Goal: Transaction & Acquisition: Purchase product/service

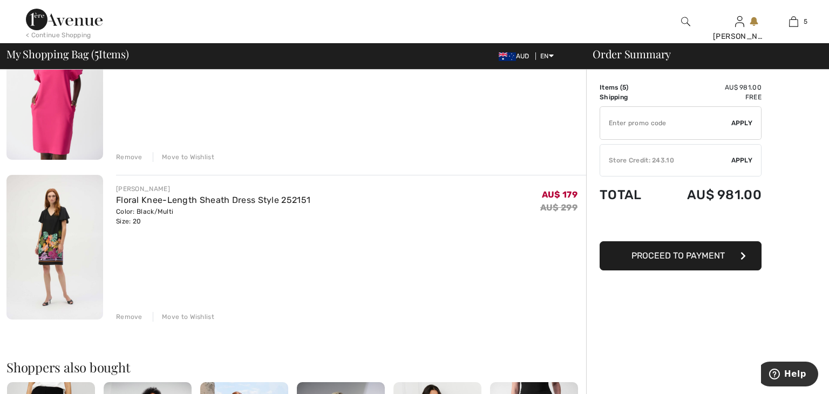
scroll to position [624, 0]
click at [122, 315] on div "Remove" at bounding box center [129, 316] width 26 height 10
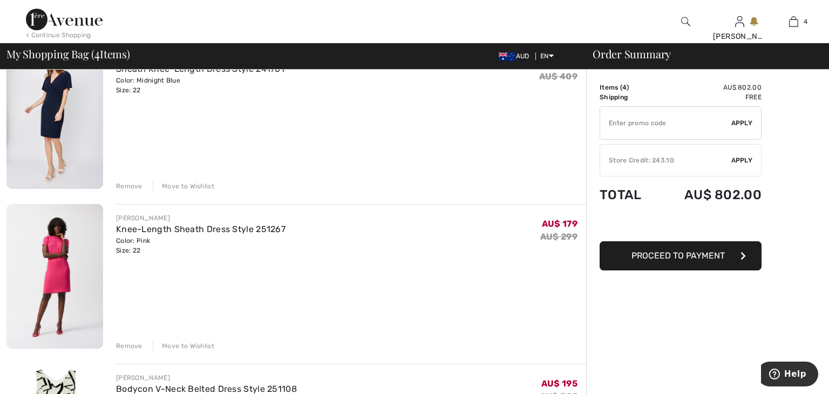
scroll to position [0, 0]
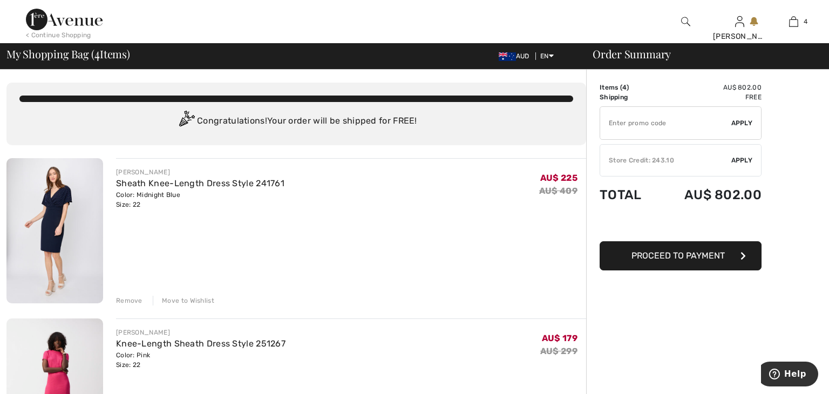
click at [56, 35] on div "< Continue Shopping" at bounding box center [58, 35] width 65 height 10
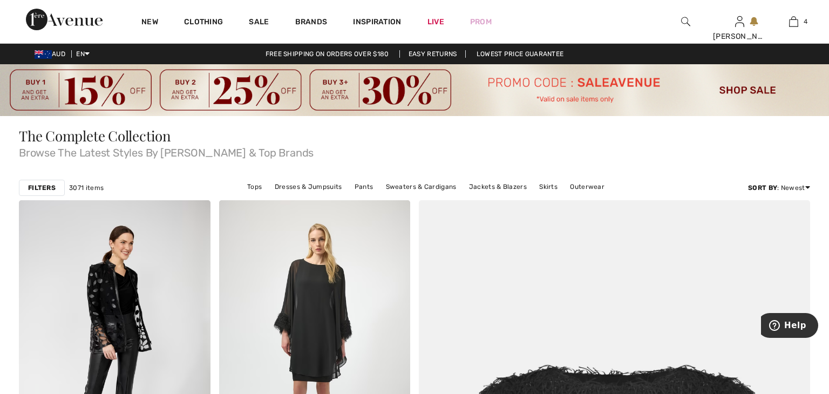
click at [37, 190] on strong "Filters" at bounding box center [42, 188] width 28 height 10
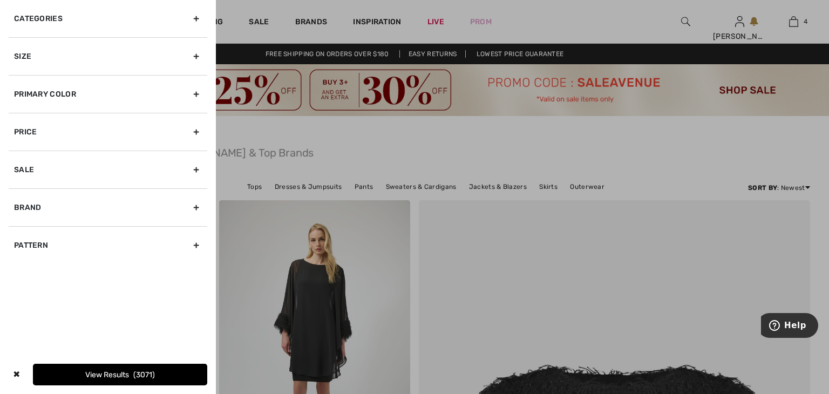
click at [40, 167] on div "Sale" at bounding box center [108, 170] width 199 height 38
click at [18, 195] on input "Show only sale items" at bounding box center [18, 193] width 8 height 8
checkbox input "true"
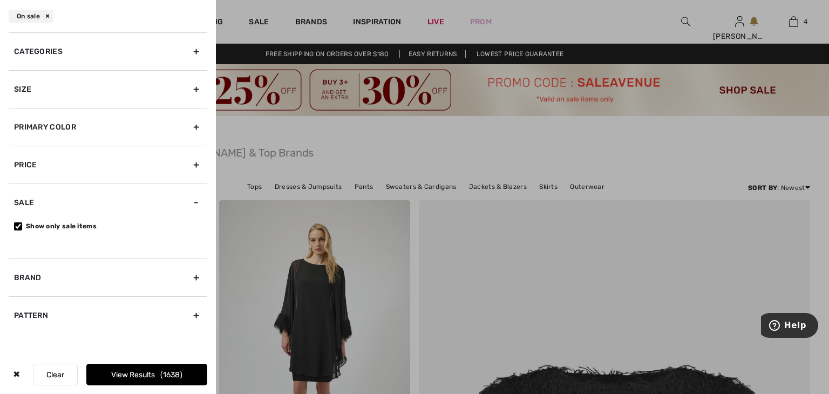
click at [42, 97] on div "Size" at bounding box center [108, 89] width 199 height 38
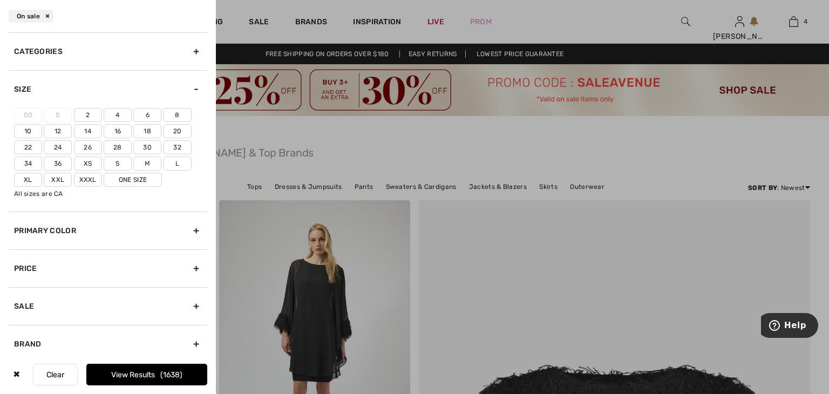
click at [145, 131] on label "18" at bounding box center [147, 131] width 28 height 14
click at [0, 0] on input"] "18" at bounding box center [0, 0] width 0 height 0
click at [174, 131] on label "20" at bounding box center [178, 131] width 28 height 14
click at [0, 0] on input"] "20" at bounding box center [0, 0] width 0 height 0
click at [29, 146] on label "22" at bounding box center [28, 147] width 28 height 14
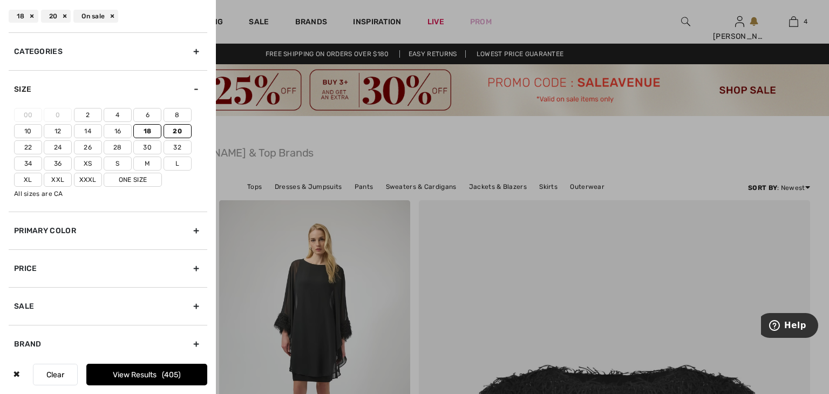
click at [0, 0] on input"] "22" at bounding box center [0, 0] width 0 height 0
click at [140, 374] on button "View Results 523" at bounding box center [146, 375] width 121 height 22
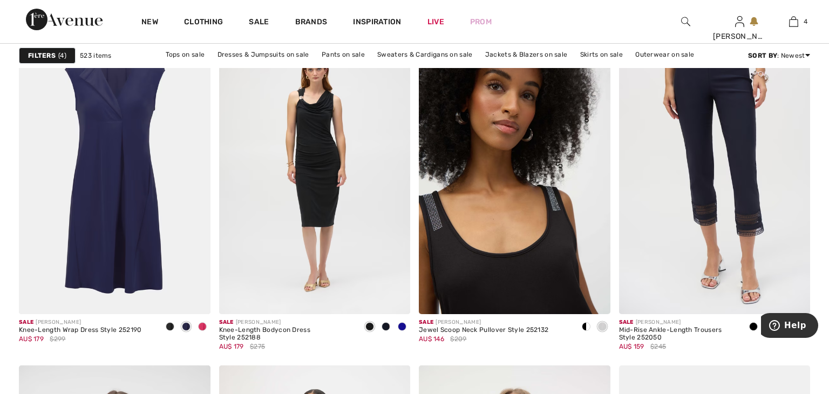
scroll to position [2021, 0]
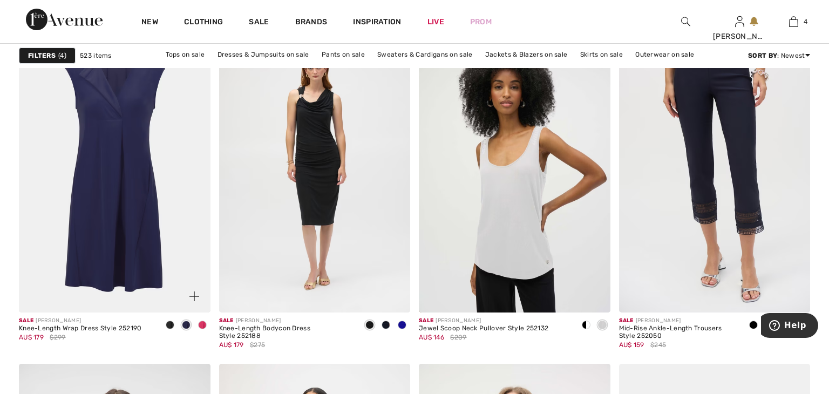
click at [172, 324] on span at bounding box center [170, 325] width 9 height 9
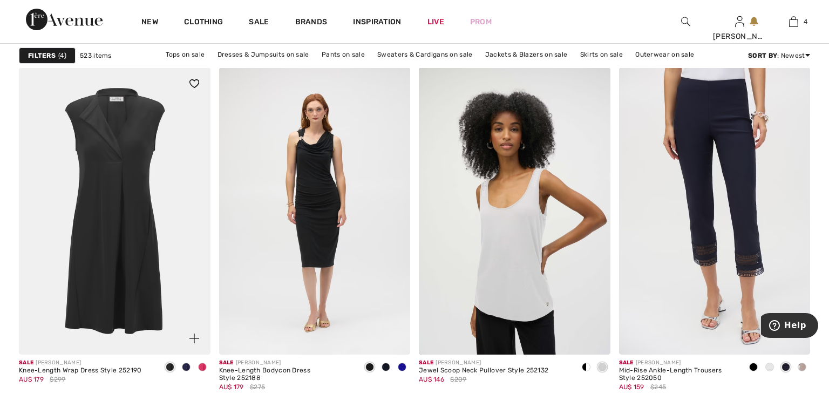
scroll to position [1980, 0]
click at [161, 268] on img at bounding box center [115, 210] width 192 height 287
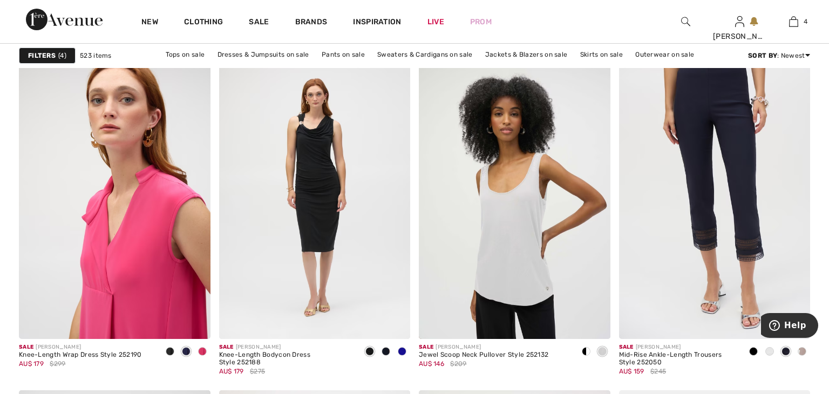
scroll to position [2020, 0]
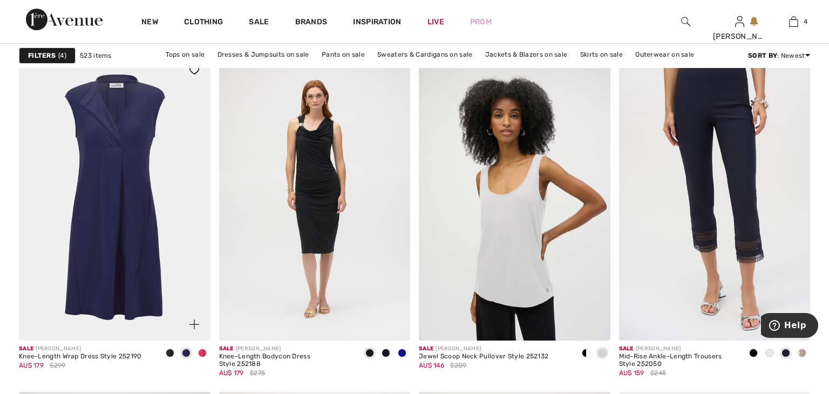
click at [188, 353] on span at bounding box center [186, 353] width 9 height 9
click at [184, 354] on span at bounding box center [186, 353] width 9 height 9
click at [159, 304] on img at bounding box center [115, 197] width 192 height 287
click at [203, 352] on span at bounding box center [202, 353] width 9 height 9
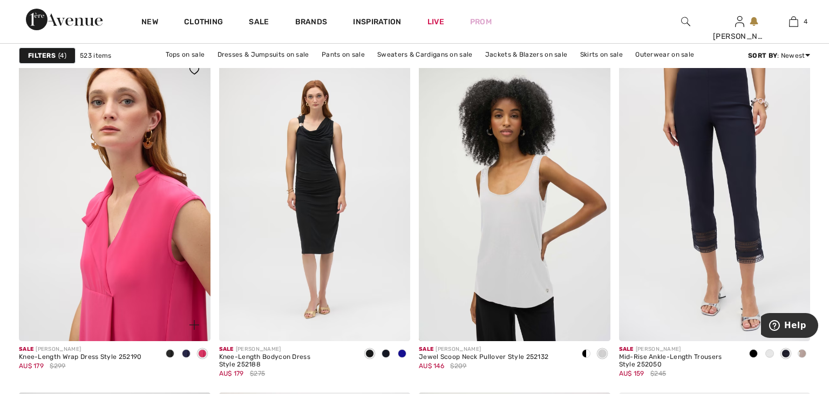
click at [158, 229] on img at bounding box center [115, 197] width 192 height 287
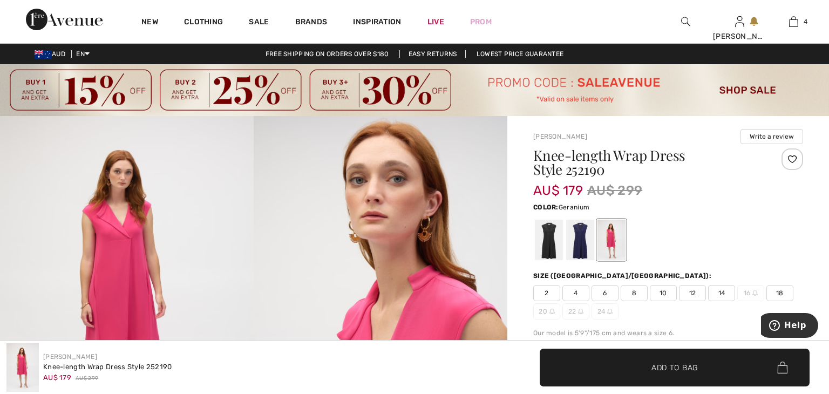
scroll to position [3, 0]
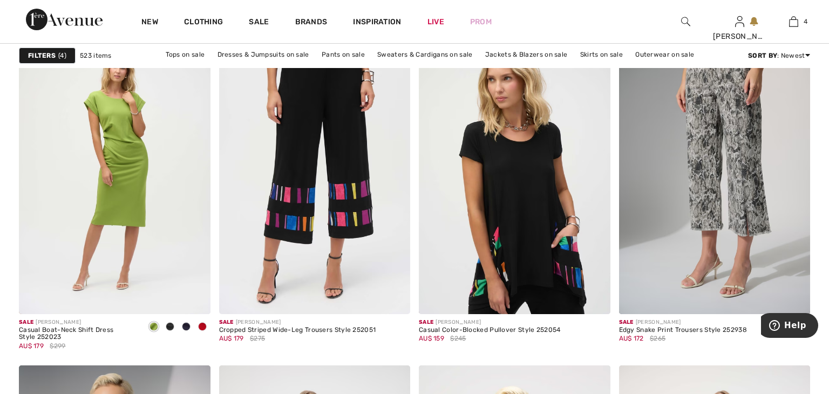
scroll to position [4362, 0]
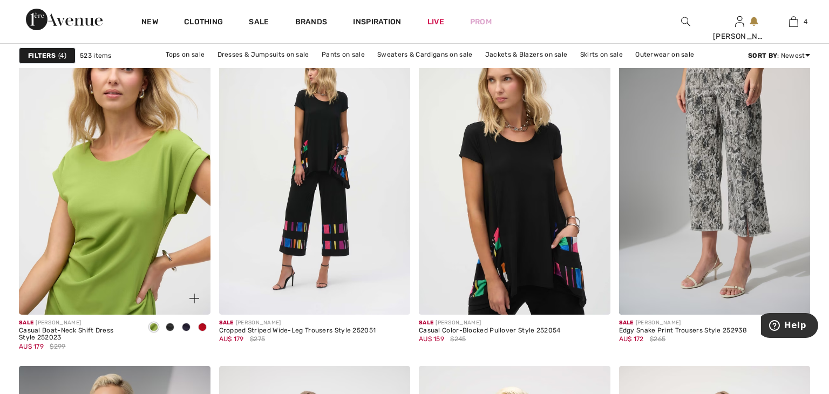
click at [180, 226] on img at bounding box center [115, 171] width 192 height 287
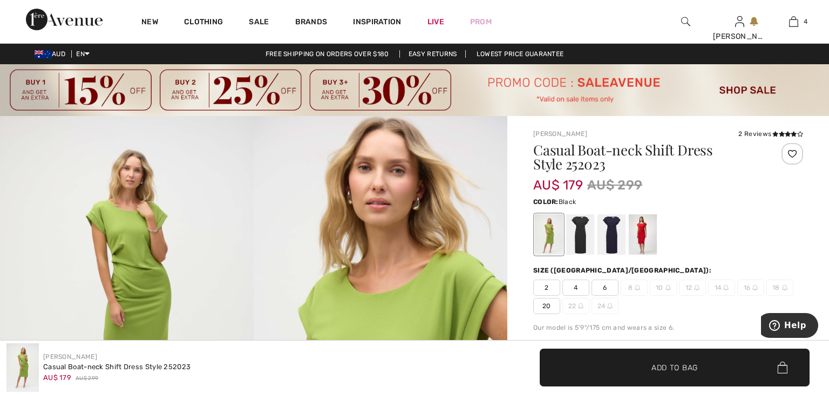
click at [577, 232] on div at bounding box center [580, 234] width 28 height 40
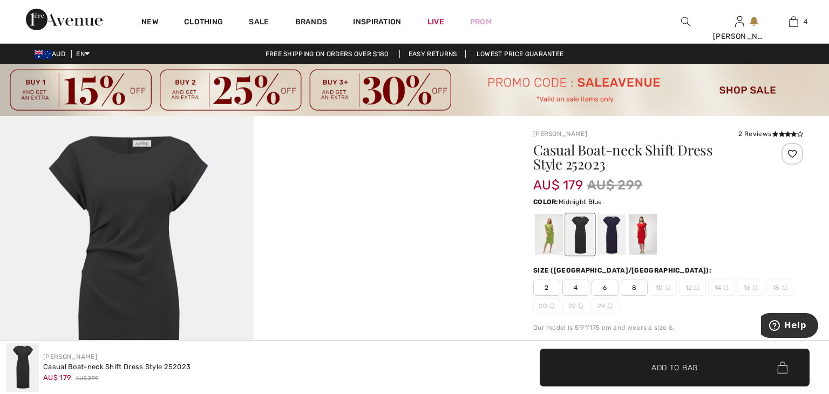
click at [610, 241] on div at bounding box center [611, 234] width 28 height 40
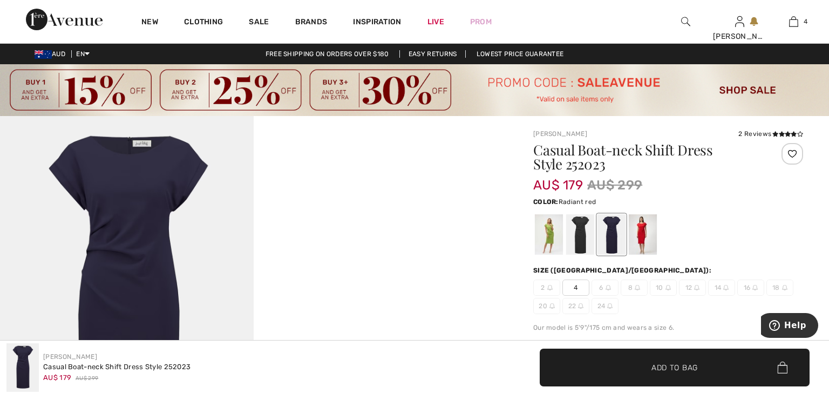
click at [646, 245] on div at bounding box center [643, 234] width 28 height 40
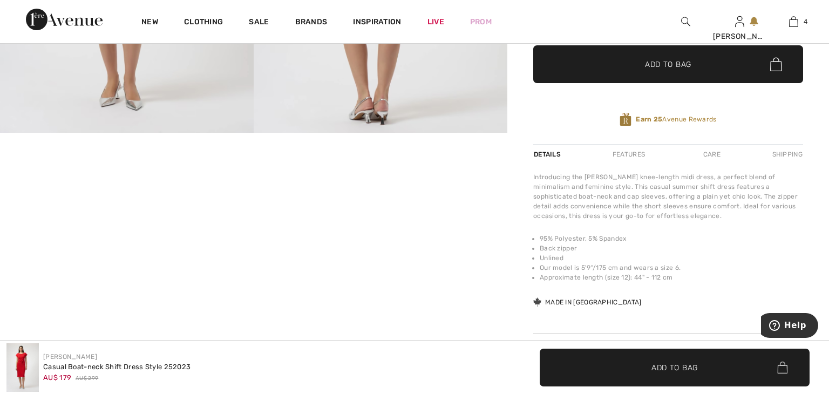
scroll to position [365, 0]
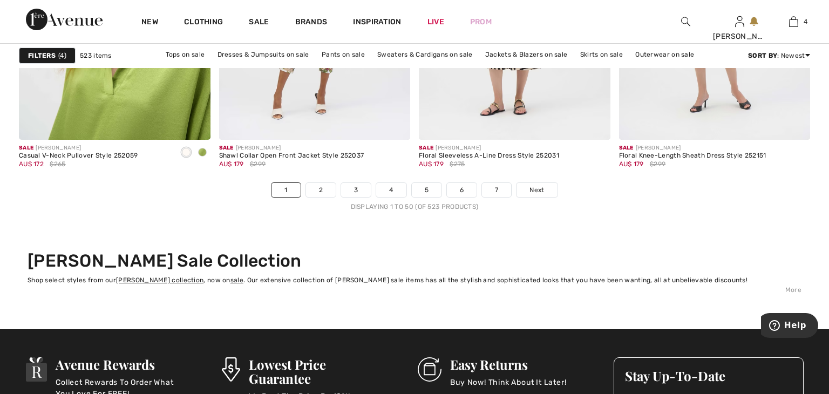
scroll to position [5191, 0]
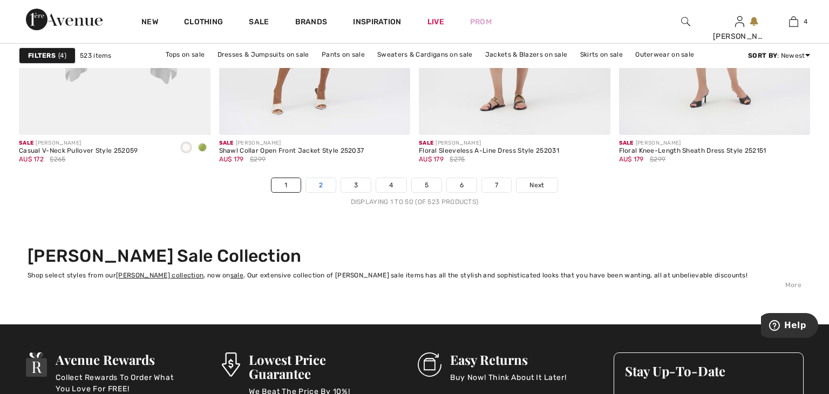
click at [323, 183] on link "2" at bounding box center [321, 185] width 30 height 14
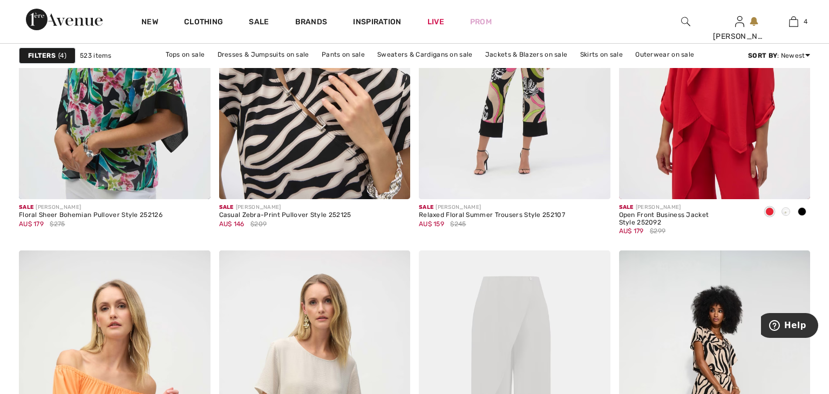
scroll to position [1813, 0]
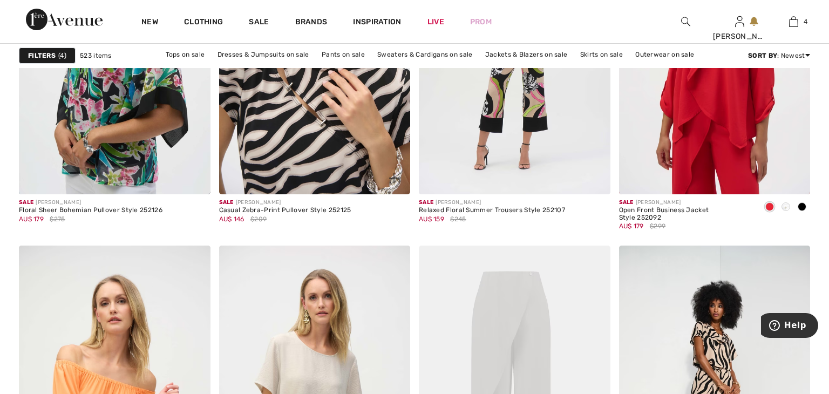
click at [314, 162] on img at bounding box center [315, 50] width 192 height 287
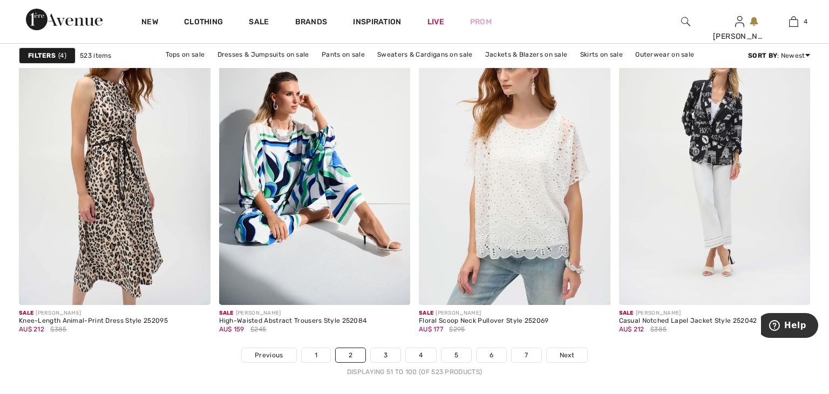
scroll to position [5007, 0]
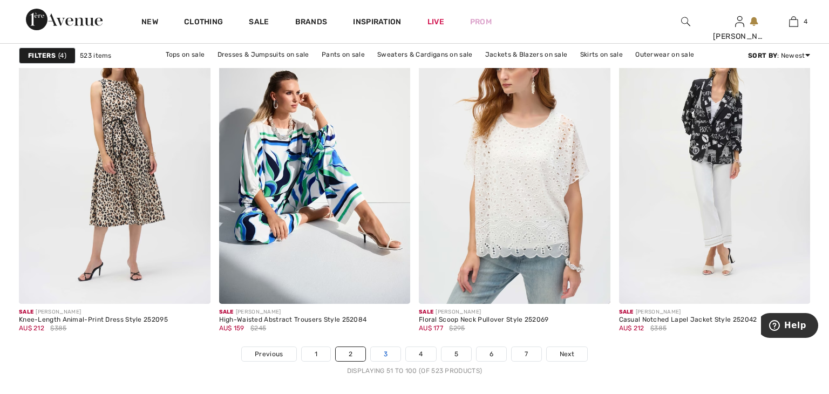
click at [391, 356] on link "3" at bounding box center [386, 354] width 30 height 14
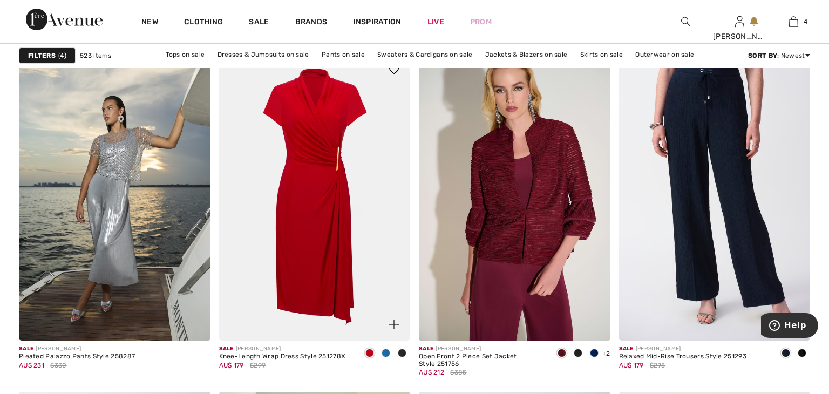
scroll to position [1665, 0]
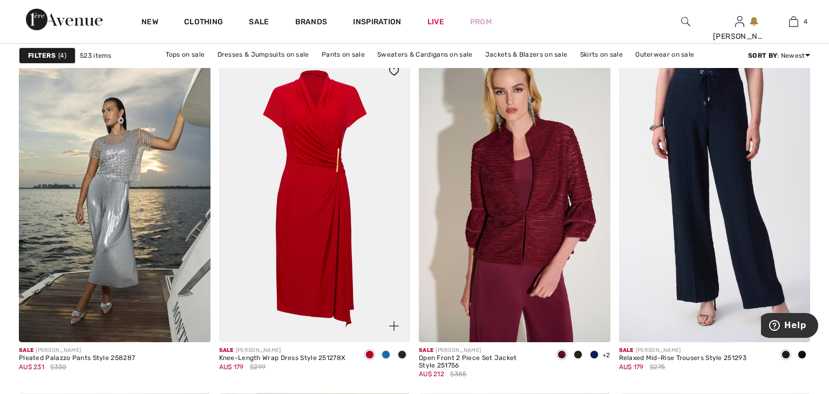
click at [376, 258] on img at bounding box center [315, 198] width 192 height 287
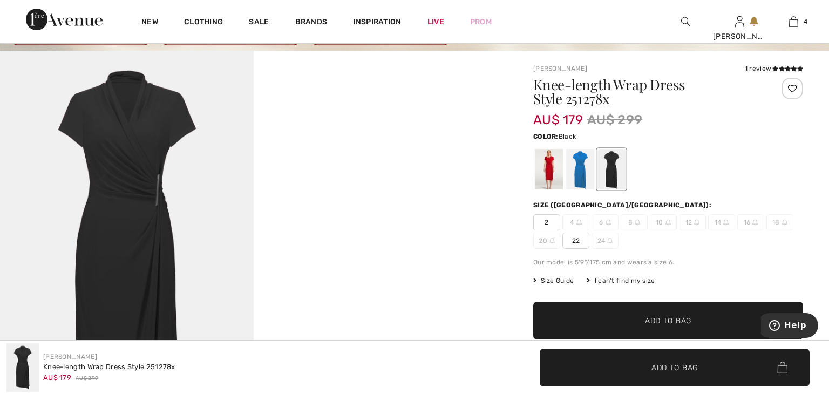
scroll to position [67, 0]
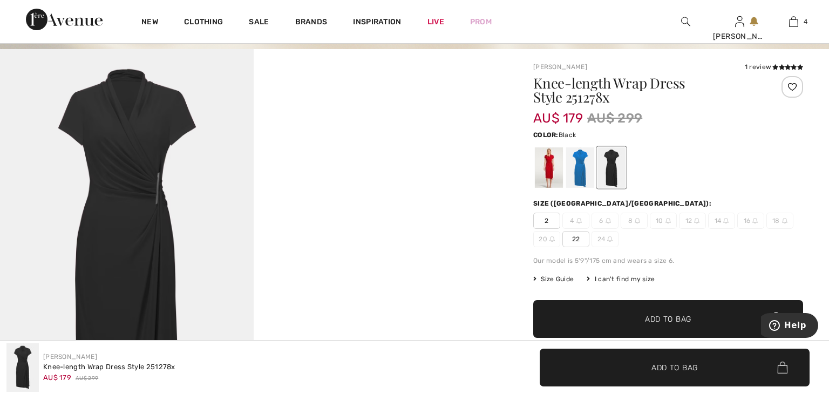
click at [566, 282] on span "Size Guide" at bounding box center [553, 279] width 40 height 10
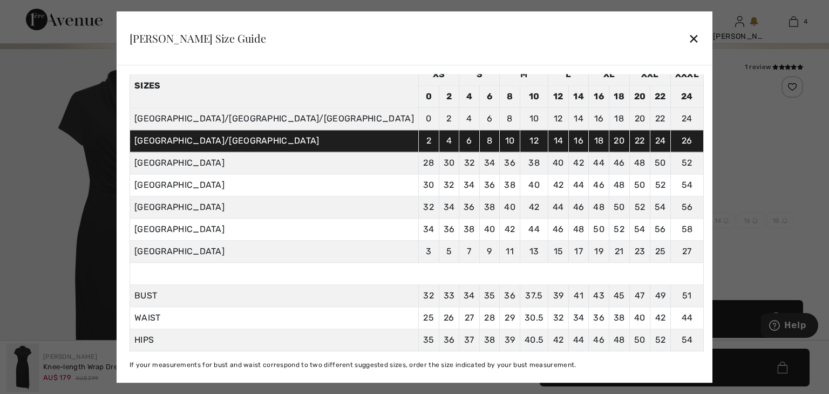
scroll to position [59, 0]
click at [688, 44] on div "✕" at bounding box center [693, 38] width 11 height 23
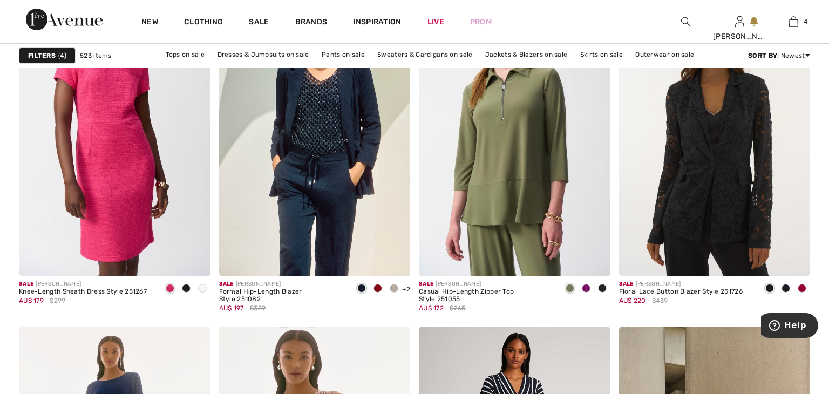
scroll to position [2044, 0]
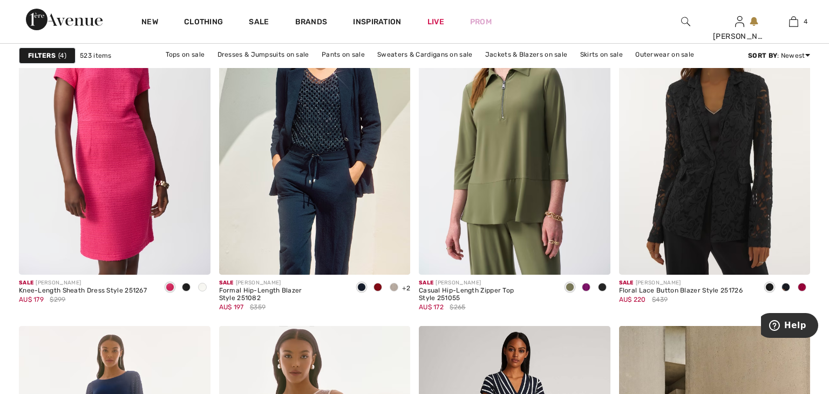
click at [98, 118] on img at bounding box center [115, 131] width 192 height 287
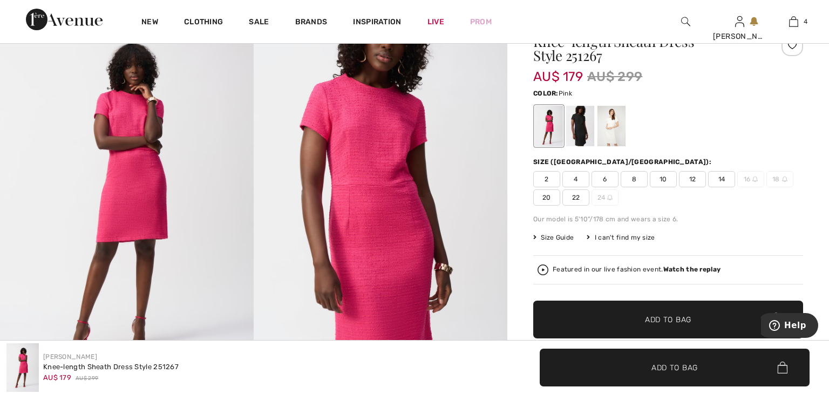
scroll to position [109, 0]
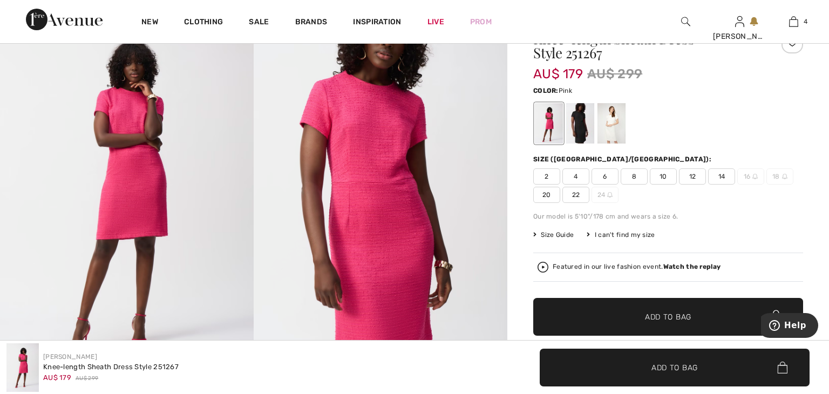
click at [193, 234] on img at bounding box center [127, 195] width 254 height 380
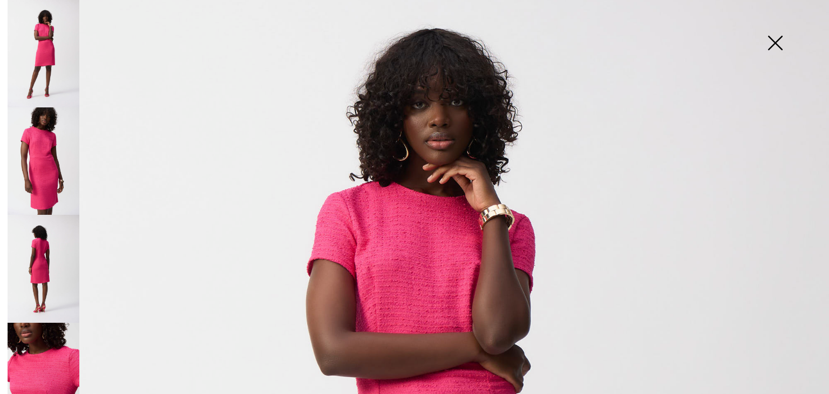
scroll to position [0, 0]
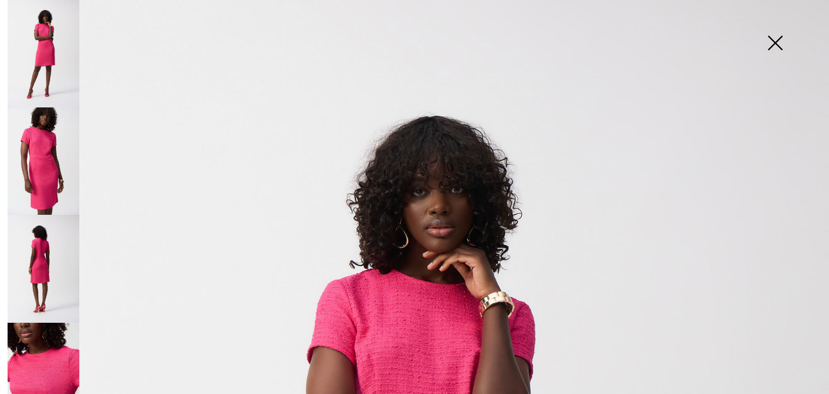
click at [49, 158] on img at bounding box center [44, 160] width 72 height 107
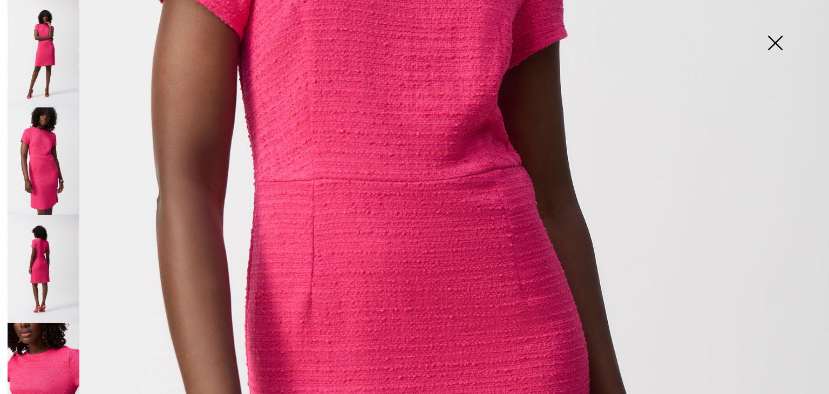
scroll to position [413, 0]
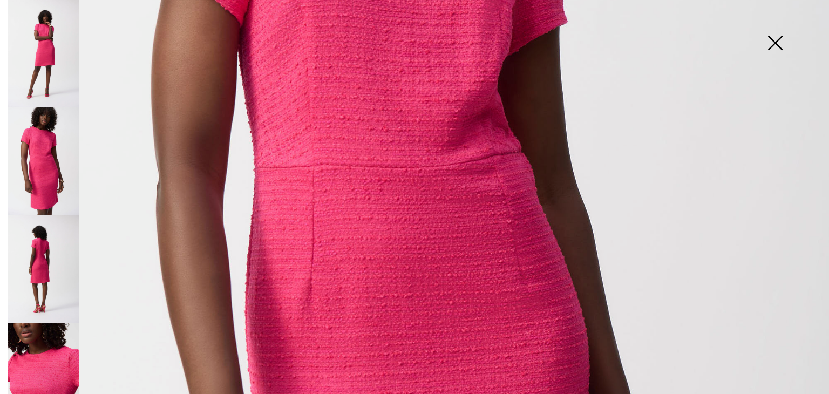
click at [61, 261] on img at bounding box center [44, 268] width 72 height 107
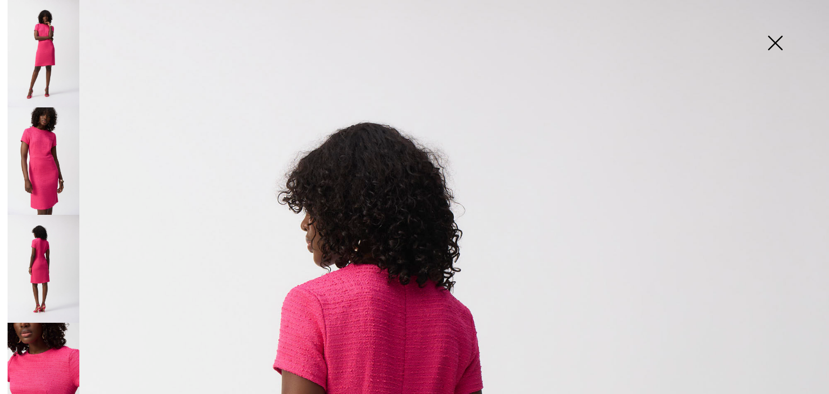
scroll to position [0, 0]
click at [775, 42] on img at bounding box center [775, 44] width 54 height 56
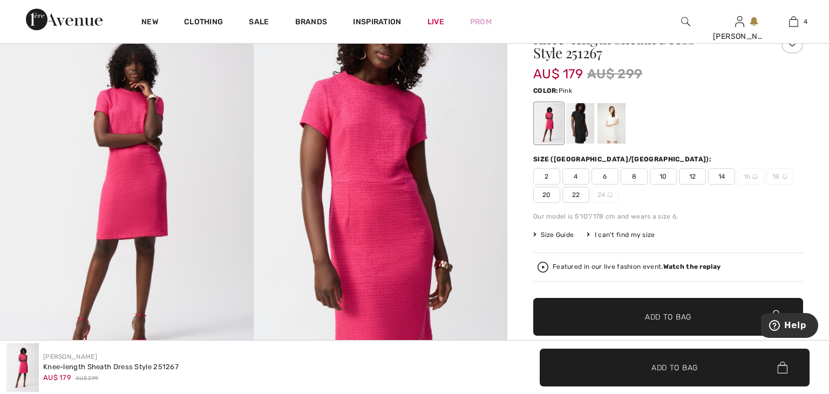
click at [564, 236] on span "Size Guide" at bounding box center [553, 235] width 40 height 10
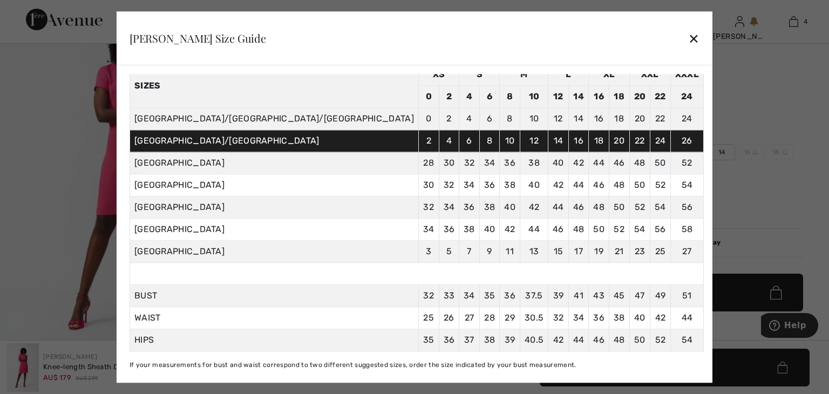
scroll to position [137, 0]
click at [688, 40] on div "✕" at bounding box center [693, 38] width 11 height 23
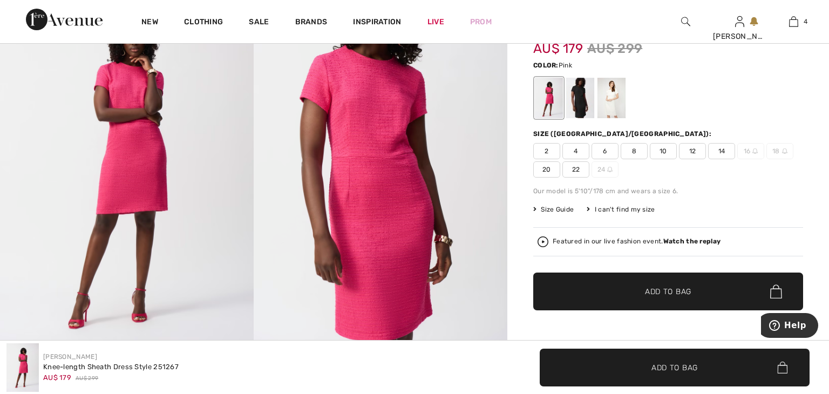
click at [546, 168] on span "20" at bounding box center [546, 169] width 27 height 16
click at [586, 296] on span "✔ Added to Bag Add to Bag" at bounding box center [668, 292] width 270 height 38
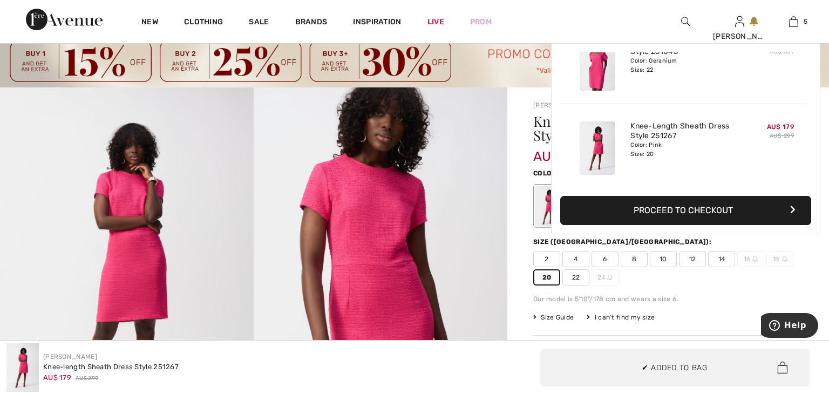
scroll to position [28, 0]
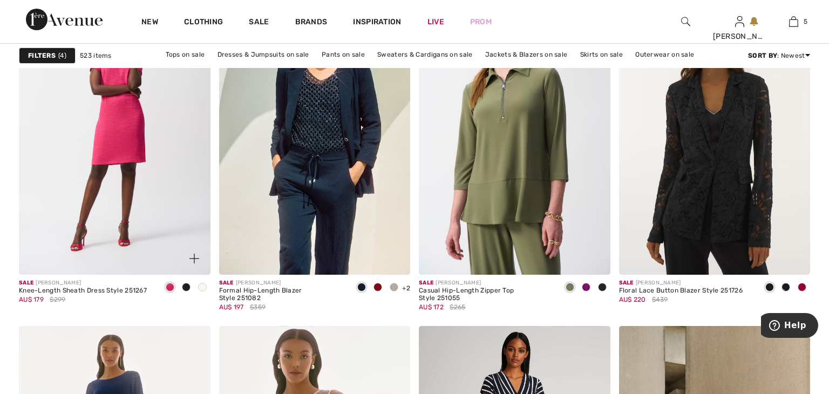
click at [185, 287] on span at bounding box center [186, 287] width 9 height 9
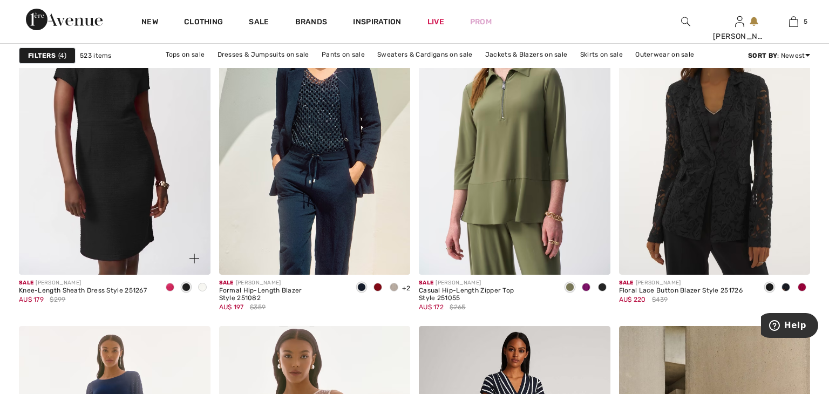
click at [169, 240] on div at bounding box center [188, 252] width 45 height 45
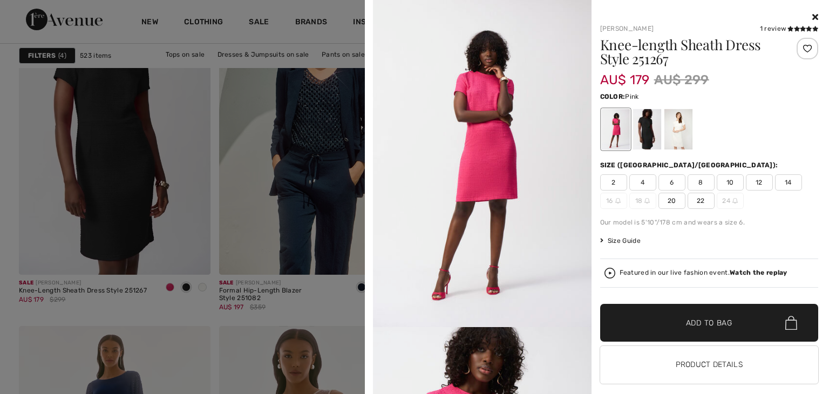
click at [138, 171] on div at bounding box center [414, 197] width 829 height 394
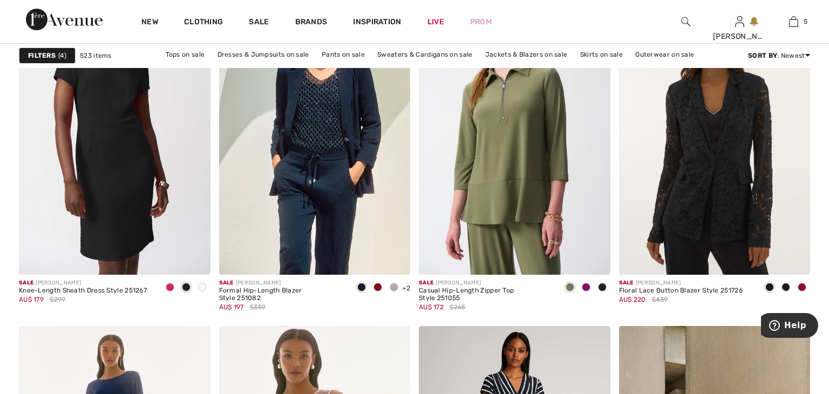
click at [138, 171] on img at bounding box center [115, 131] width 192 height 287
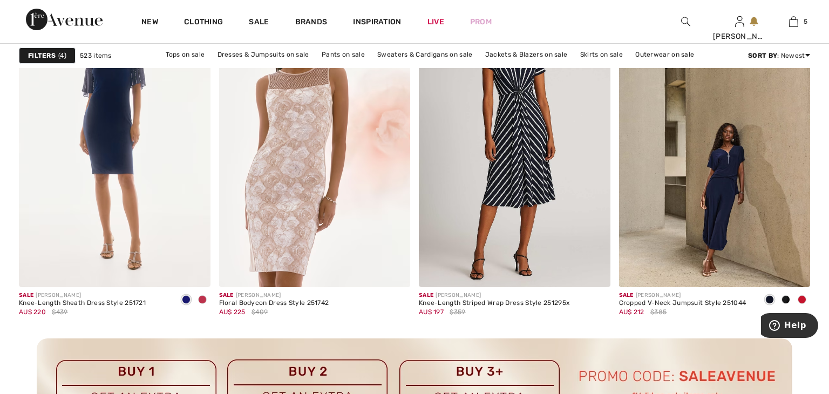
scroll to position [2371, 0]
click at [64, 137] on img at bounding box center [115, 142] width 192 height 287
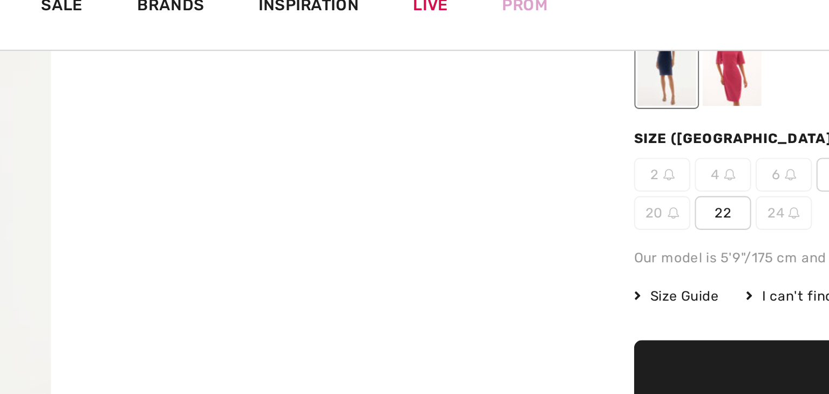
scroll to position [185, 0]
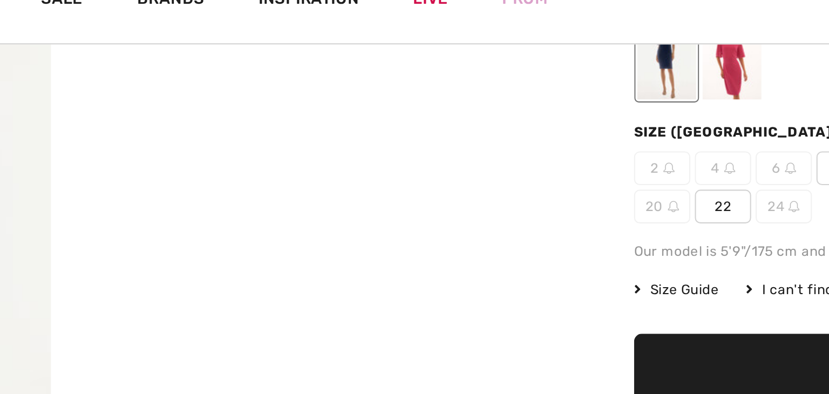
click at [575, 123] on span "22" at bounding box center [575, 121] width 27 height 16
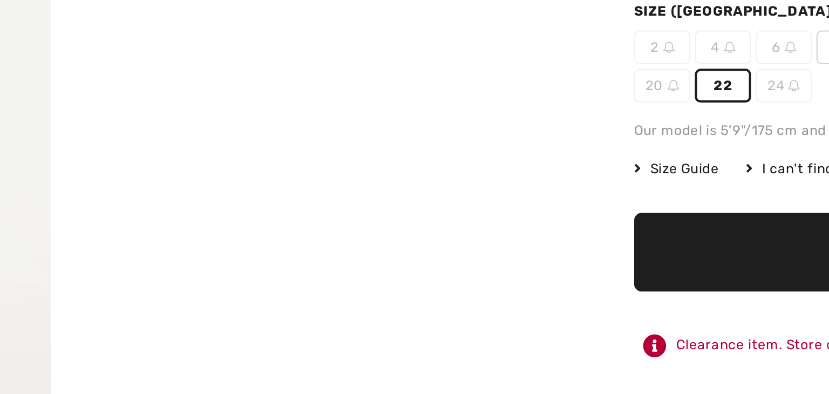
click at [585, 205] on span "✔ Added to Bag Add to Bag" at bounding box center [668, 201] width 270 height 38
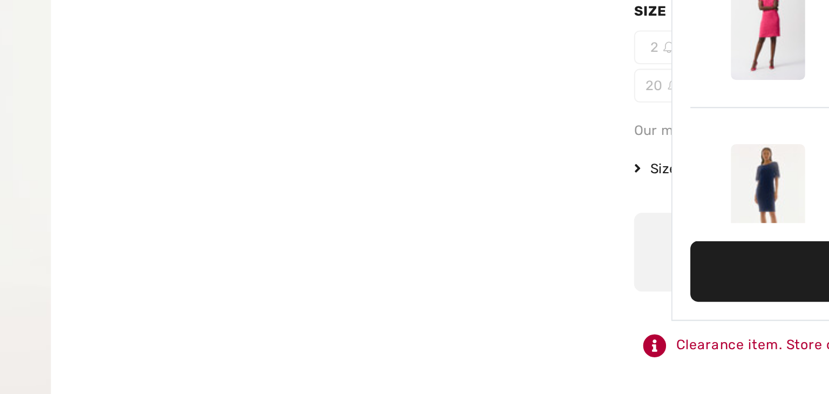
scroll to position [369, 0]
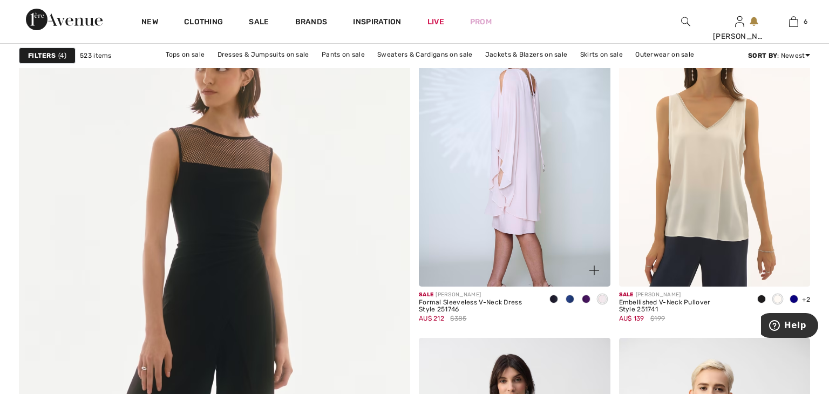
scroll to position [2866, 0]
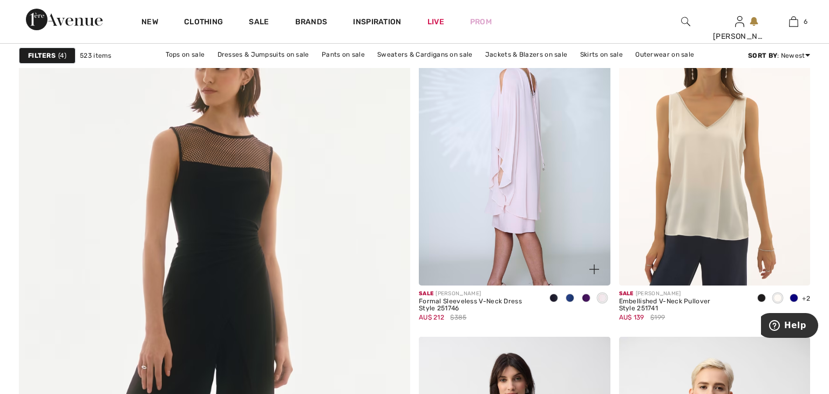
click at [453, 189] on img at bounding box center [515, 141] width 192 height 287
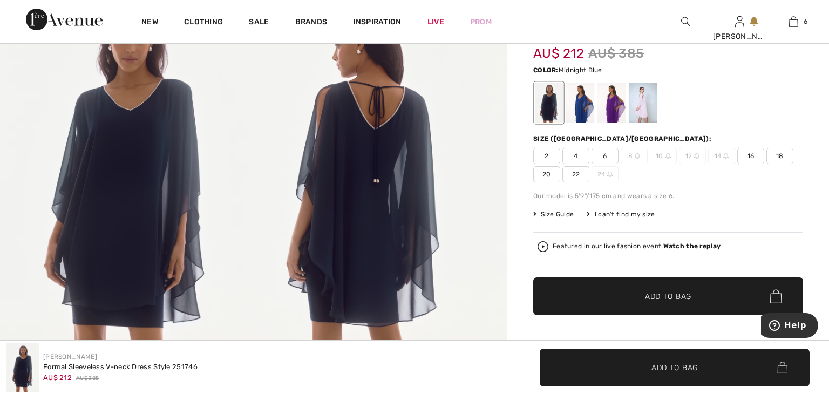
scroll to position [132, 0]
click at [585, 107] on div at bounding box center [580, 103] width 28 height 40
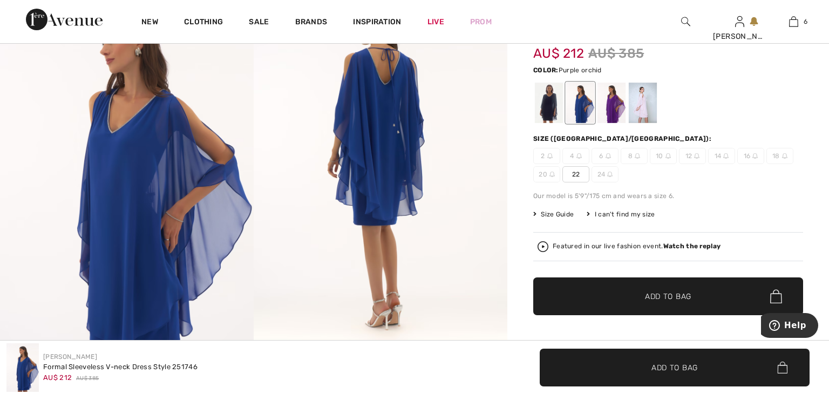
click at [616, 112] on div at bounding box center [611, 103] width 28 height 40
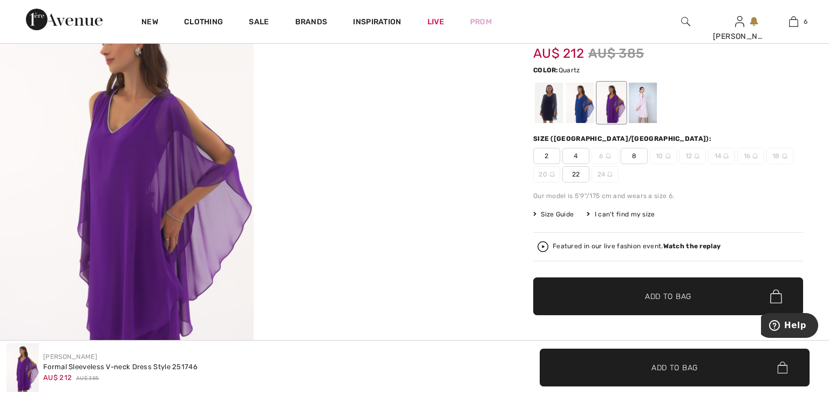
click at [641, 109] on div at bounding box center [643, 103] width 28 height 40
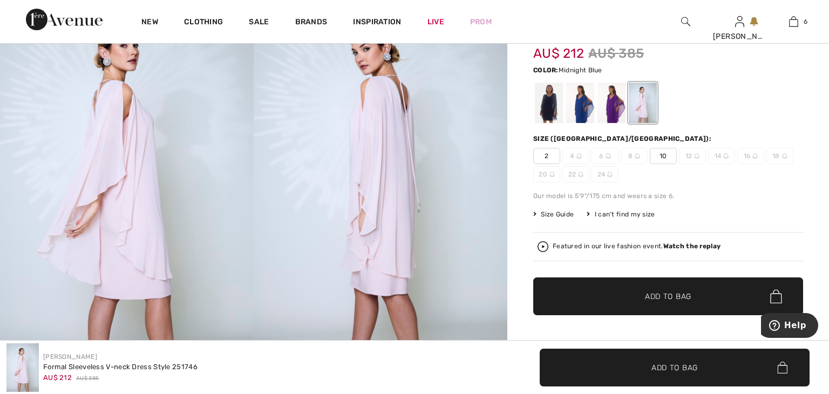
click at [553, 112] on div at bounding box center [549, 103] width 28 height 40
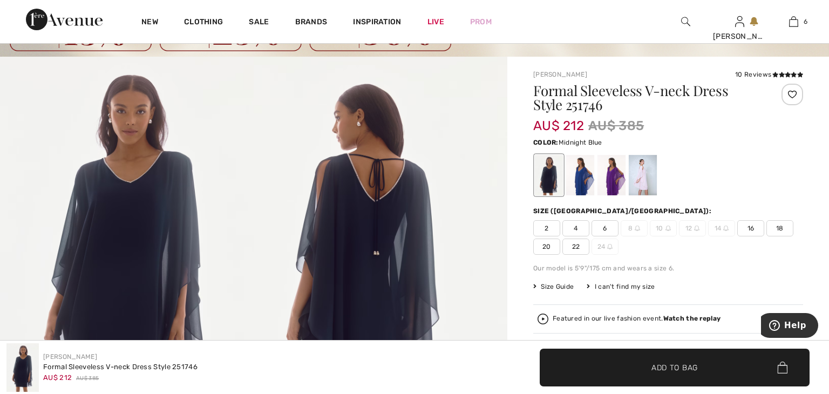
scroll to position [59, 0]
click at [584, 175] on div at bounding box center [580, 175] width 28 height 40
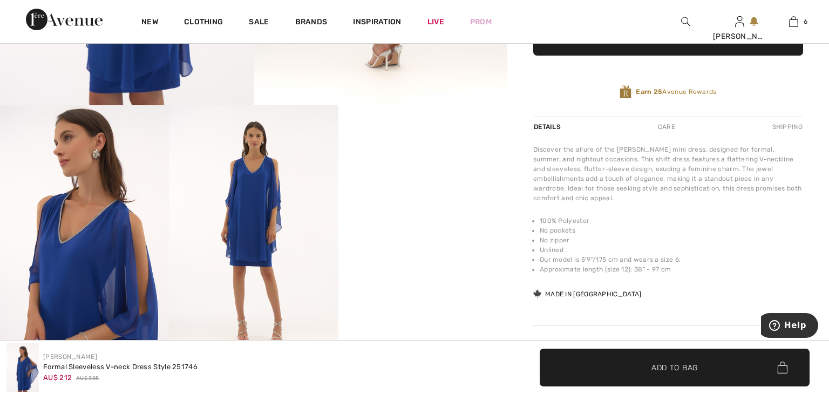
scroll to position [392, 0]
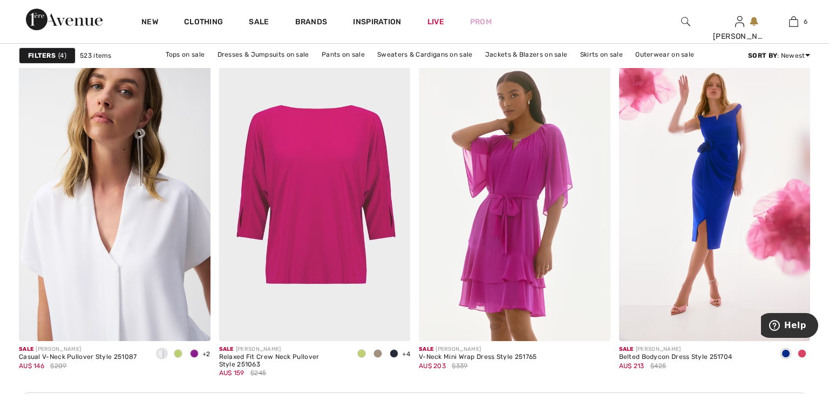
scroll to position [3840, 0]
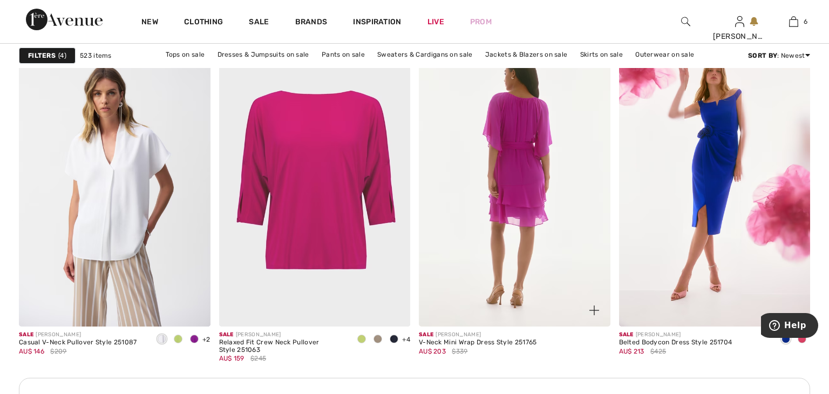
click at [460, 178] on img at bounding box center [515, 182] width 192 height 287
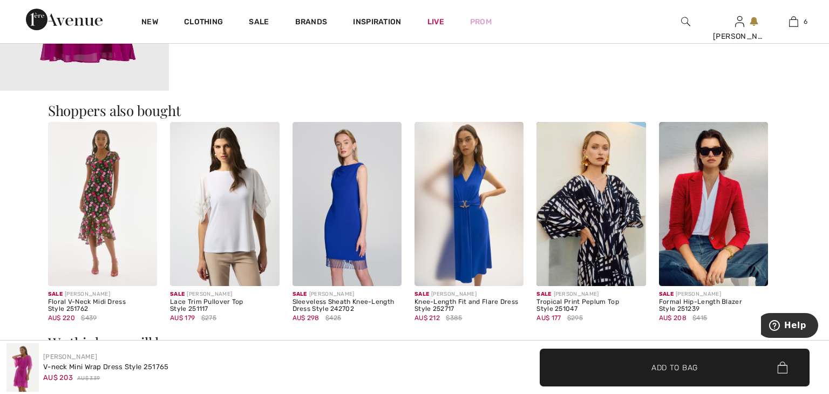
scroll to position [921, 0]
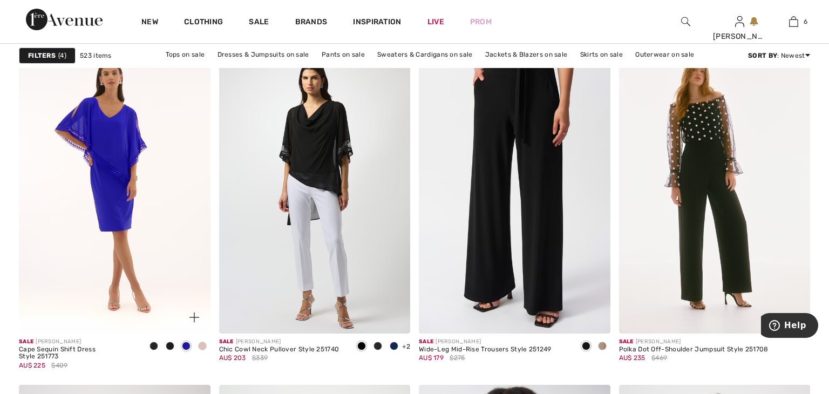
scroll to position [4331, 0]
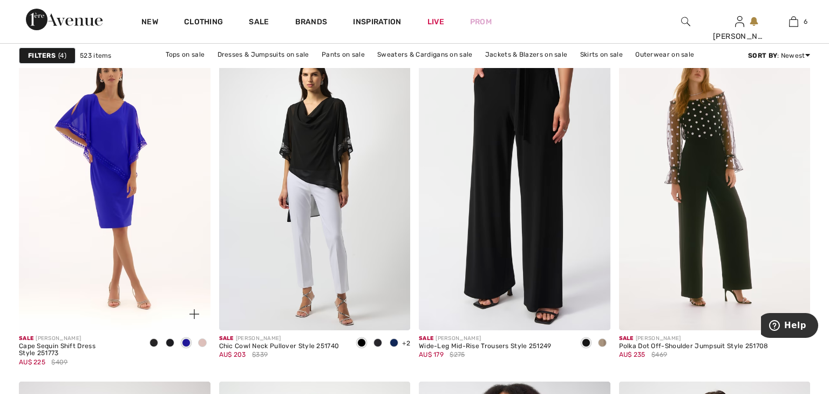
click at [128, 193] on img at bounding box center [115, 186] width 192 height 287
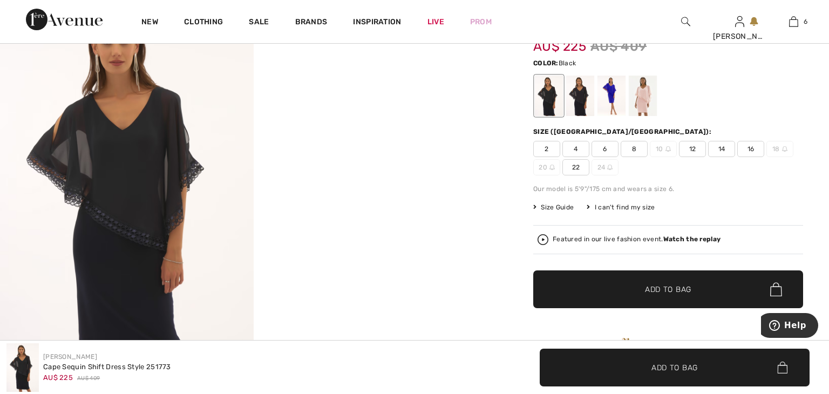
scroll to position [125, 0]
click at [581, 96] on div at bounding box center [580, 95] width 28 height 40
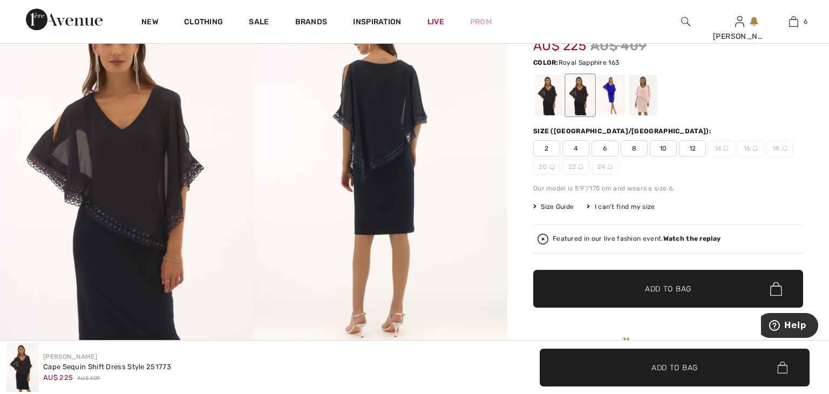
click at [610, 100] on div at bounding box center [611, 95] width 28 height 40
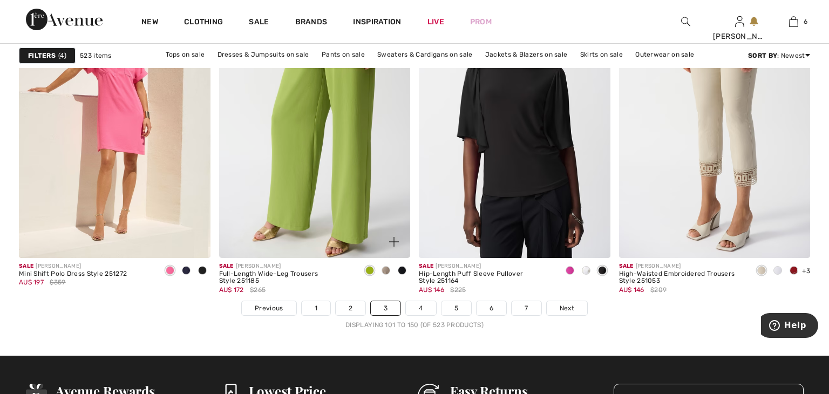
scroll to position [5053, 0]
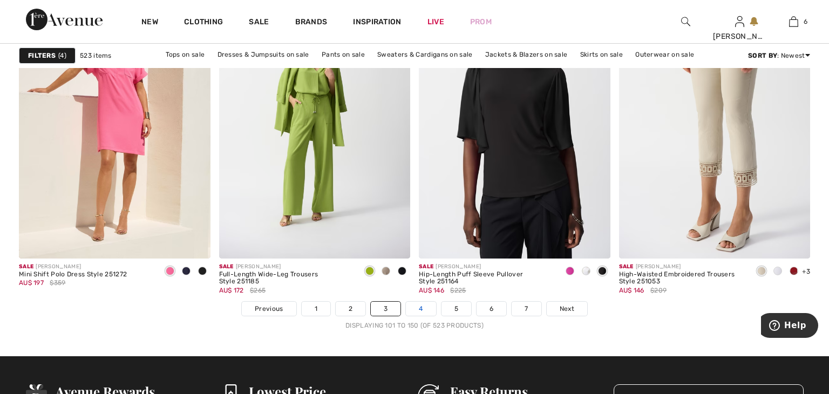
click at [417, 310] on link "4" at bounding box center [421, 309] width 30 height 14
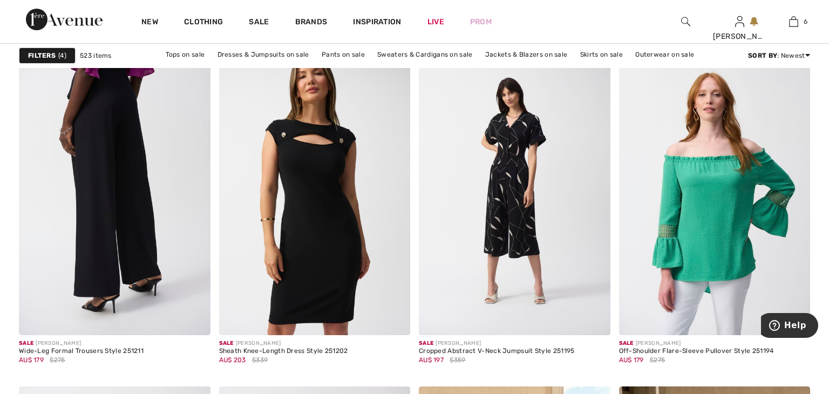
scroll to position [1673, 0]
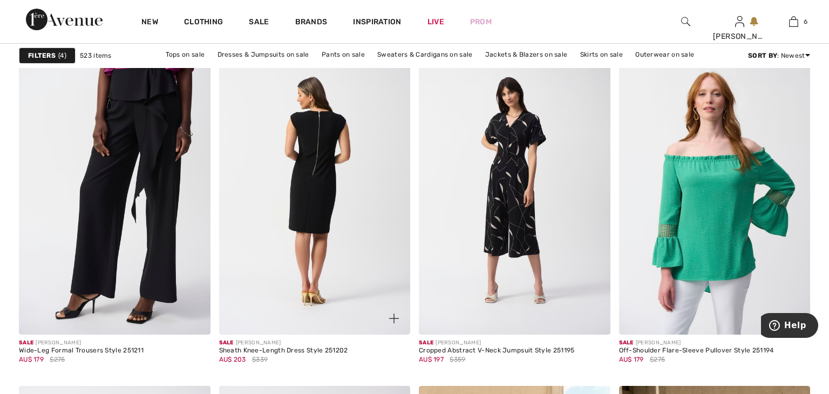
click at [265, 271] on img at bounding box center [315, 190] width 192 height 287
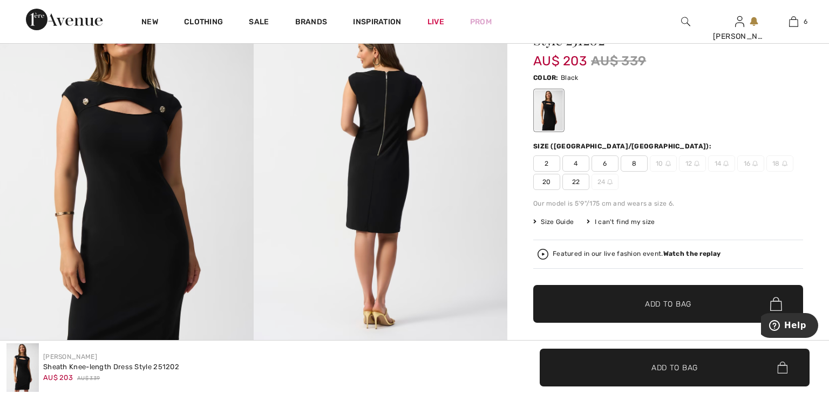
scroll to position [130, 0]
click at [573, 182] on span "22" at bounding box center [575, 182] width 27 height 16
click at [565, 300] on span "✔ Added to Bag Add to Bag" at bounding box center [668, 304] width 270 height 38
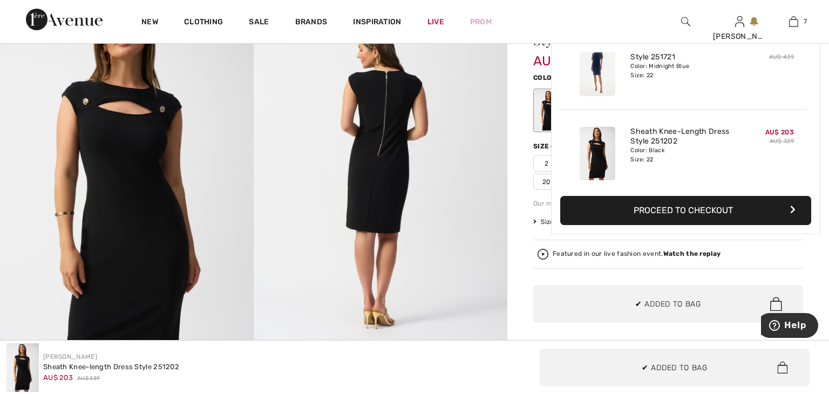
scroll to position [453, 0]
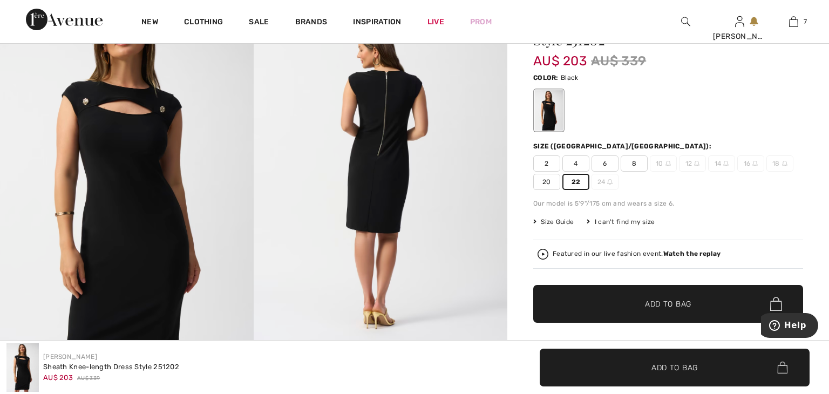
click at [549, 181] on span "20" at bounding box center [546, 182] width 27 height 16
click at [570, 305] on span "✔ Added to Bag Add to Bag" at bounding box center [668, 304] width 270 height 38
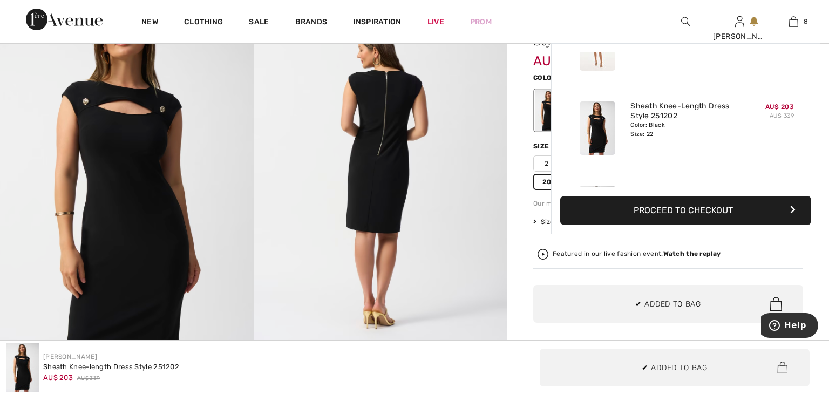
scroll to position [537, 0]
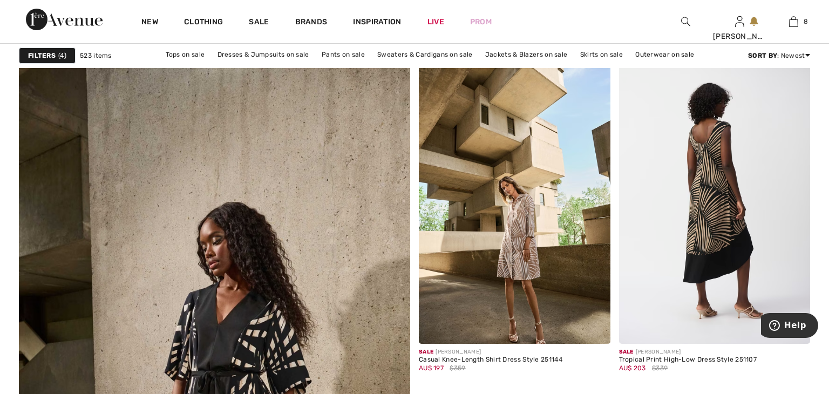
scroll to position [2809, 0]
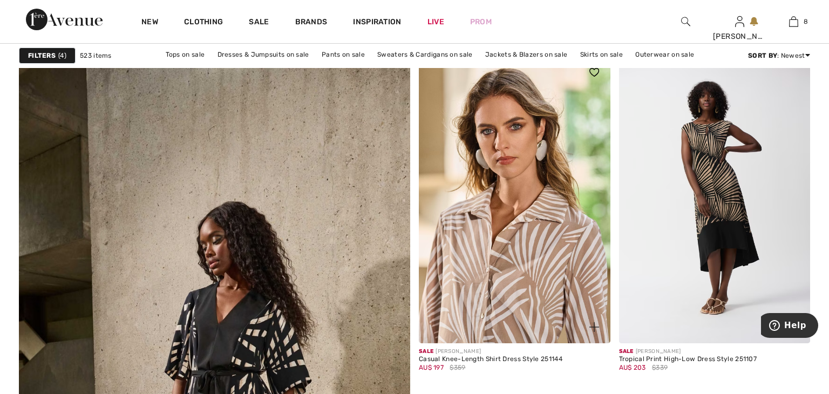
click at [593, 256] on img at bounding box center [515, 199] width 192 height 287
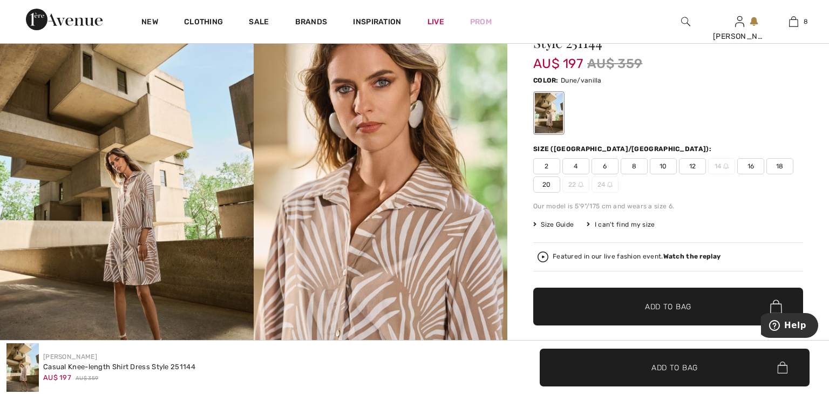
scroll to position [147, 0]
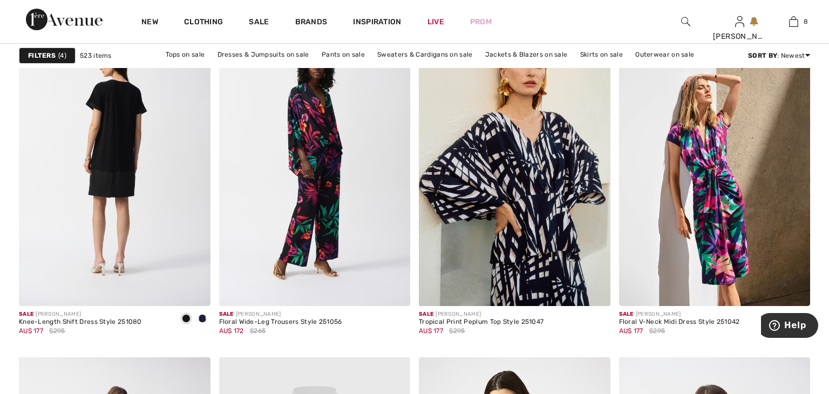
scroll to position [3521, 0]
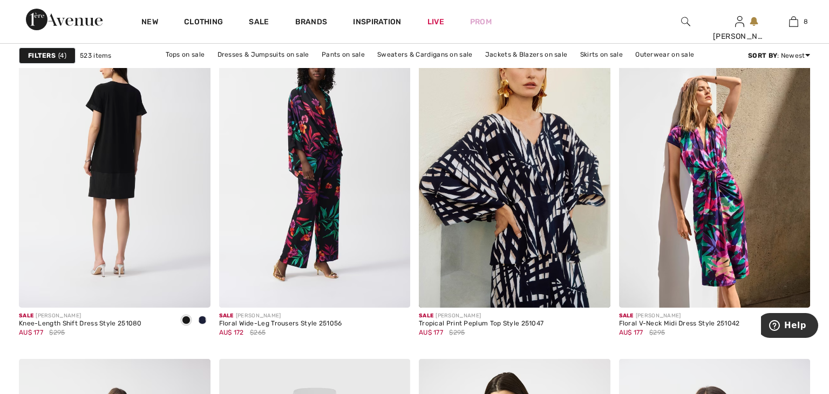
click at [141, 178] on img at bounding box center [115, 164] width 192 height 287
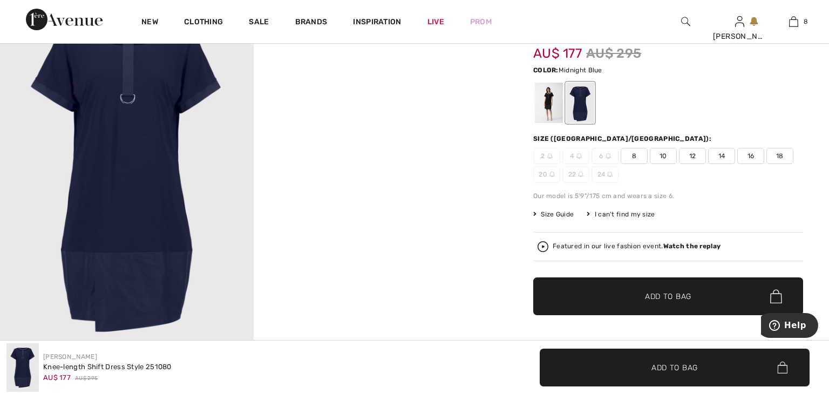
scroll to position [131, 0]
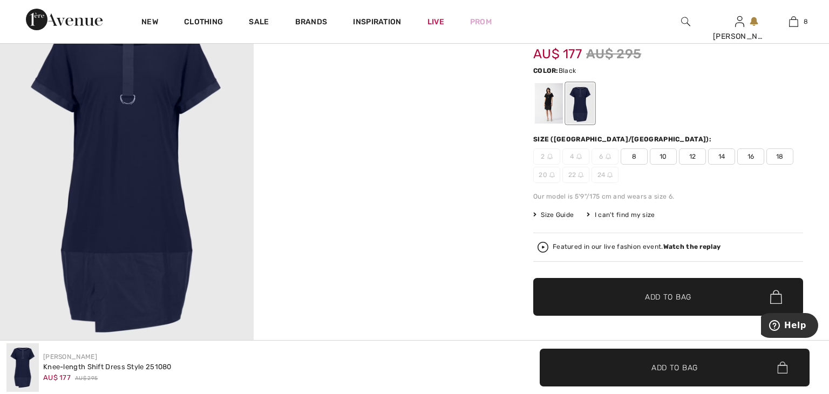
click at [550, 101] on div at bounding box center [549, 103] width 28 height 40
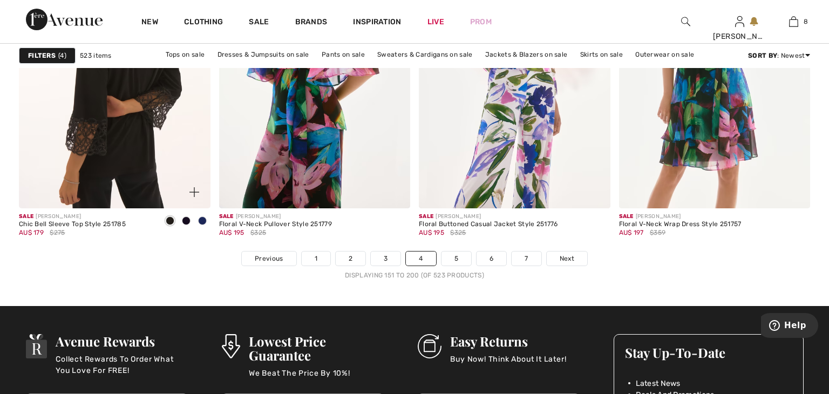
scroll to position [5105, 0]
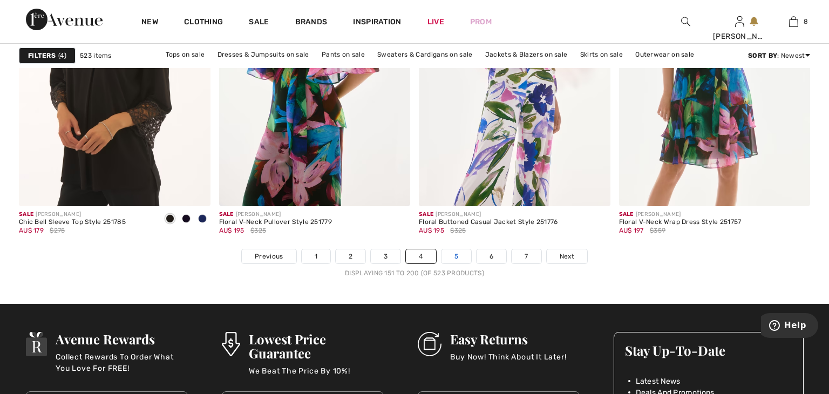
click at [452, 254] on link "5" at bounding box center [456, 256] width 30 height 14
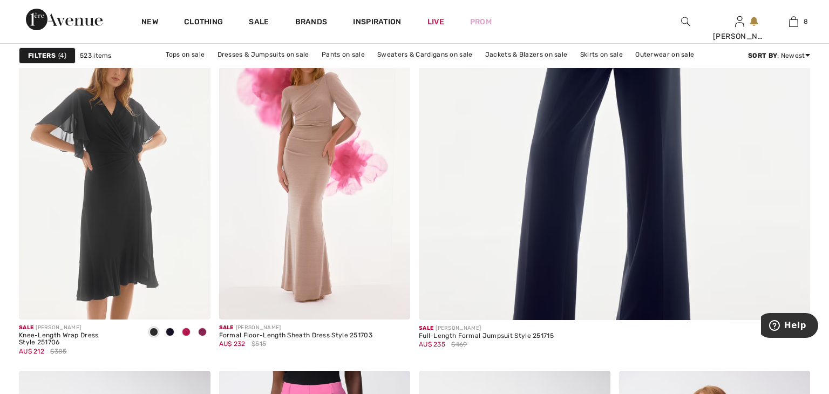
scroll to position [518, 0]
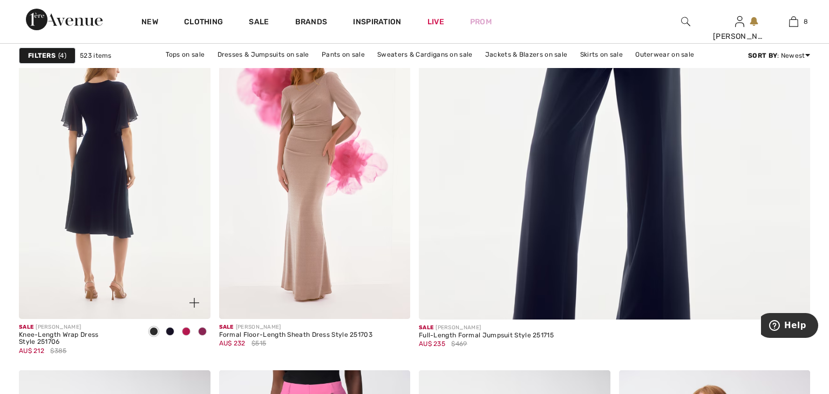
click at [184, 244] on img at bounding box center [115, 175] width 192 height 287
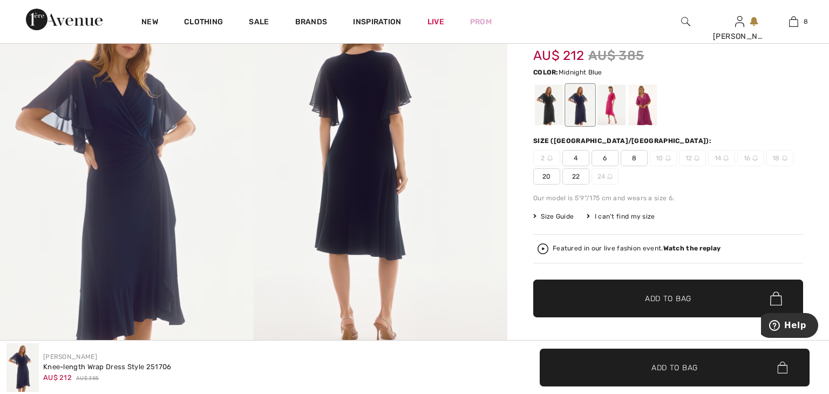
scroll to position [128, 0]
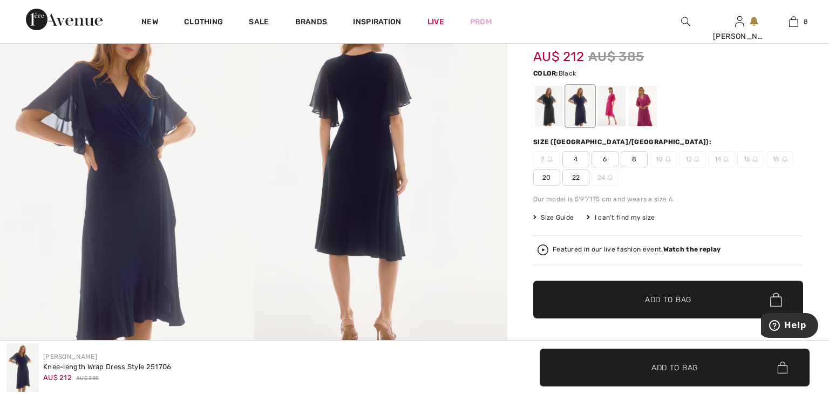
click at [544, 112] on div at bounding box center [549, 106] width 28 height 40
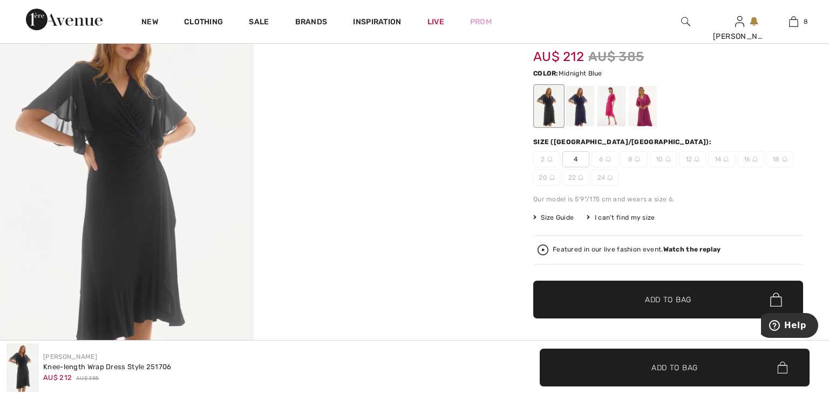
click at [583, 117] on div at bounding box center [580, 106] width 28 height 40
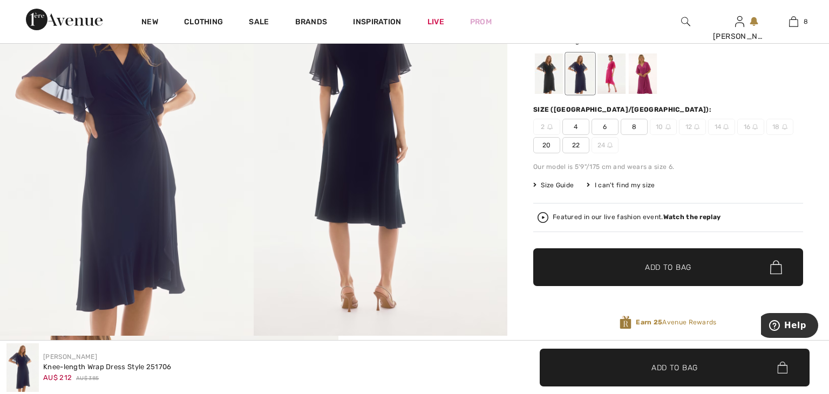
scroll to position [159, 0]
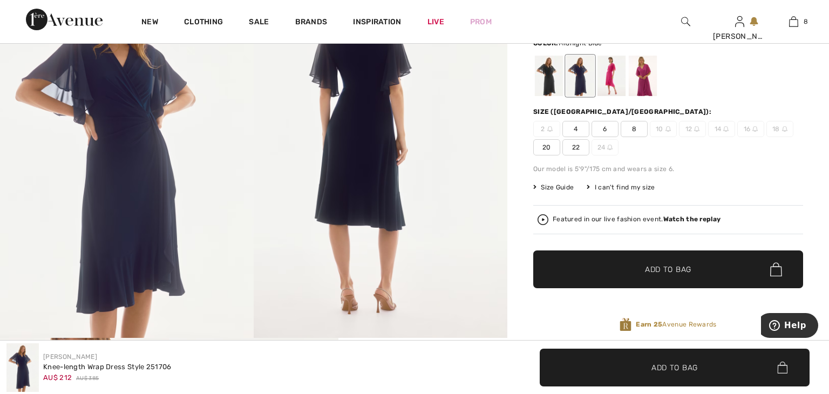
click at [554, 149] on span "20" at bounding box center [546, 147] width 27 height 16
click at [579, 260] on span "✔ Added to Bag Add to Bag" at bounding box center [668, 269] width 270 height 38
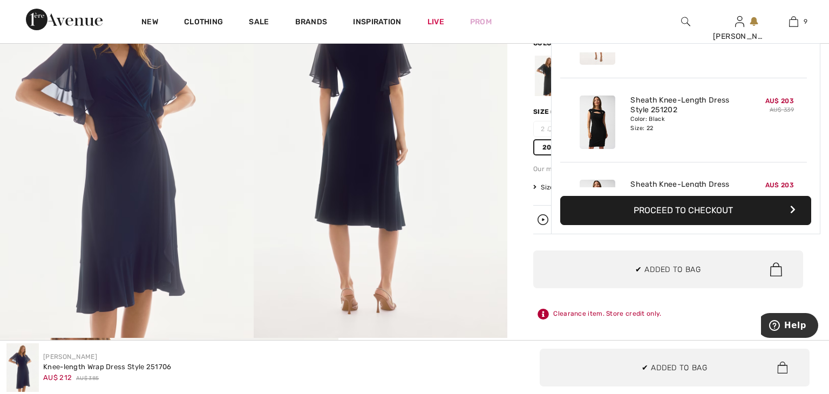
scroll to position [622, 0]
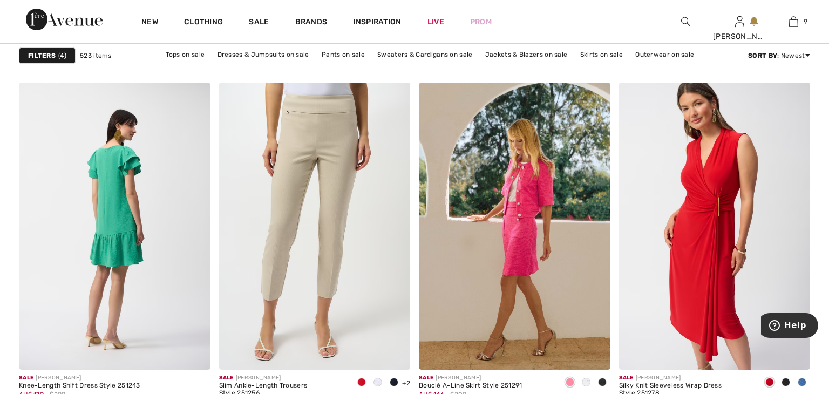
scroll to position [1142, 0]
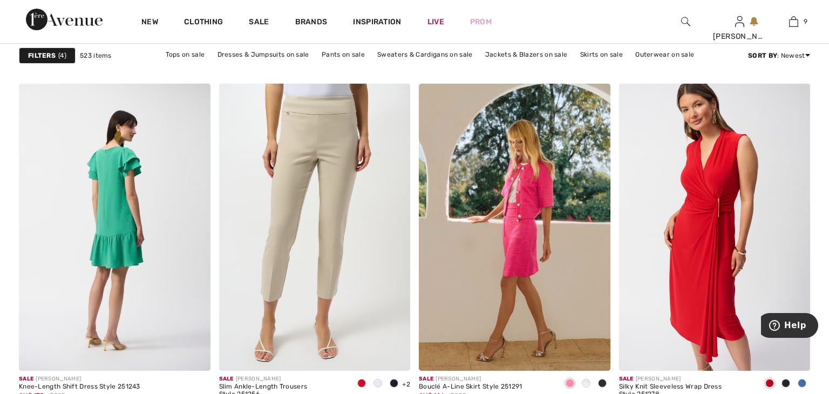
click at [147, 165] on img at bounding box center [115, 227] width 192 height 287
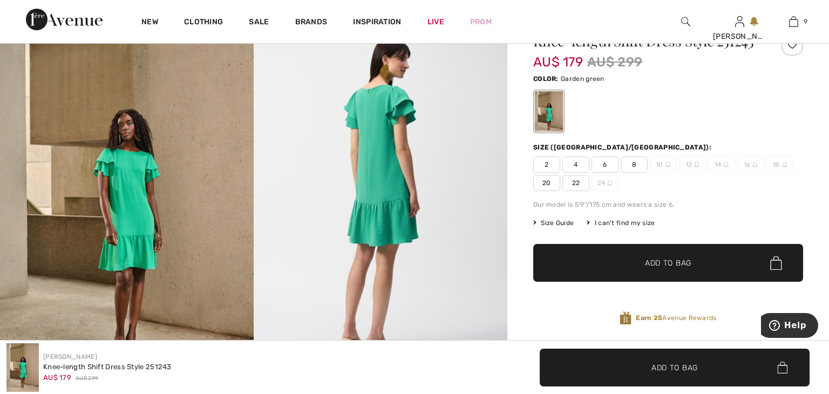
scroll to position [130, 0]
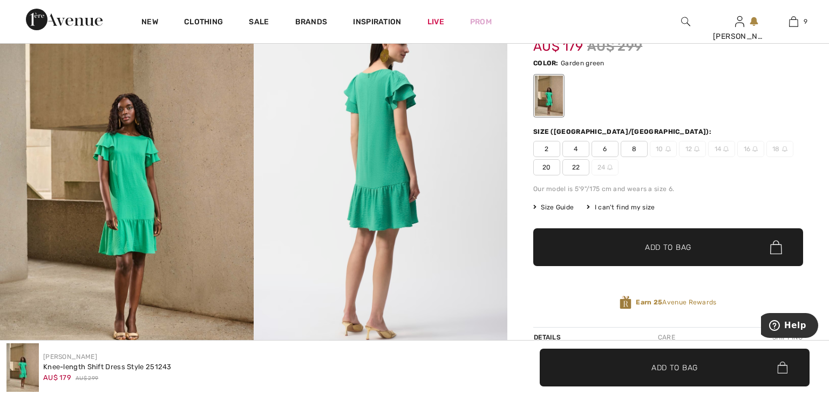
click at [544, 165] on span "20" at bounding box center [546, 167] width 27 height 16
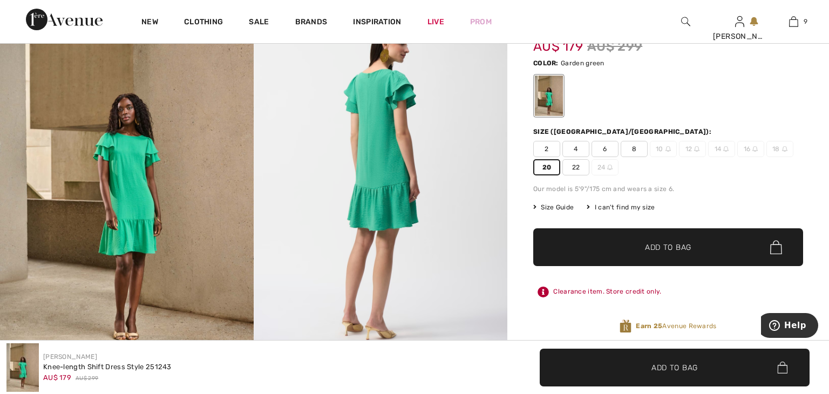
click at [577, 237] on span "✔ Added to Bag Add to Bag" at bounding box center [668, 247] width 270 height 38
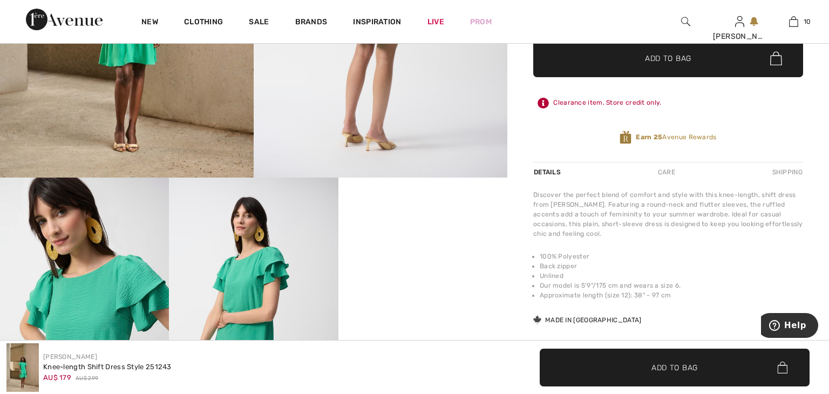
scroll to position [319, 0]
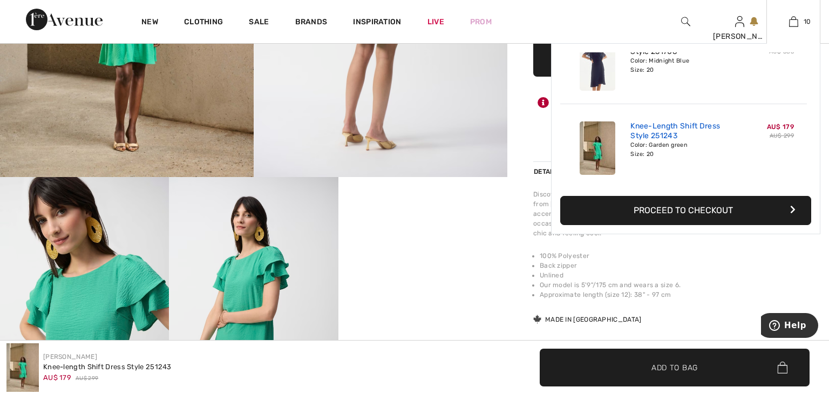
click at [704, 128] on link "Knee-Length Shift Dress Style 251243" at bounding box center [683, 130] width 106 height 19
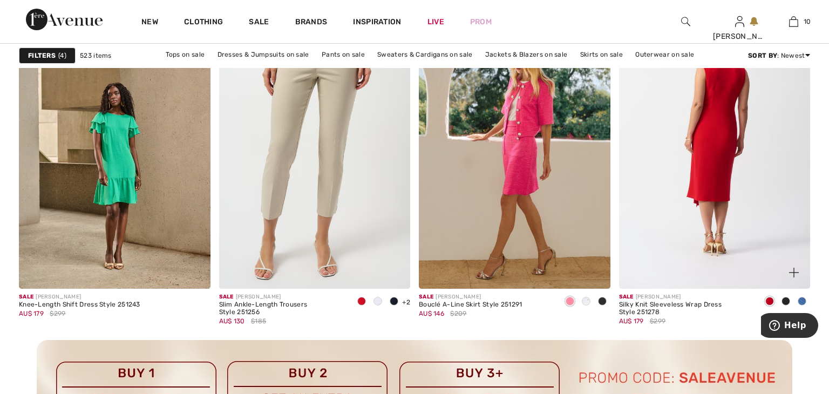
scroll to position [1225, 0]
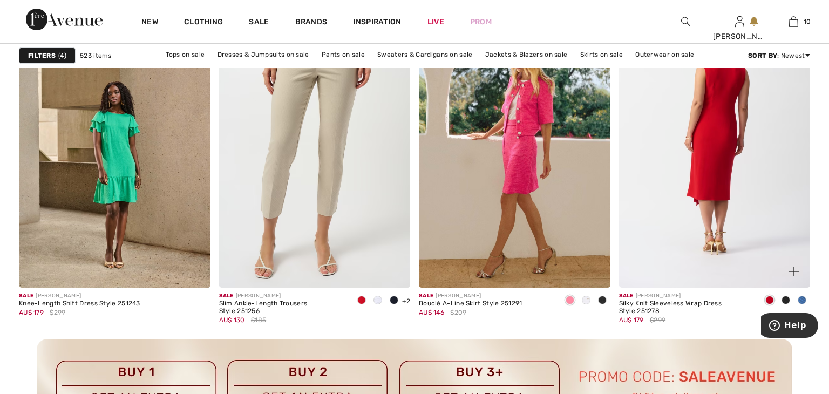
click at [686, 269] on img at bounding box center [715, 144] width 192 height 287
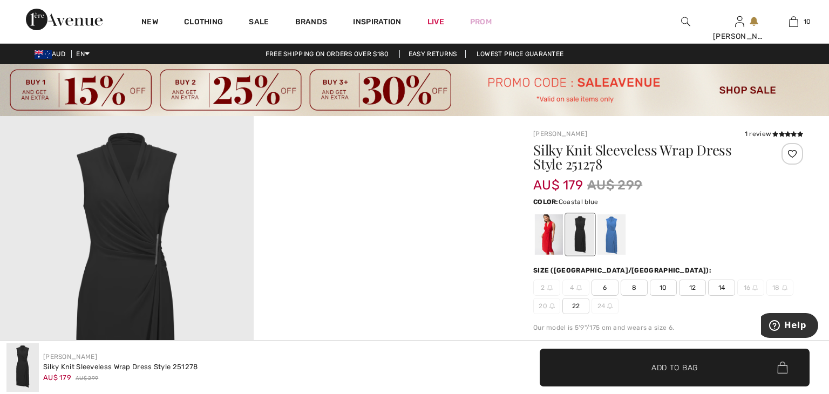
click at [614, 238] on div at bounding box center [611, 234] width 28 height 40
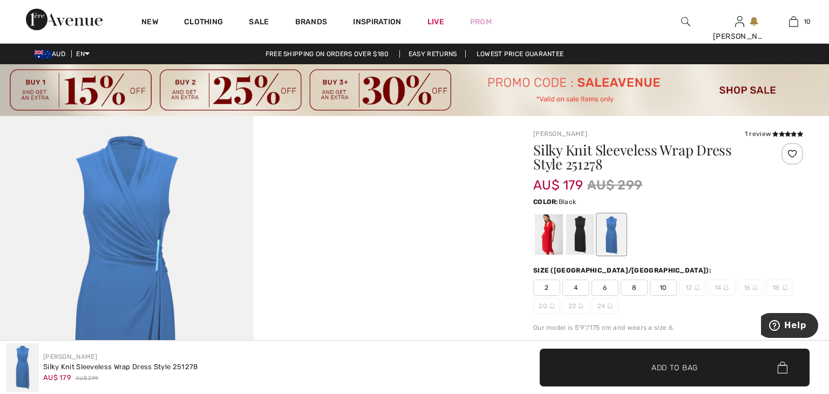
click at [583, 243] on div at bounding box center [580, 234] width 28 height 40
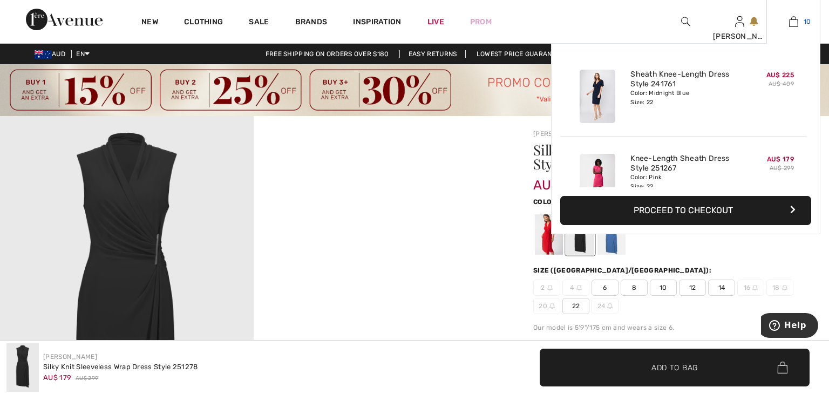
click at [799, 25] on link "10" at bounding box center [793, 21] width 53 height 13
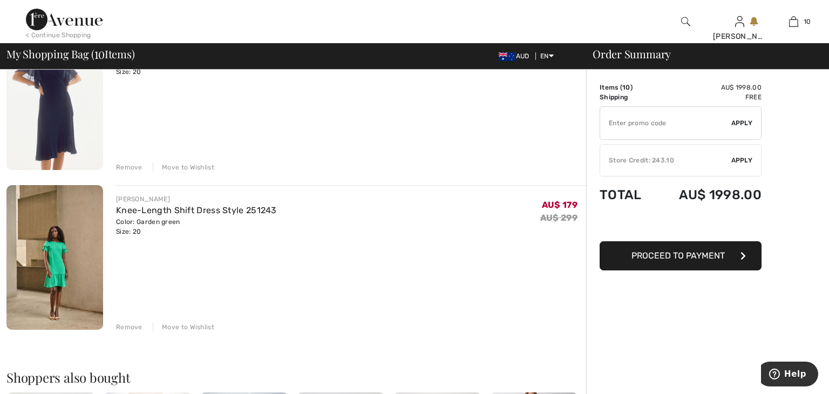
scroll to position [1411, 0]
click at [125, 327] on div "Remove" at bounding box center [129, 328] width 26 height 10
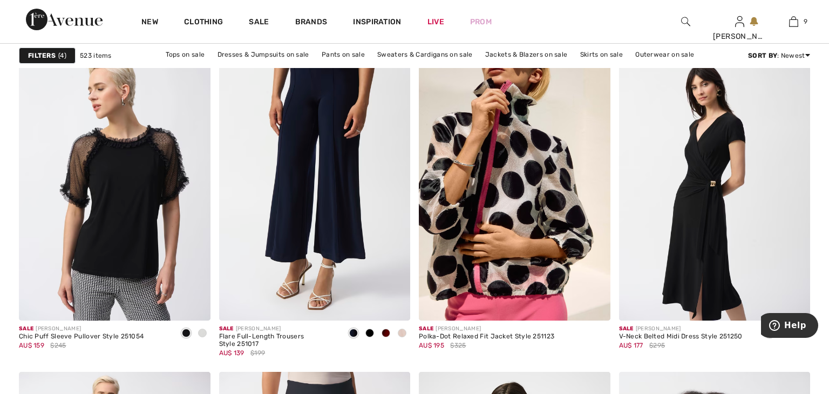
scroll to position [1999, 0]
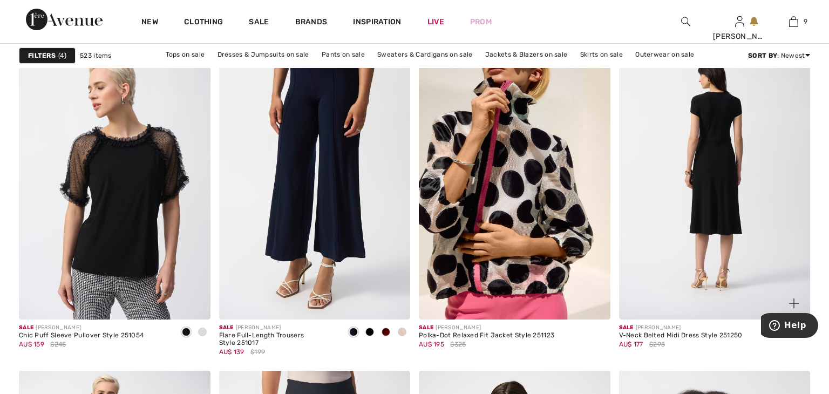
click at [643, 241] on img at bounding box center [715, 175] width 192 height 287
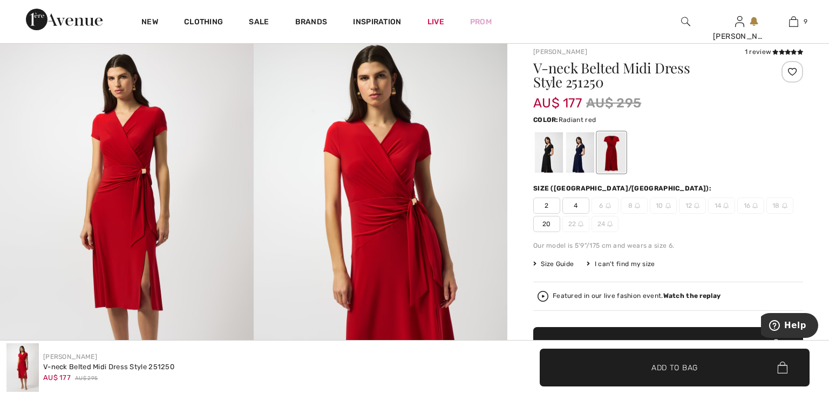
scroll to position [83, 0]
click at [576, 164] on div at bounding box center [580, 152] width 28 height 40
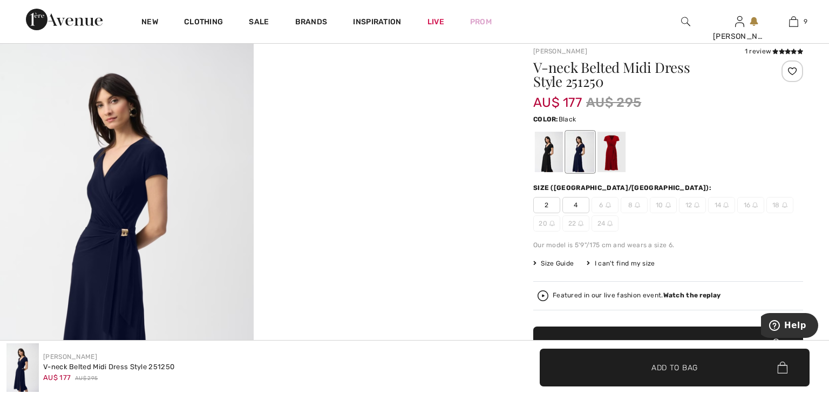
click at [556, 162] on div at bounding box center [549, 152] width 28 height 40
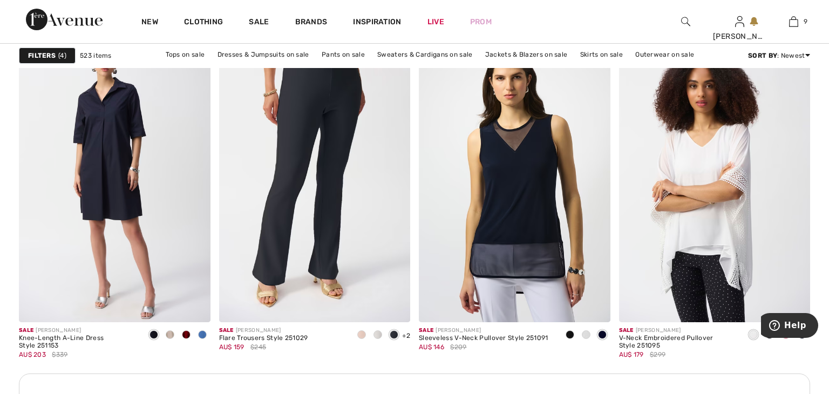
scroll to position [2362, 0]
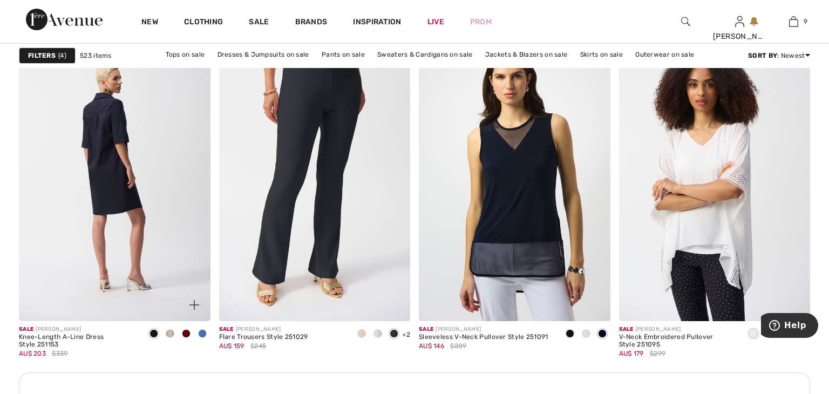
click at [167, 162] on img at bounding box center [115, 177] width 192 height 287
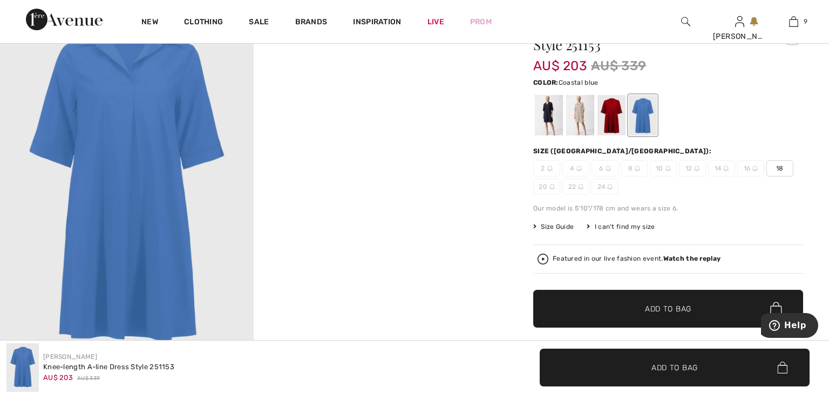
scroll to position [120, 0]
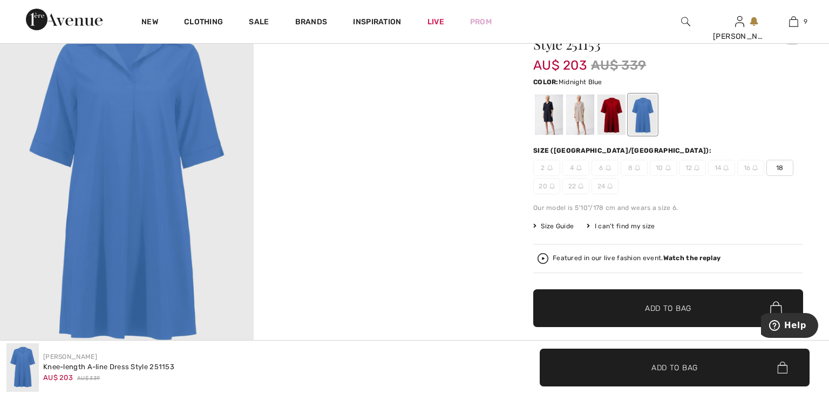
click at [544, 118] on div at bounding box center [549, 114] width 28 height 40
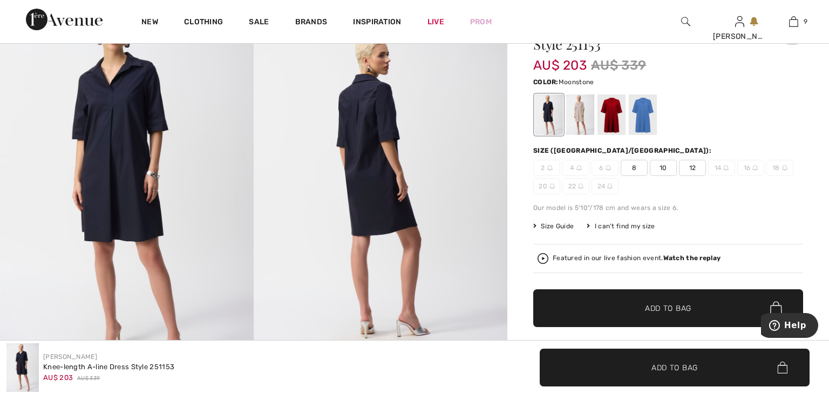
click at [573, 119] on div at bounding box center [580, 114] width 28 height 40
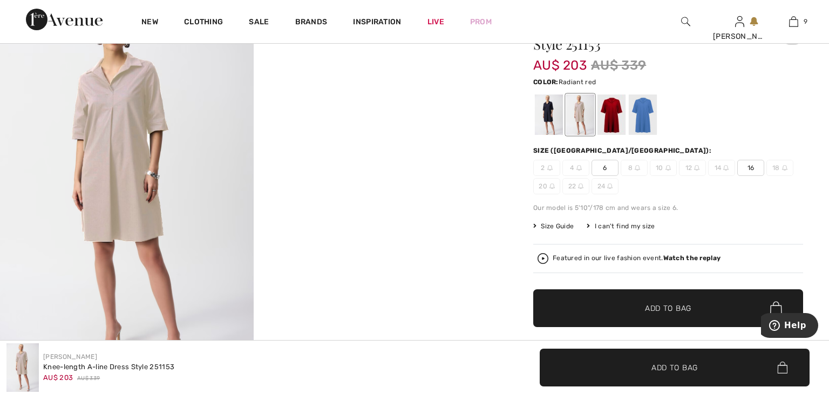
click at [608, 121] on div at bounding box center [611, 114] width 28 height 40
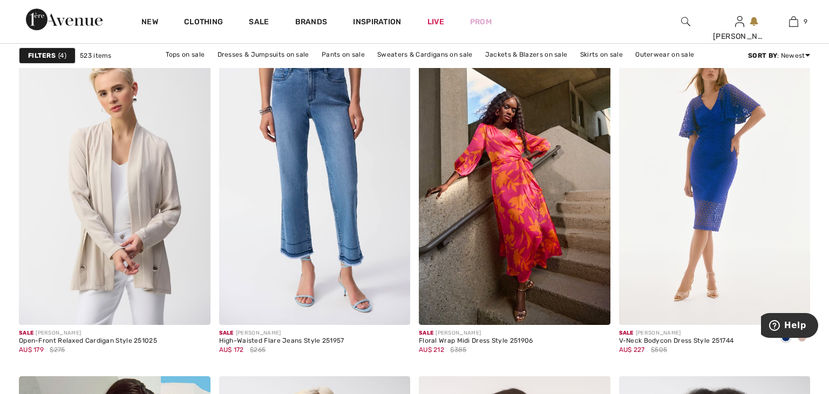
scroll to position [3503, 0]
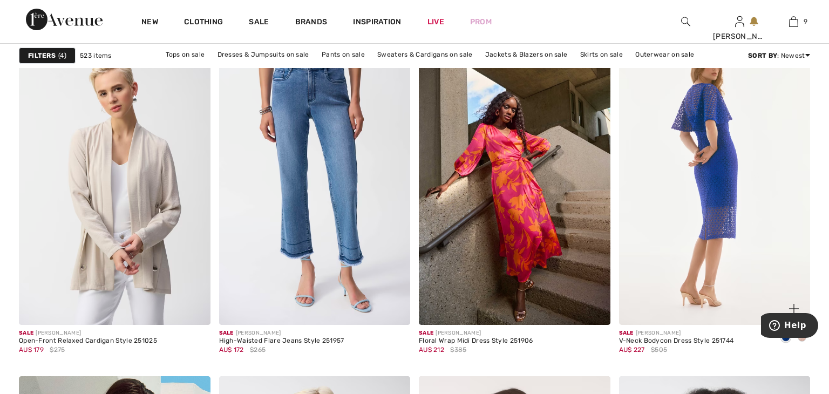
click at [642, 151] on img at bounding box center [715, 181] width 192 height 287
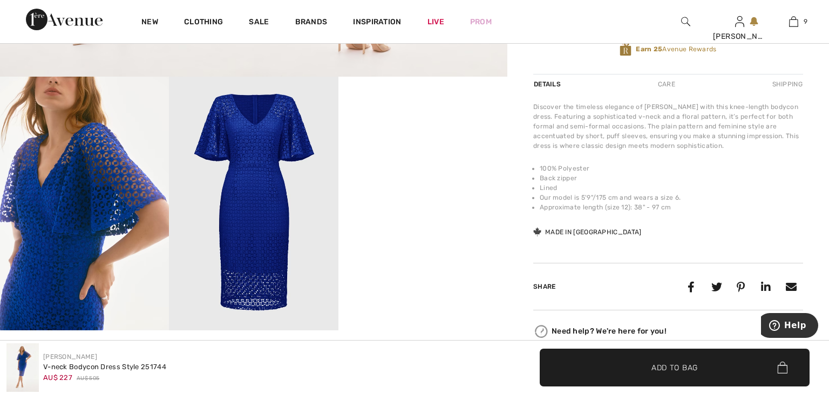
scroll to position [421, 0]
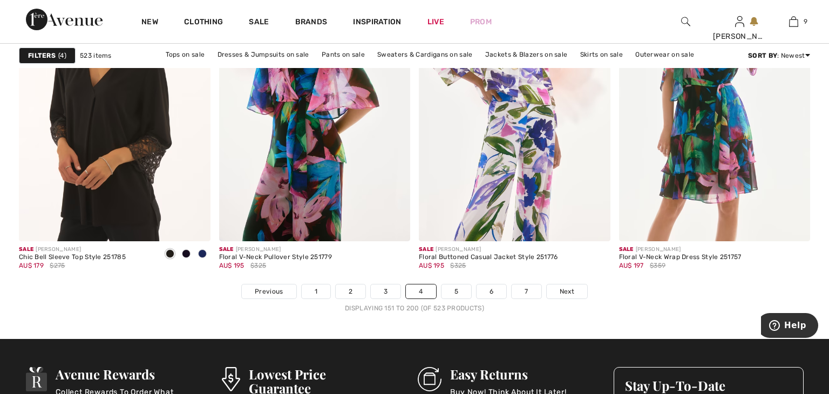
scroll to position [5070, 0]
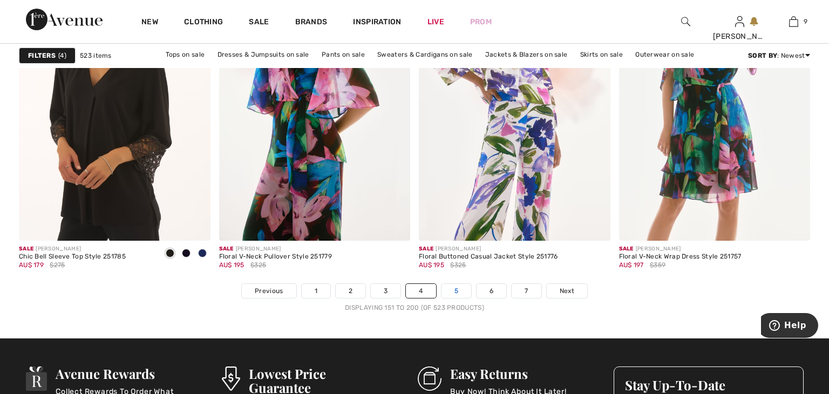
click at [462, 290] on link "5" at bounding box center [456, 291] width 30 height 14
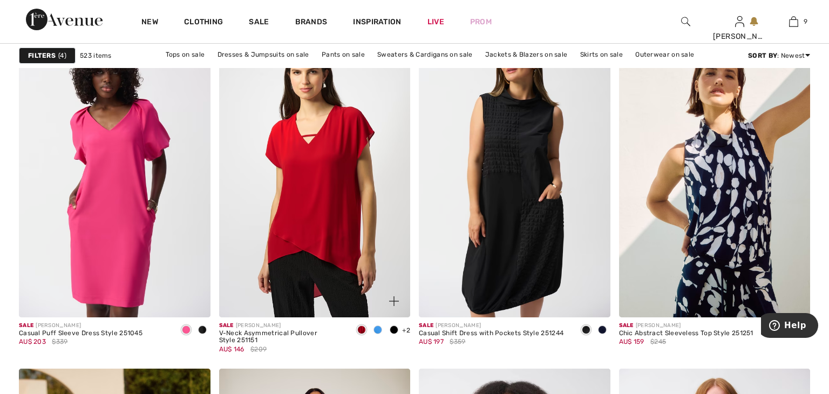
scroll to position [4345, 0]
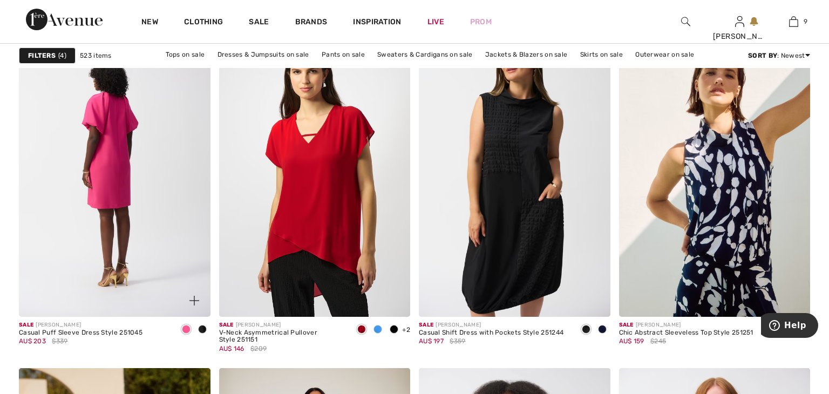
click at [193, 260] on img at bounding box center [115, 173] width 192 height 287
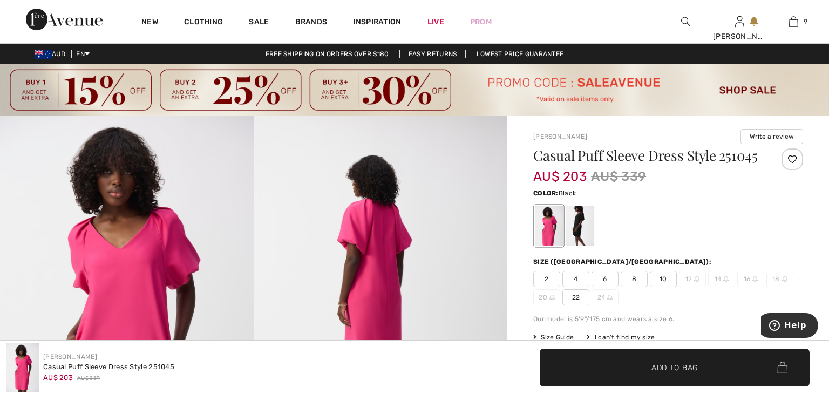
click at [580, 240] on div at bounding box center [580, 226] width 28 height 40
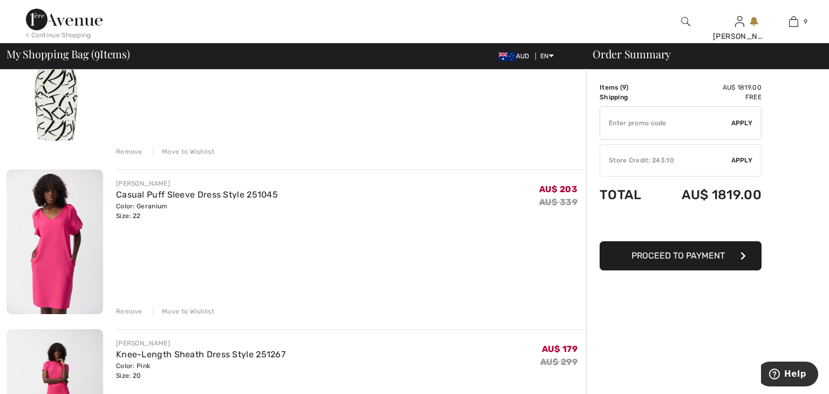
scroll to position [468, 0]
click at [135, 310] on div "Remove" at bounding box center [129, 312] width 26 height 10
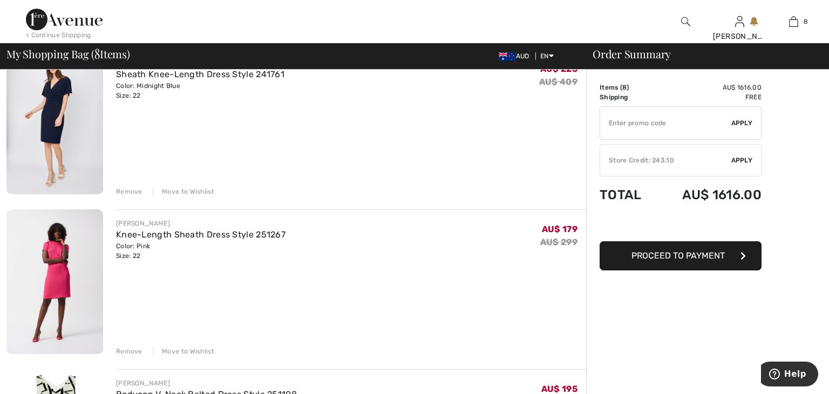
scroll to position [100, 0]
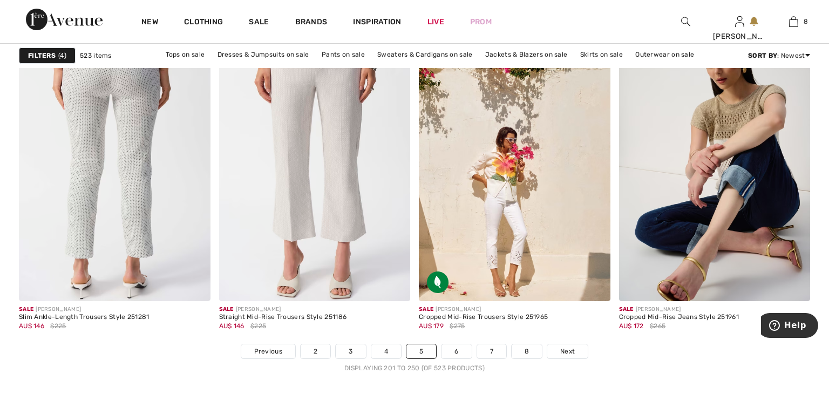
scroll to position [5068, 0]
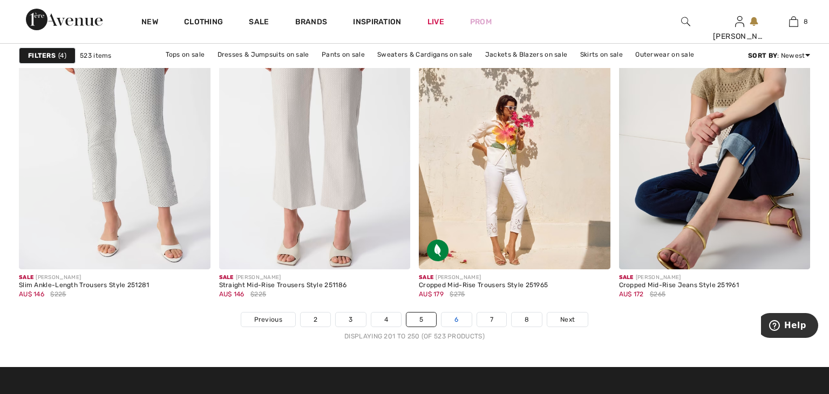
click at [461, 321] on link "6" at bounding box center [456, 319] width 30 height 14
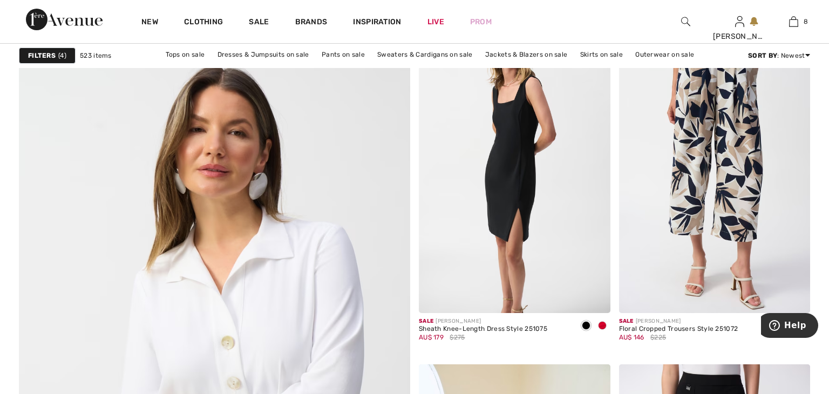
scroll to position [2840, 0]
click at [467, 267] on img at bounding box center [515, 168] width 192 height 287
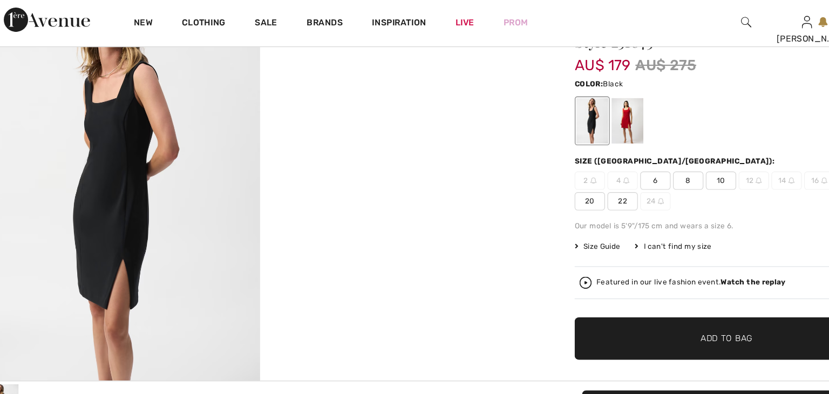
scroll to position [123, 0]
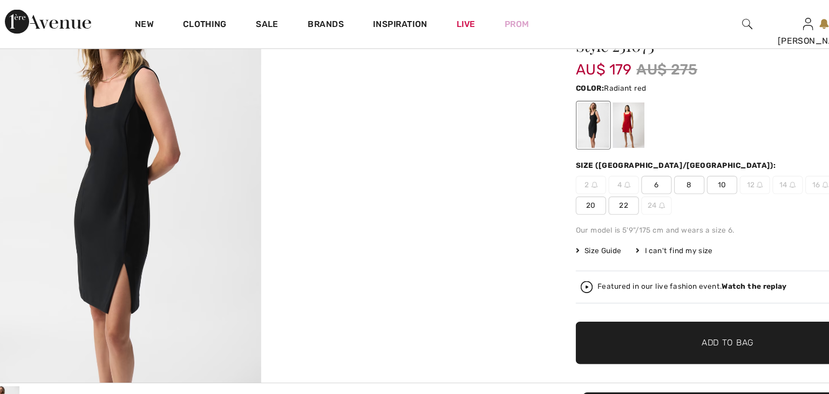
click at [583, 118] on div at bounding box center [580, 111] width 28 height 40
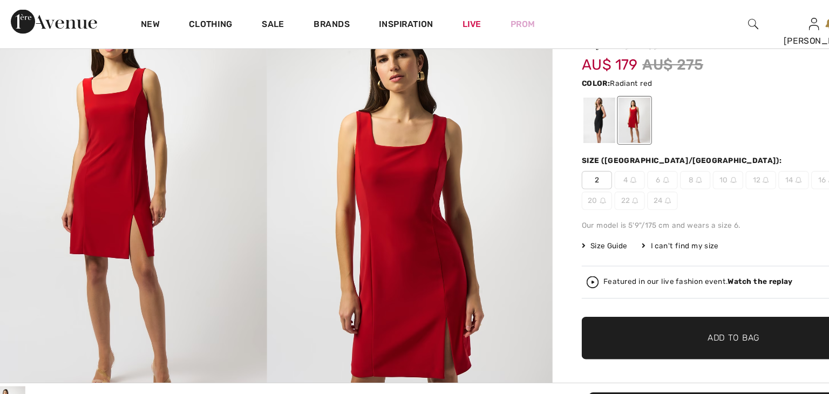
scroll to position [114, 0]
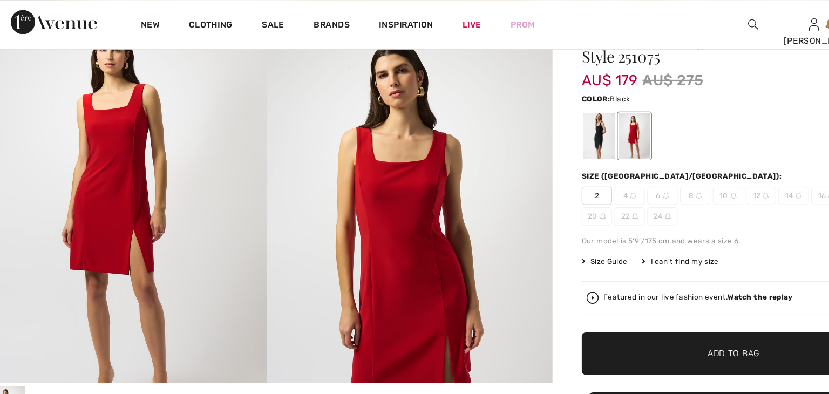
click at [546, 126] on div at bounding box center [549, 120] width 28 height 40
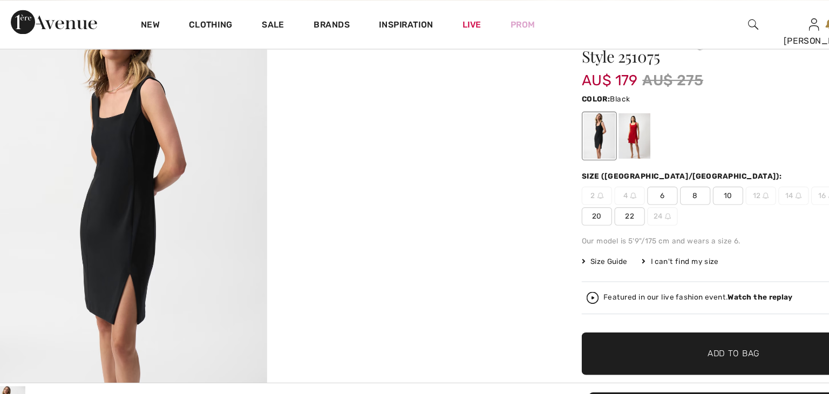
click at [572, 194] on span "22" at bounding box center [575, 192] width 27 height 16
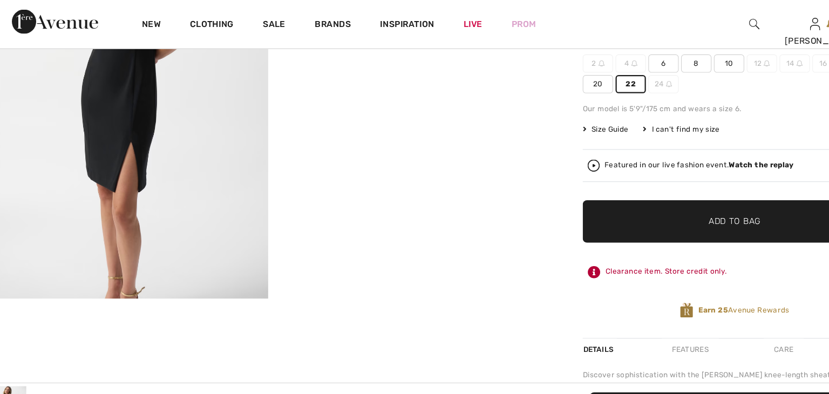
scroll to position [230, 0]
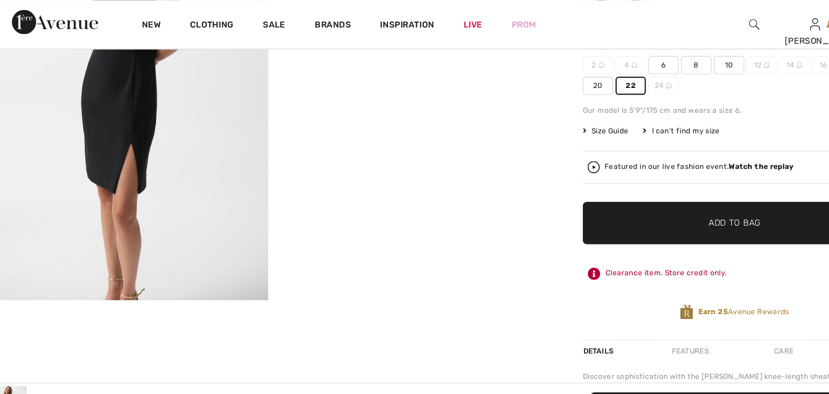
click at [574, 198] on span "✔ Added to Bag Add to Bag" at bounding box center [668, 198] width 270 height 38
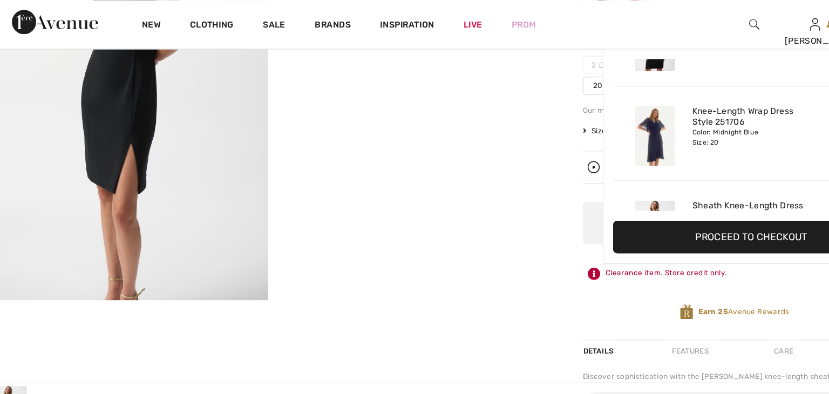
scroll to position [622, 0]
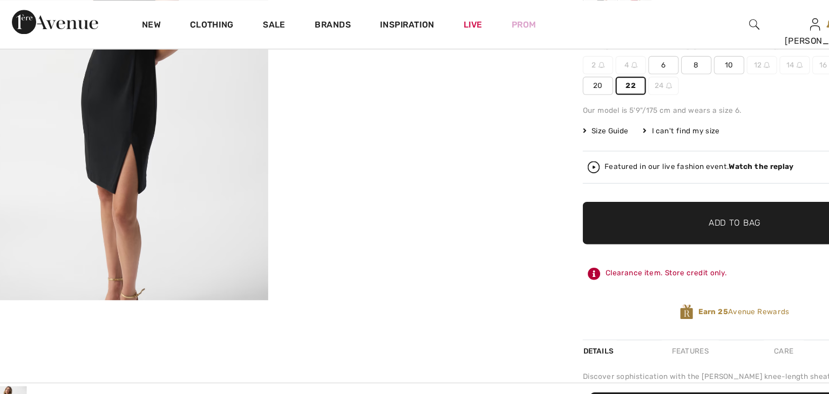
click at [546, 77] on span "20" at bounding box center [546, 76] width 27 height 16
click at [587, 190] on span "✔ Added to Bag Add to Bag" at bounding box center [668, 198] width 270 height 38
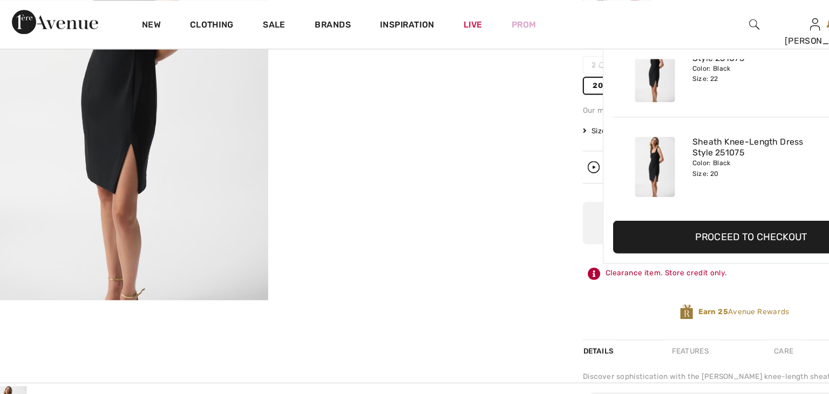
scroll to position [706, 0]
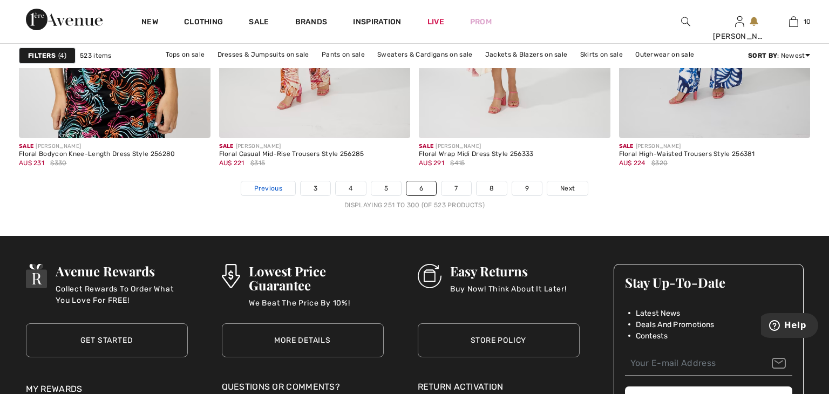
scroll to position [5200, 0]
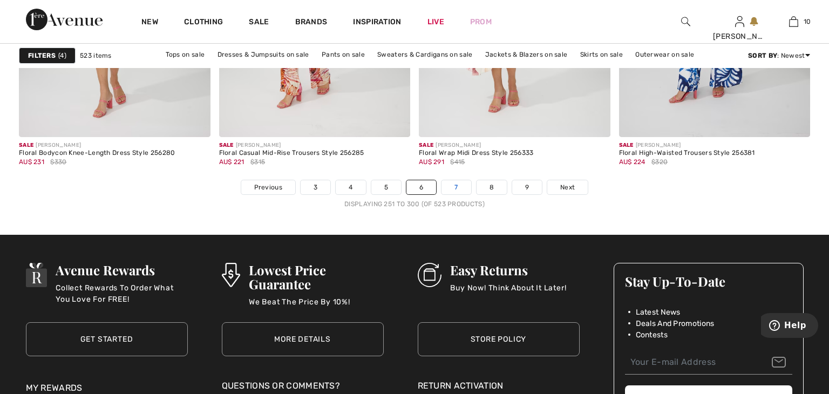
click at [459, 186] on link "7" at bounding box center [455, 187] width 29 height 14
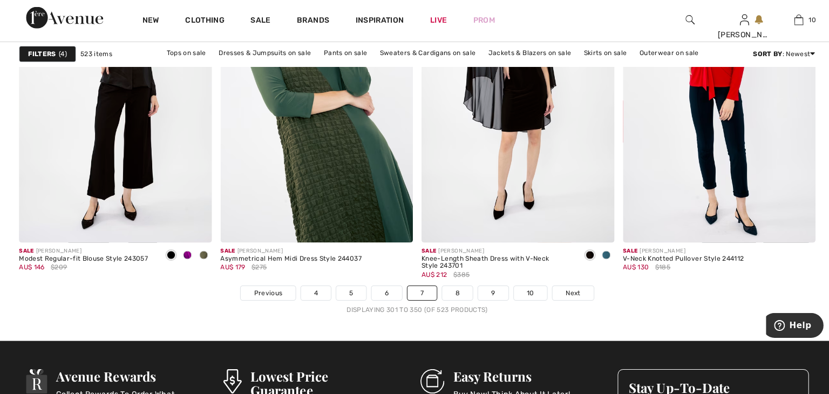
scroll to position [5069, 0]
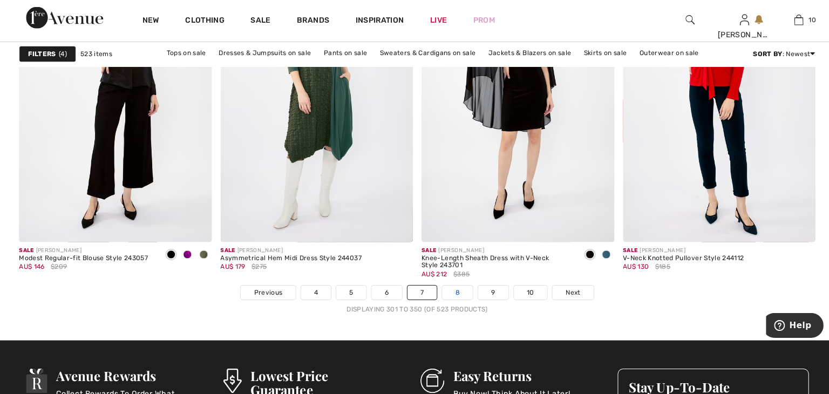
click at [458, 292] on link "8" at bounding box center [454, 292] width 30 height 14
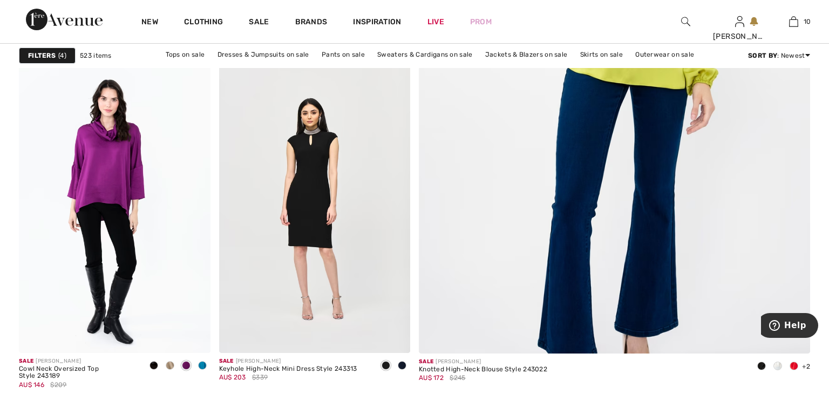
scroll to position [484, 0]
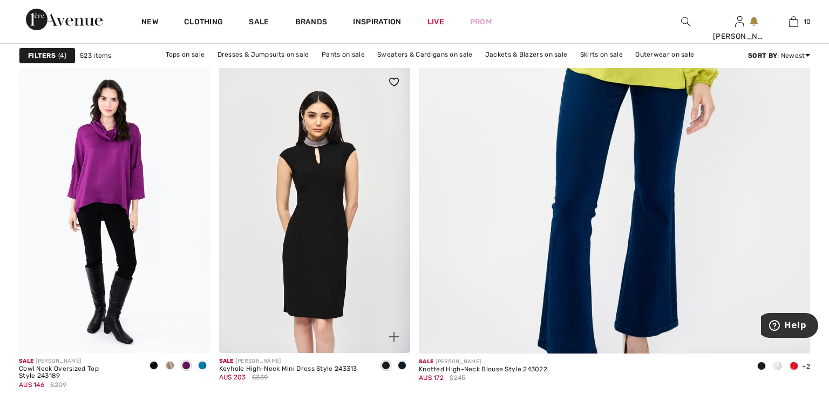
click at [390, 249] on img at bounding box center [315, 209] width 192 height 287
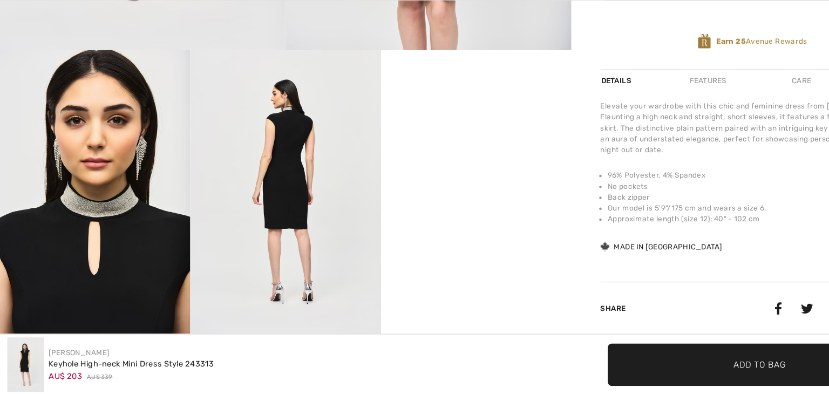
scroll to position [409, 0]
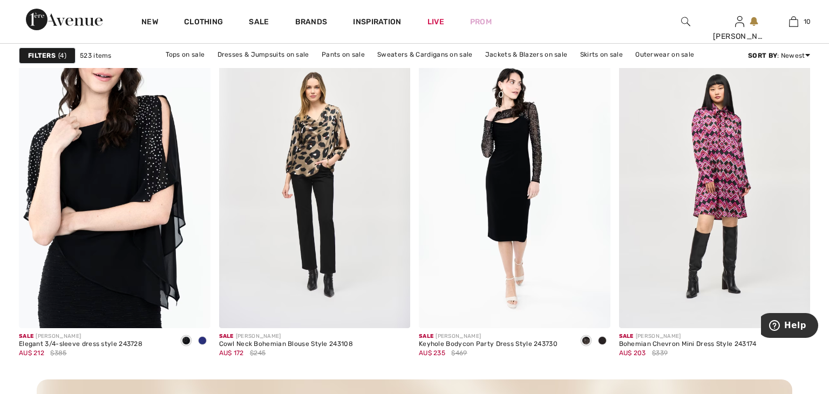
scroll to position [2330, 0]
click at [173, 231] on img at bounding box center [115, 183] width 192 height 287
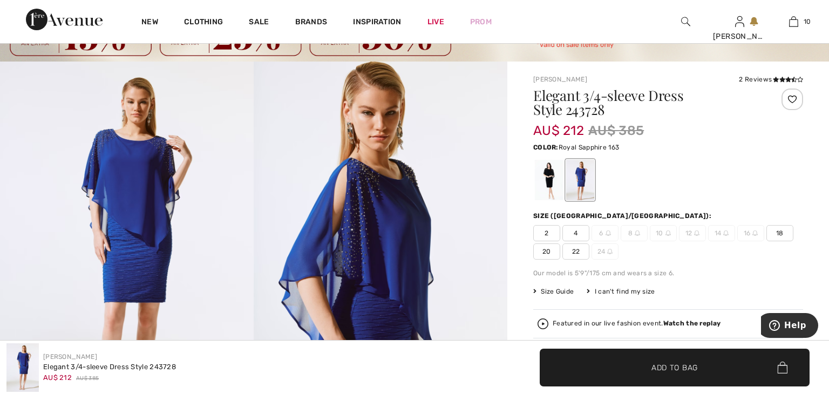
scroll to position [82, 0]
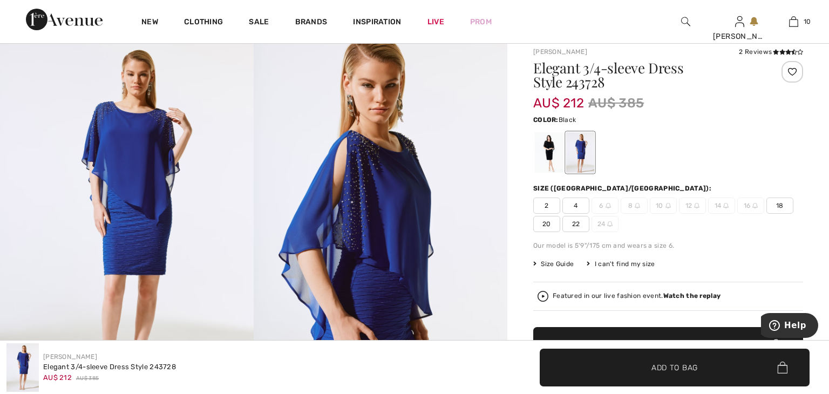
click at [544, 142] on div at bounding box center [549, 152] width 28 height 40
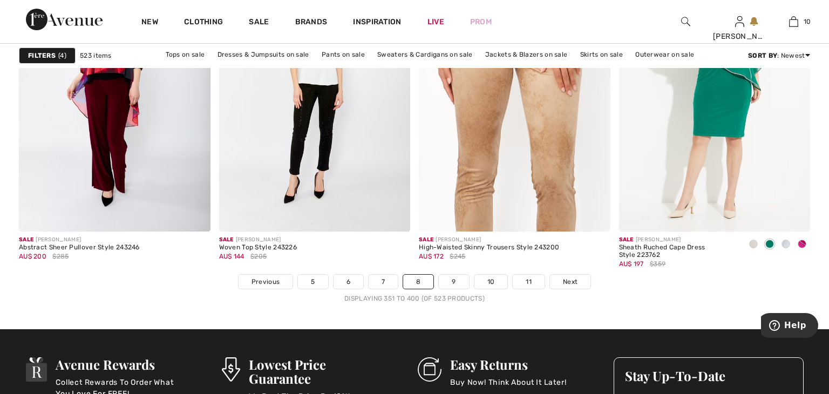
scroll to position [5108, 0]
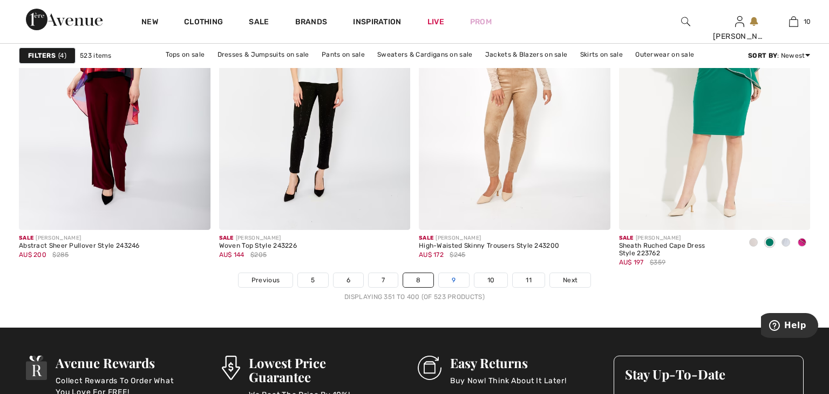
click at [462, 282] on link "9" at bounding box center [454, 280] width 30 height 14
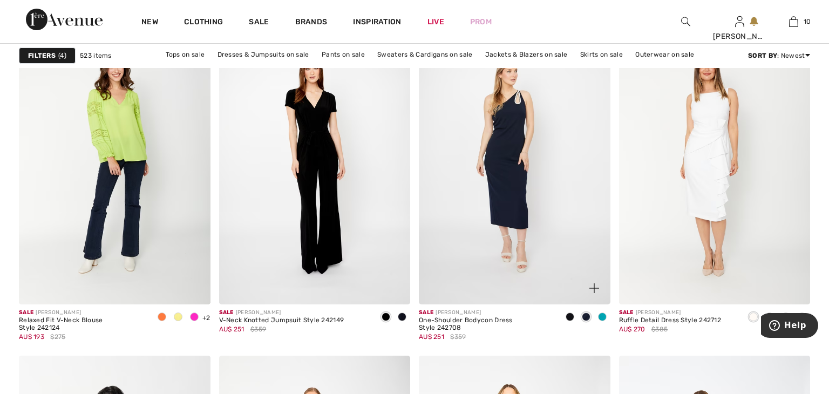
scroll to position [868, 0]
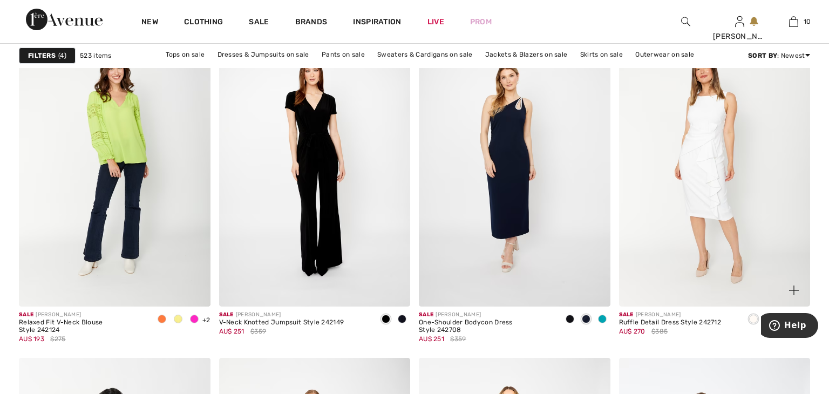
click at [654, 246] on img at bounding box center [715, 163] width 192 height 287
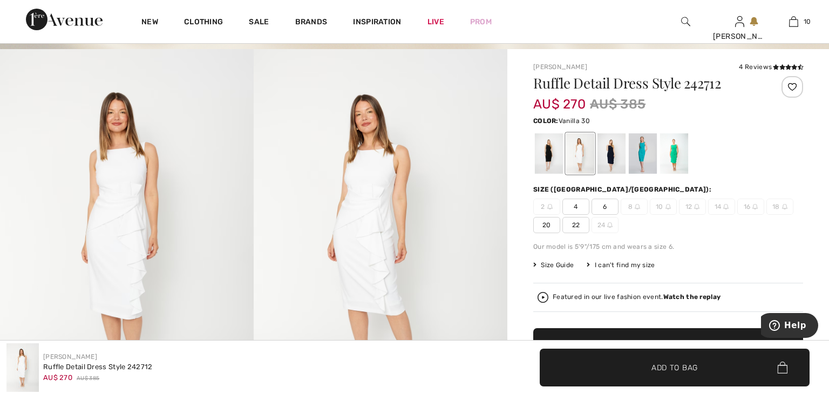
scroll to position [69, 0]
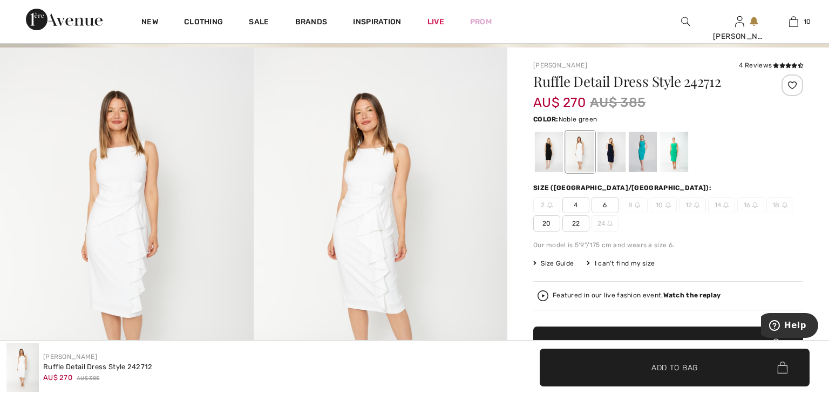
click at [675, 162] on div at bounding box center [674, 152] width 28 height 40
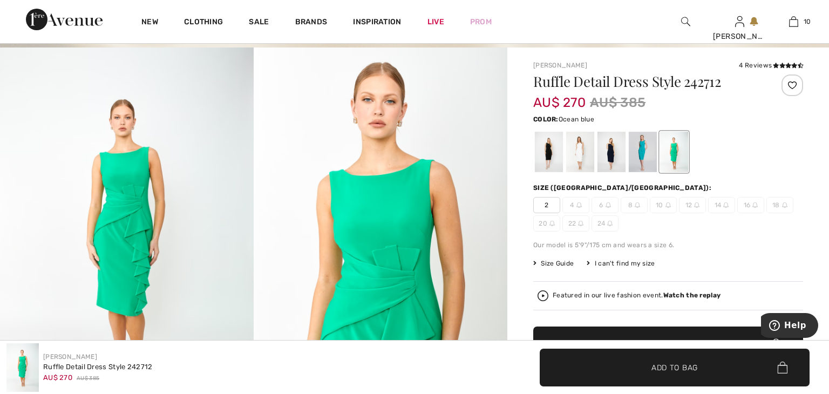
click at [634, 162] on div at bounding box center [643, 152] width 28 height 40
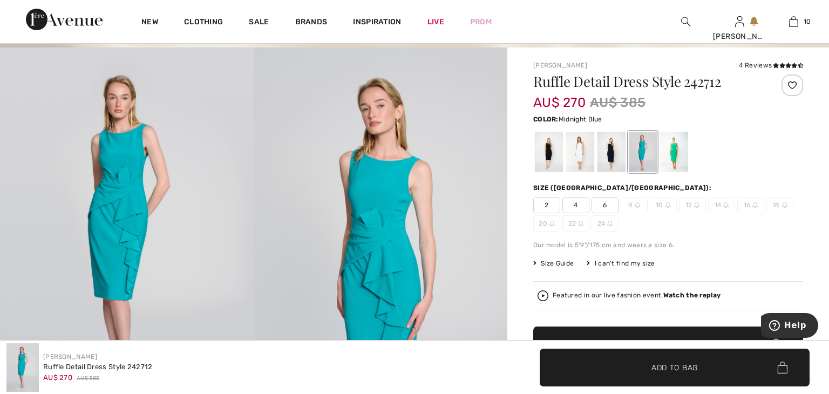
click at [618, 160] on div at bounding box center [611, 152] width 28 height 40
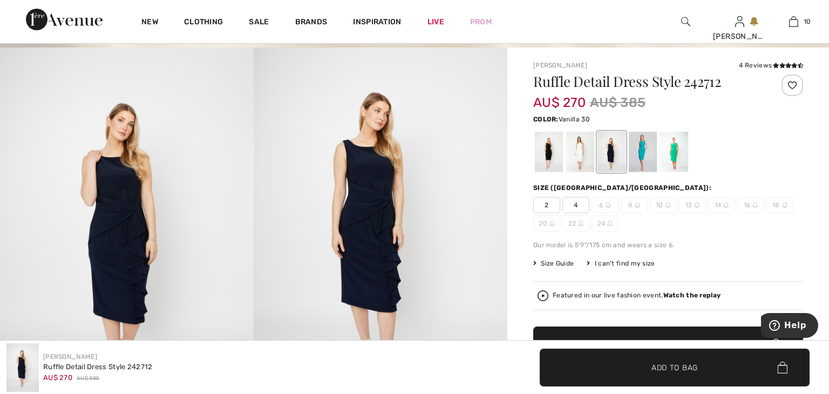
click at [590, 156] on div at bounding box center [580, 152] width 28 height 40
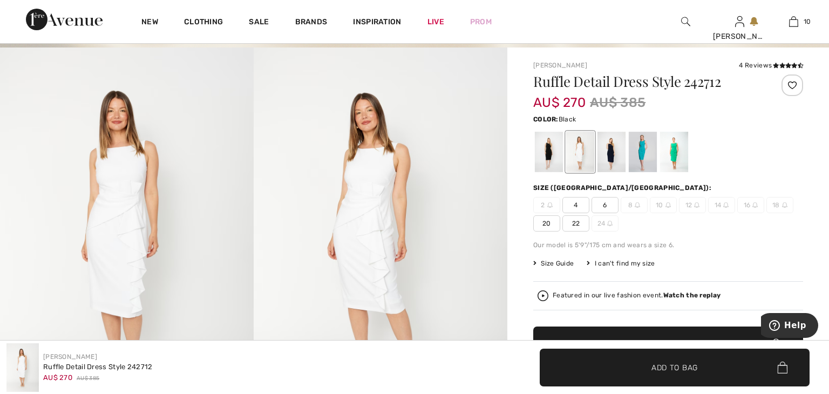
click at [548, 156] on div at bounding box center [549, 152] width 28 height 40
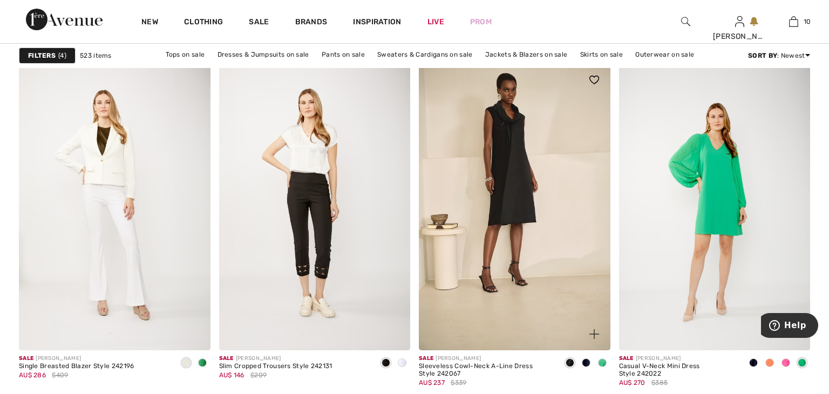
scroll to position [1998, 0]
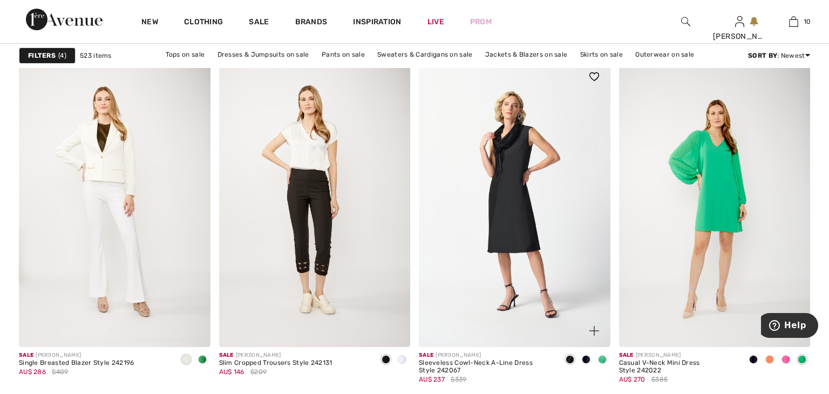
click at [573, 228] on img at bounding box center [515, 203] width 192 height 287
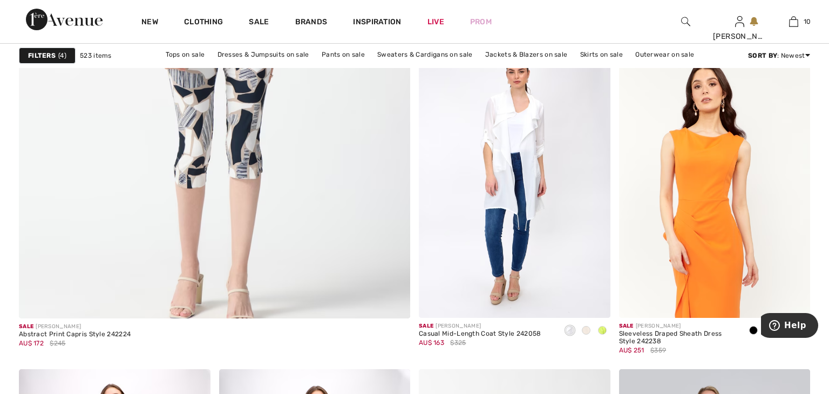
scroll to position [3173, 0]
click at [656, 224] on img at bounding box center [715, 173] width 192 height 287
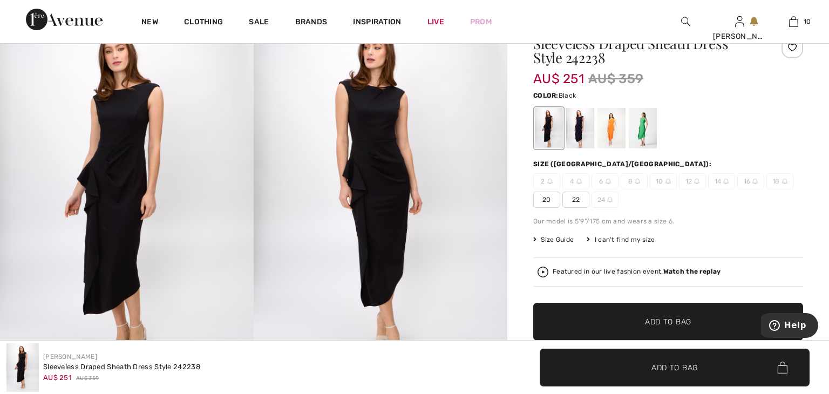
scroll to position [108, 0]
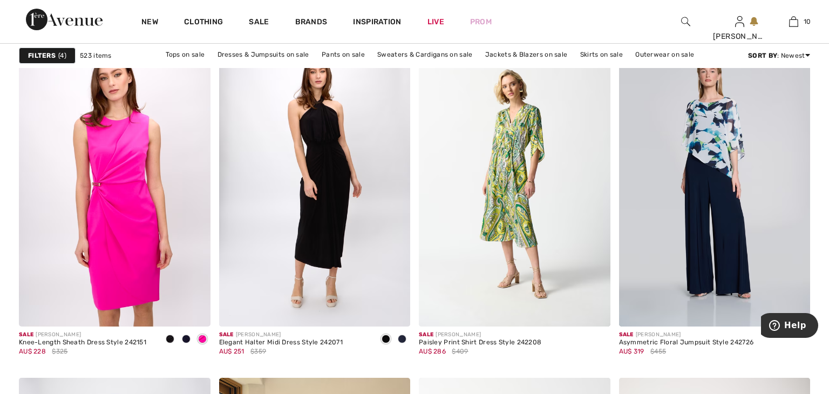
scroll to position [3501, 0]
click at [163, 192] on img at bounding box center [115, 183] width 192 height 287
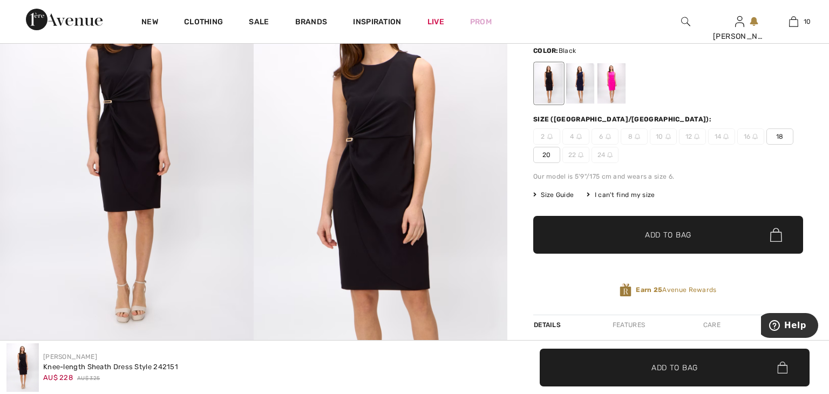
scroll to position [150, 0]
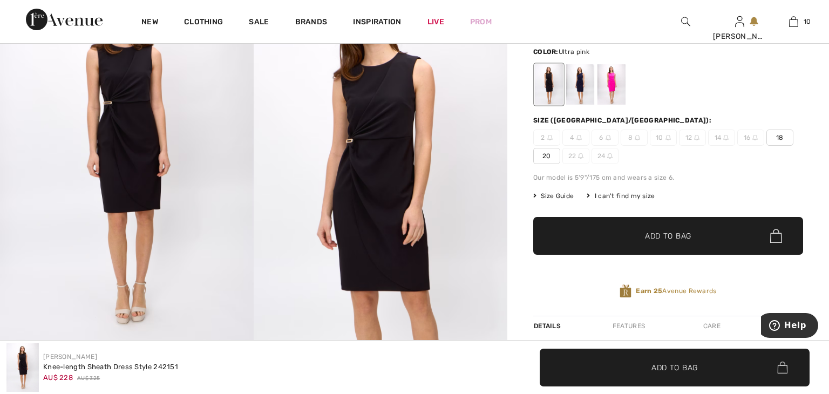
click at [617, 85] on div at bounding box center [611, 84] width 28 height 40
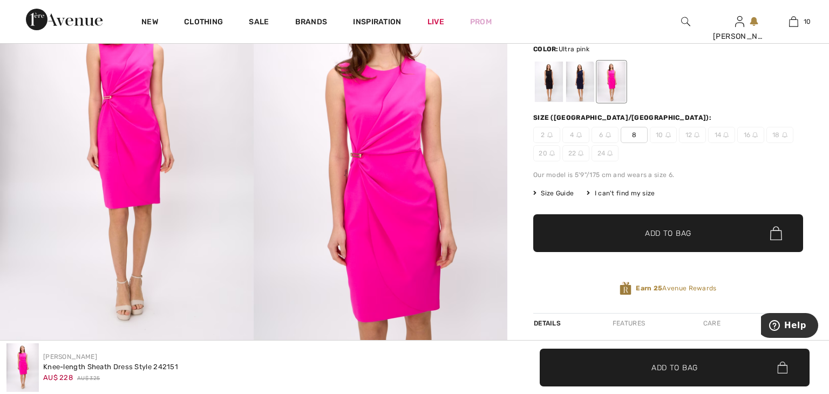
scroll to position [151, 0]
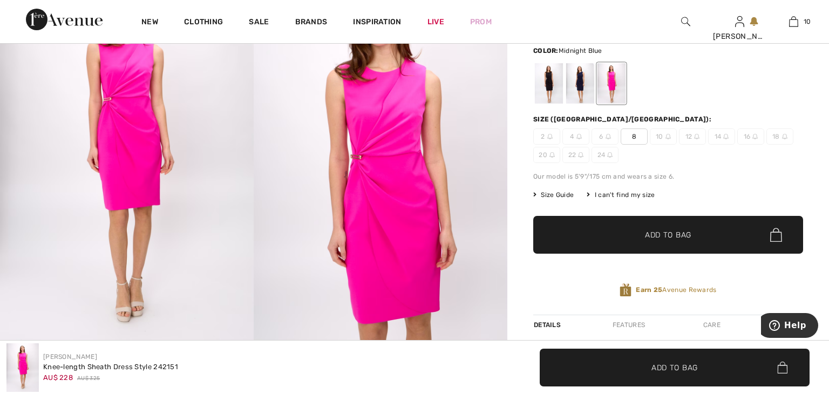
click at [583, 90] on div at bounding box center [580, 83] width 28 height 40
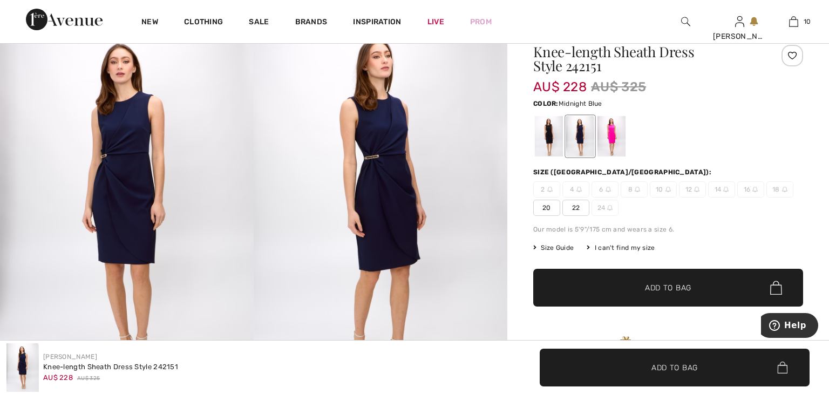
scroll to position [98, 0]
click at [576, 208] on span "22" at bounding box center [575, 208] width 27 height 16
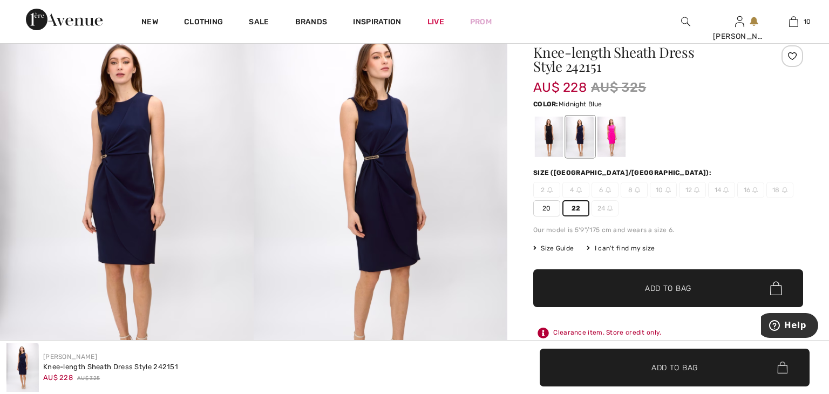
click at [576, 293] on span "✔ Added to Bag Add to Bag" at bounding box center [668, 288] width 270 height 38
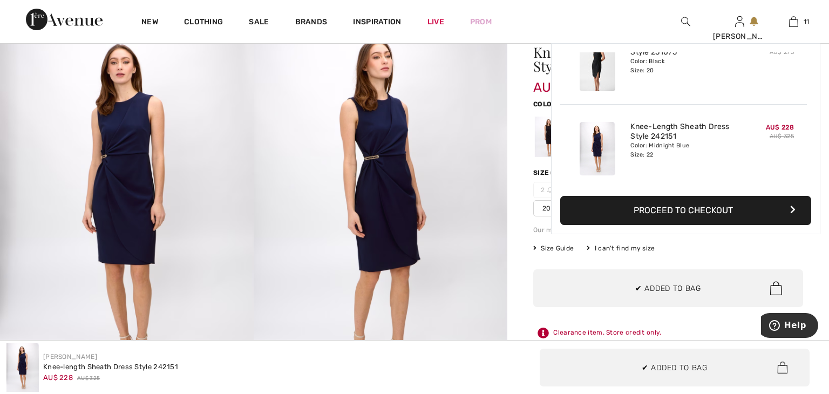
scroll to position [789, 0]
click at [544, 211] on span "20" at bounding box center [546, 208] width 27 height 16
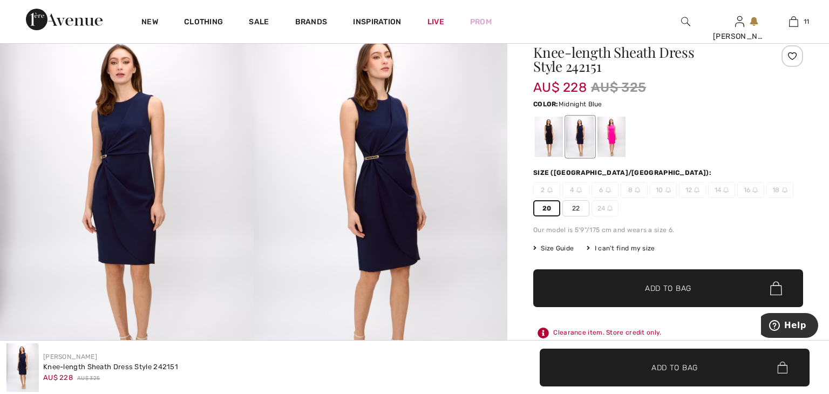
click at [581, 290] on span "✔ Added to Bag Add to Bag" at bounding box center [668, 288] width 270 height 38
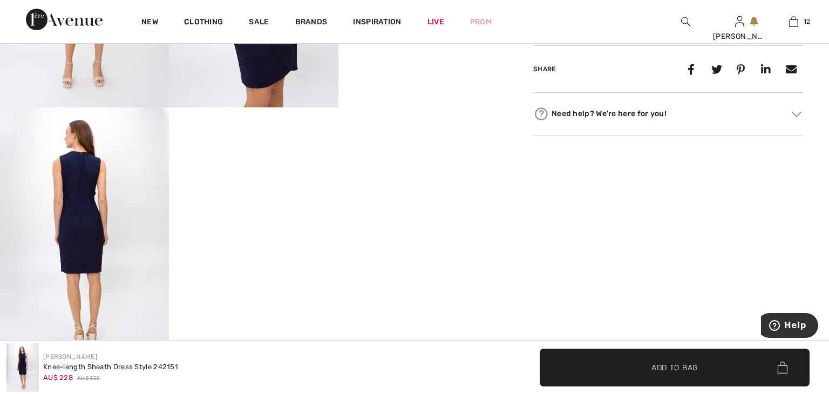
scroll to position [643, 0]
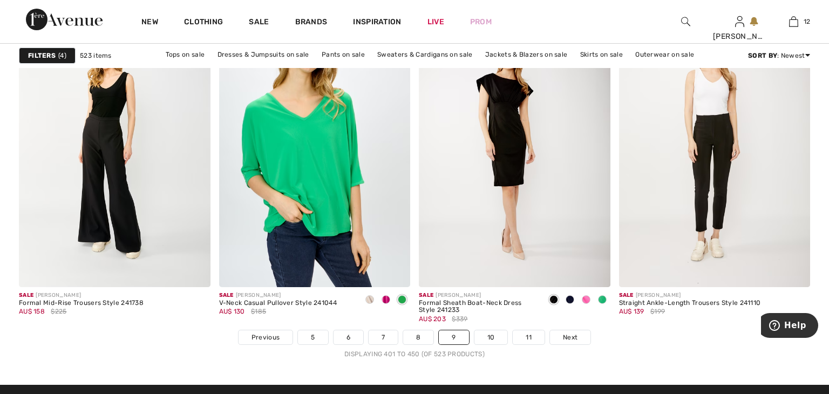
scroll to position [5026, 0]
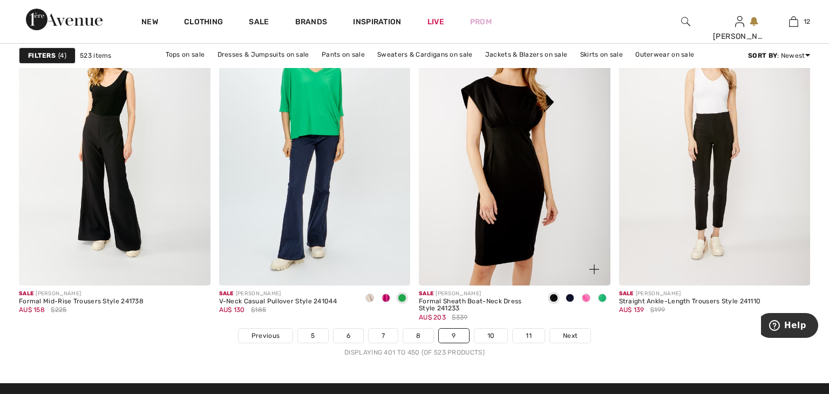
click at [462, 168] on img at bounding box center [515, 141] width 192 height 287
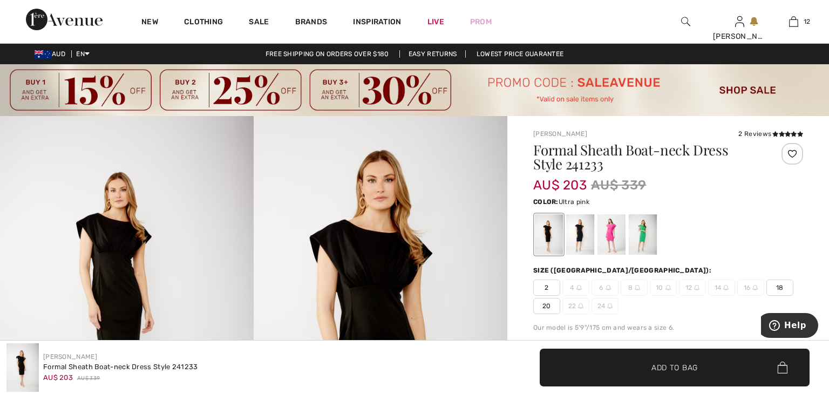
click at [611, 231] on div at bounding box center [611, 234] width 28 height 40
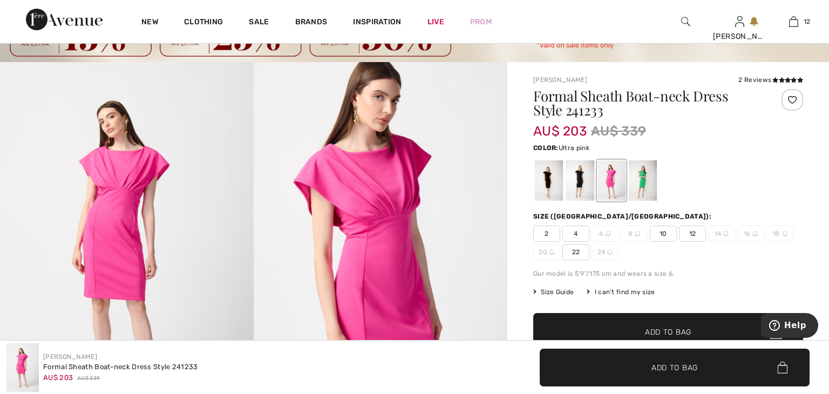
scroll to position [52, 0]
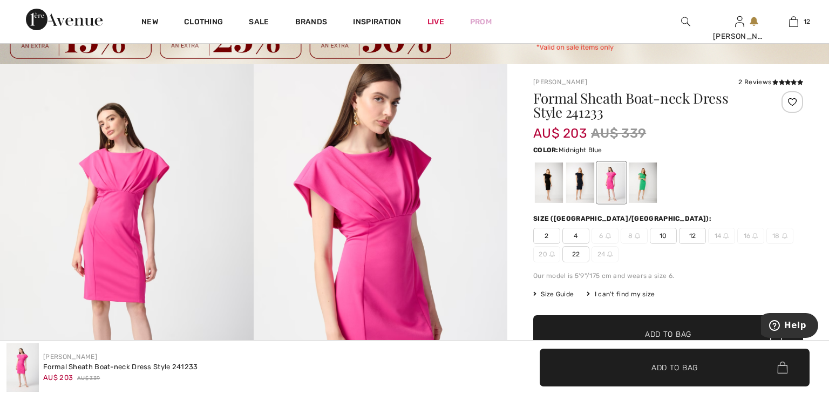
click at [583, 192] on div at bounding box center [580, 182] width 28 height 40
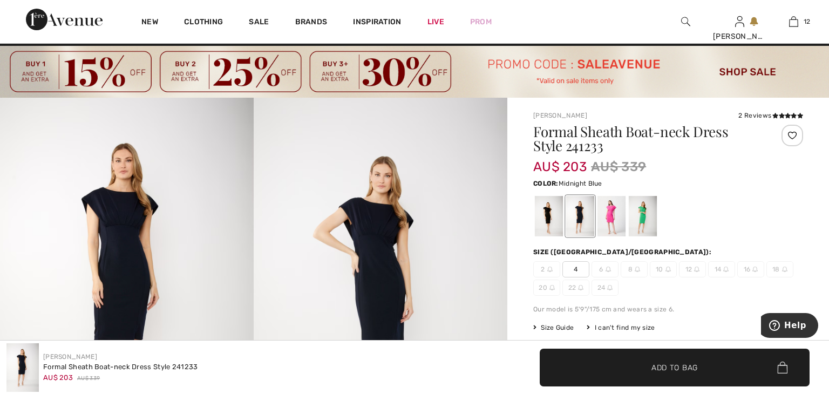
scroll to position [17, 0]
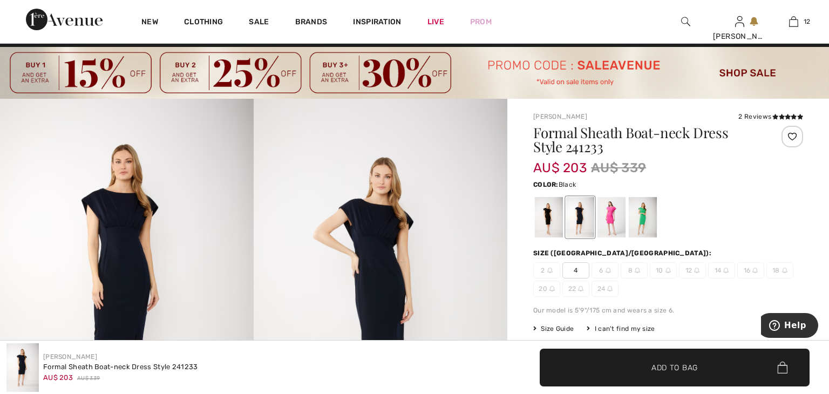
click at [557, 212] on div at bounding box center [549, 217] width 28 height 40
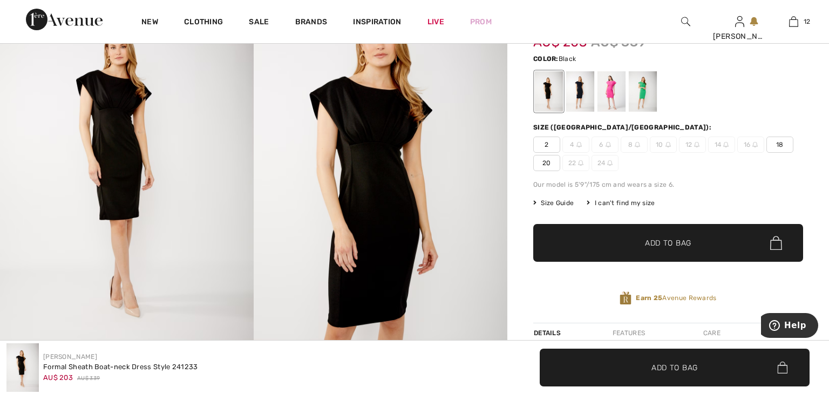
scroll to position [138, 0]
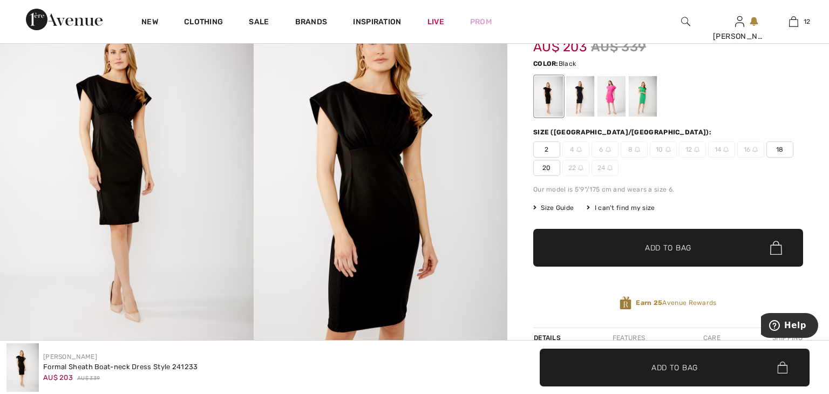
click at [546, 167] on span "20" at bounding box center [546, 168] width 27 height 16
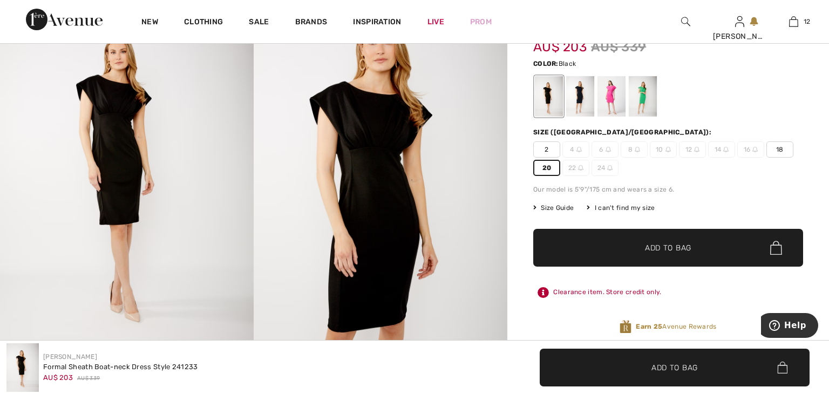
click at [573, 244] on span "✔ Added to Bag Add to Bag" at bounding box center [668, 248] width 270 height 38
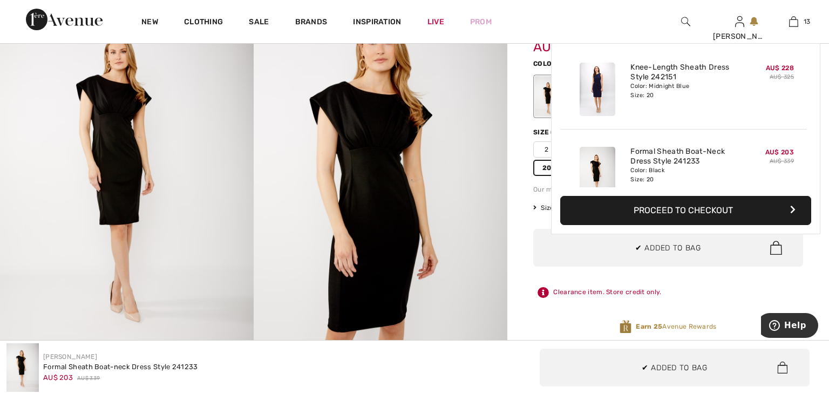
scroll to position [958, 0]
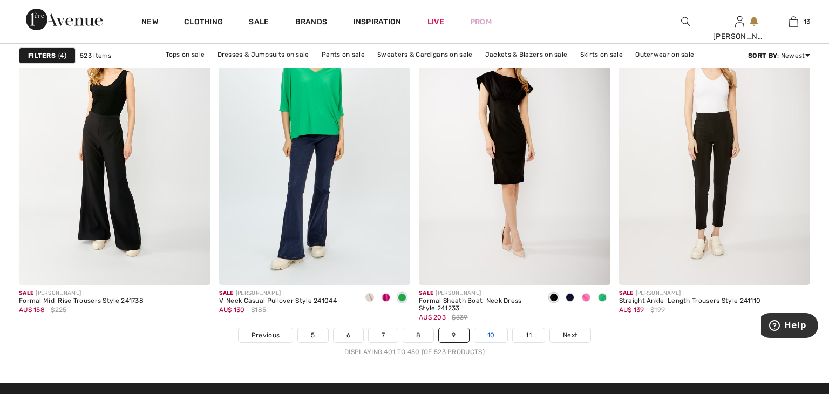
click at [496, 335] on link "10" at bounding box center [490, 335] width 33 height 14
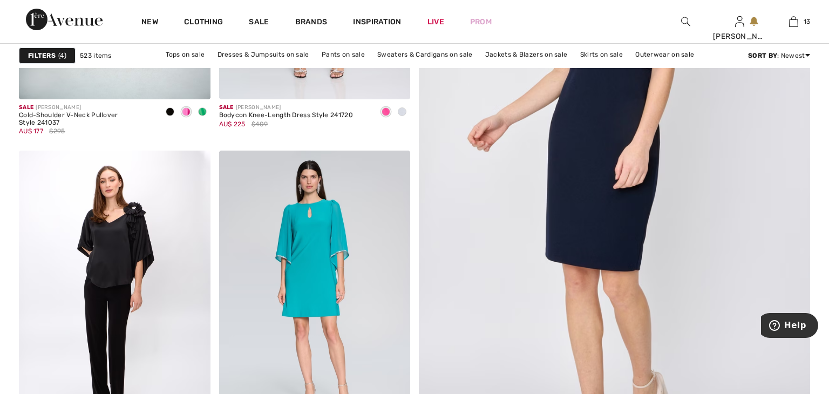
scroll to position [381, 0]
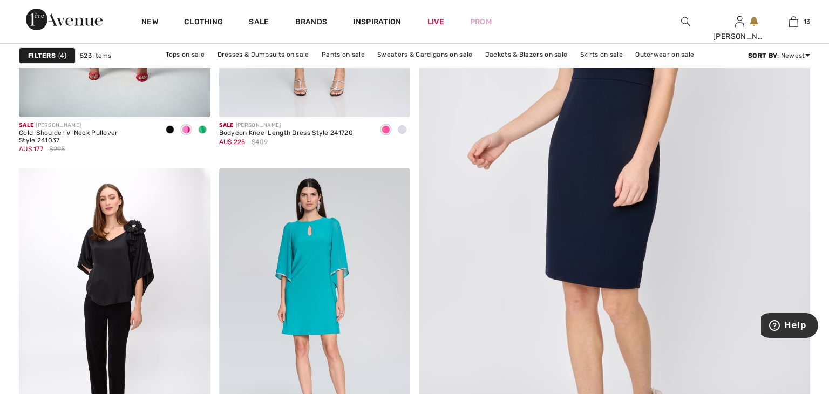
click at [519, 270] on img at bounding box center [614, 182] width 469 height 704
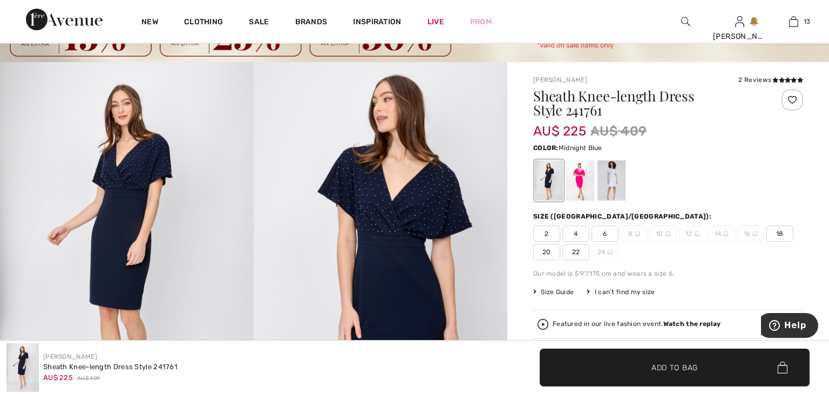
scroll to position [52, 0]
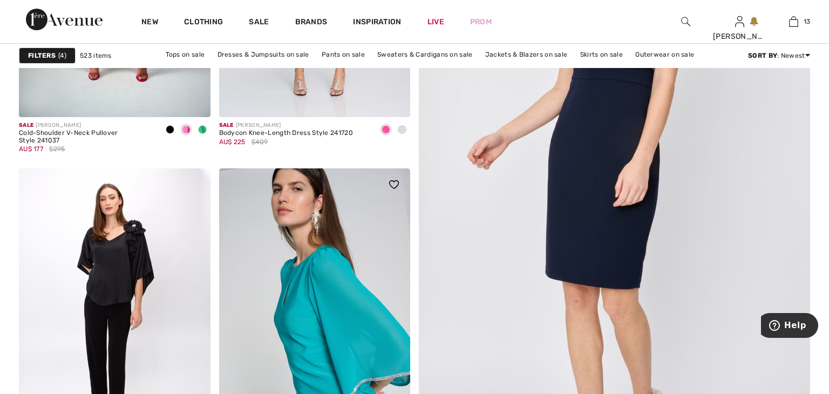
click at [261, 249] on img at bounding box center [315, 311] width 192 height 287
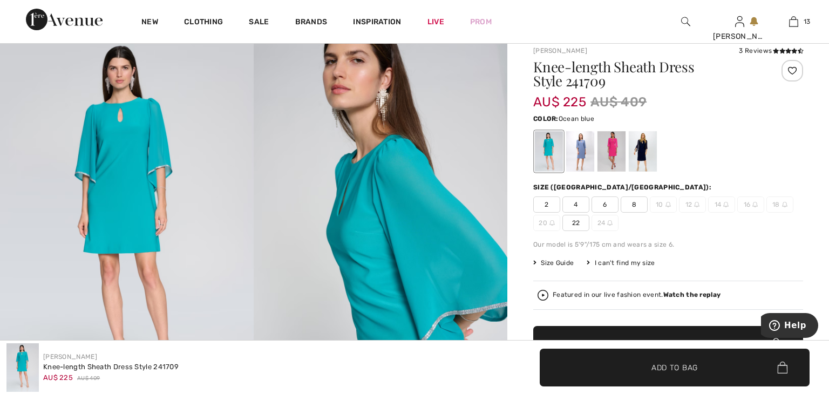
scroll to position [73, 0]
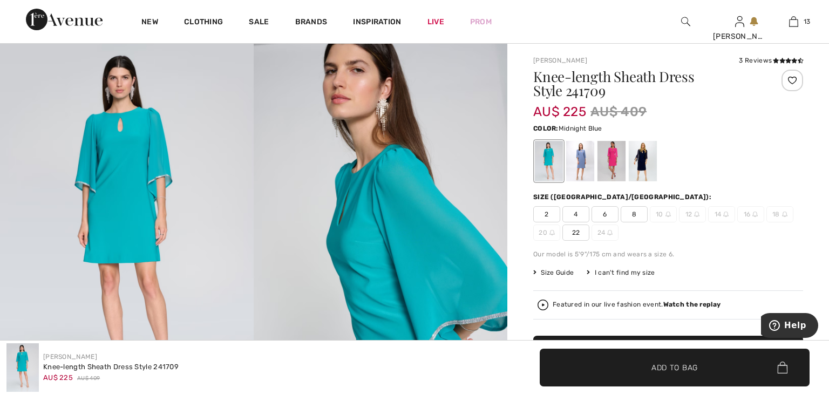
click at [644, 171] on div at bounding box center [643, 161] width 28 height 40
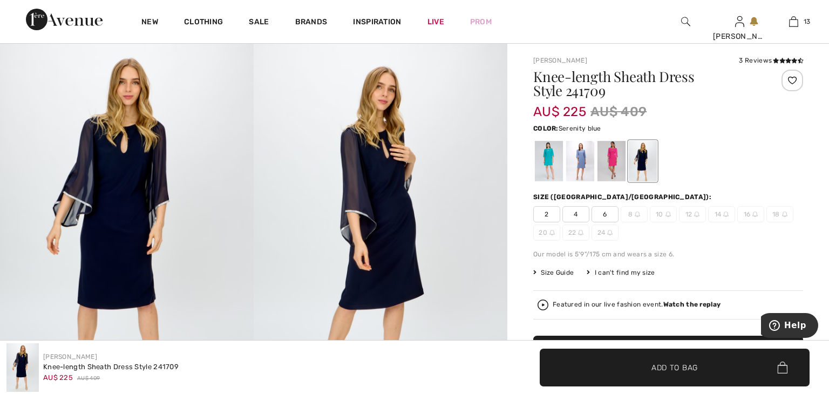
click at [583, 169] on div at bounding box center [580, 161] width 28 height 40
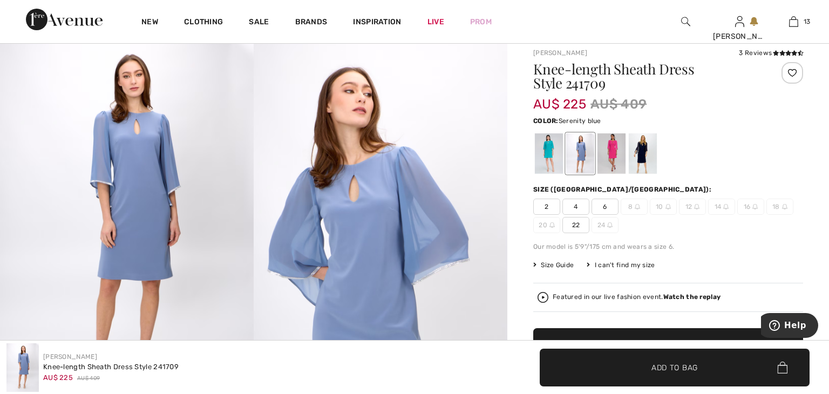
scroll to position [76, 0]
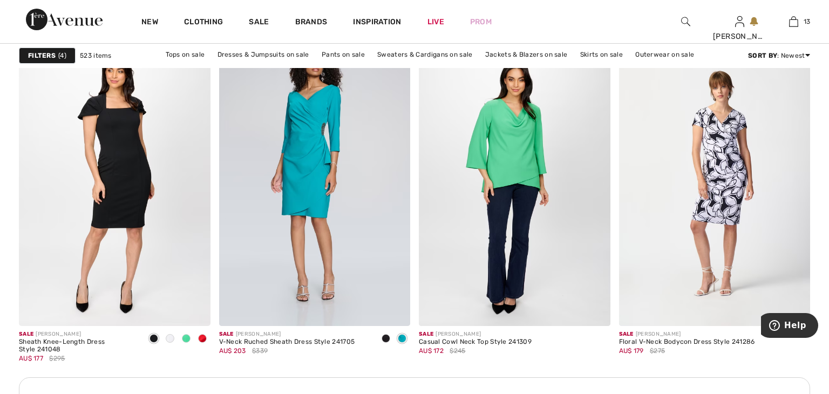
scroll to position [1187, 0]
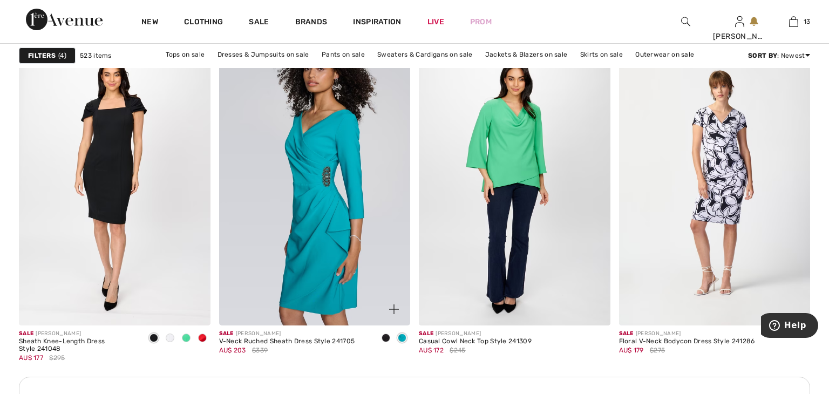
click at [274, 210] on img at bounding box center [315, 181] width 192 height 287
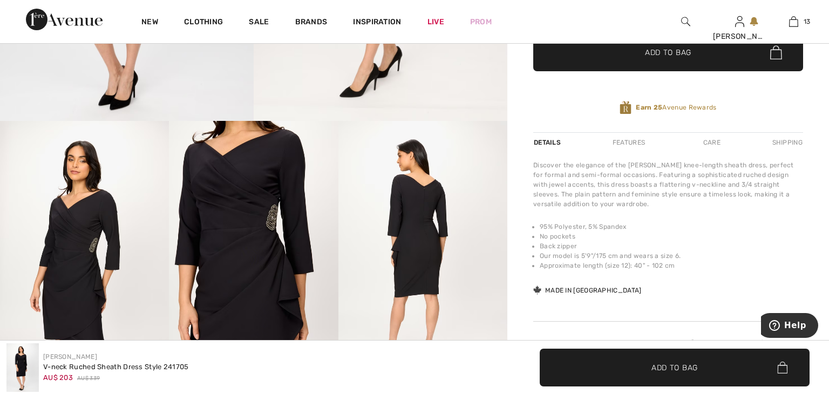
scroll to position [378, 0]
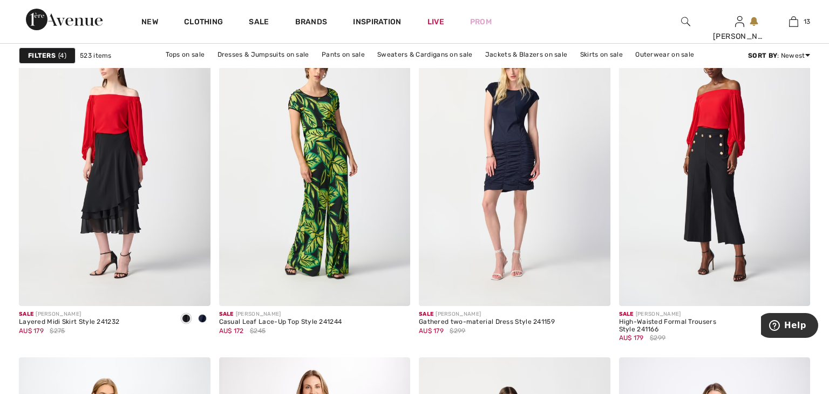
scroll to position [1703, 0]
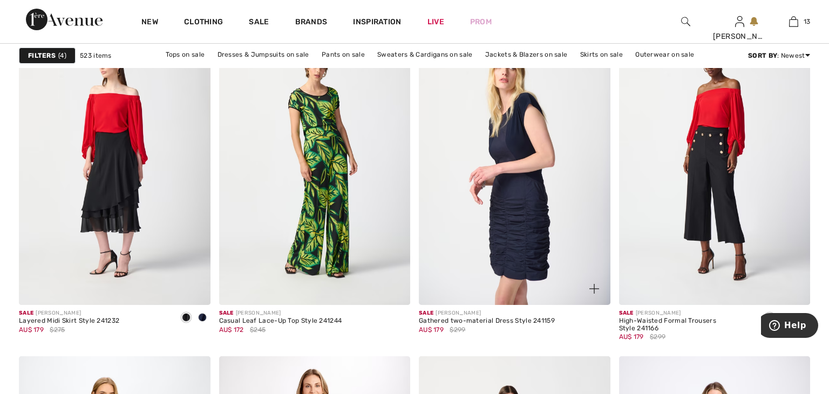
click at [458, 164] on img at bounding box center [515, 161] width 192 height 287
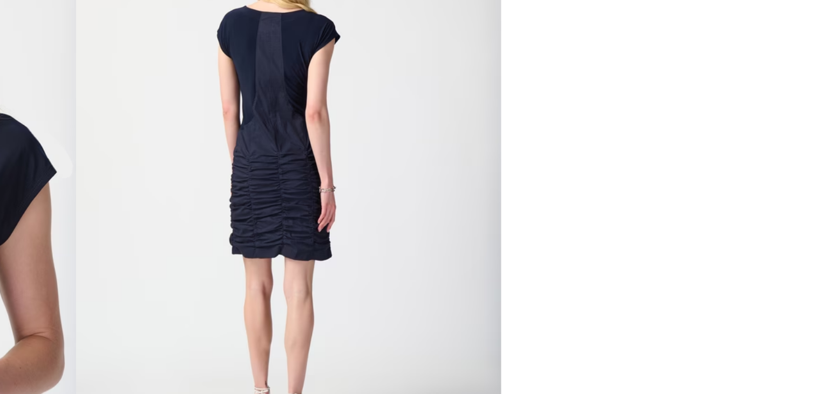
scroll to position [399, 0]
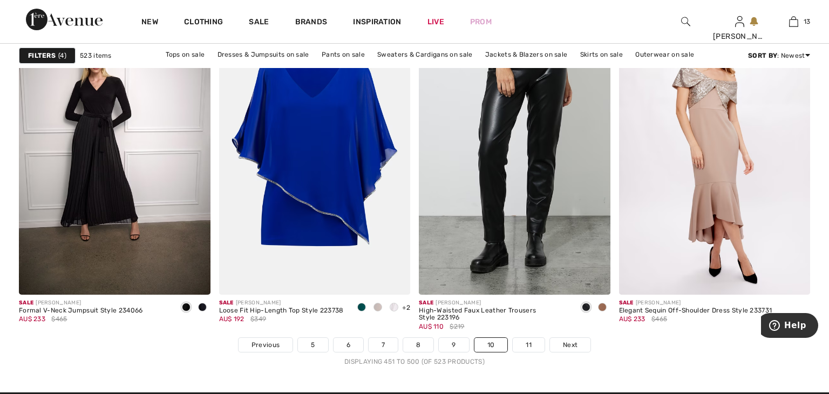
scroll to position [5025, 0]
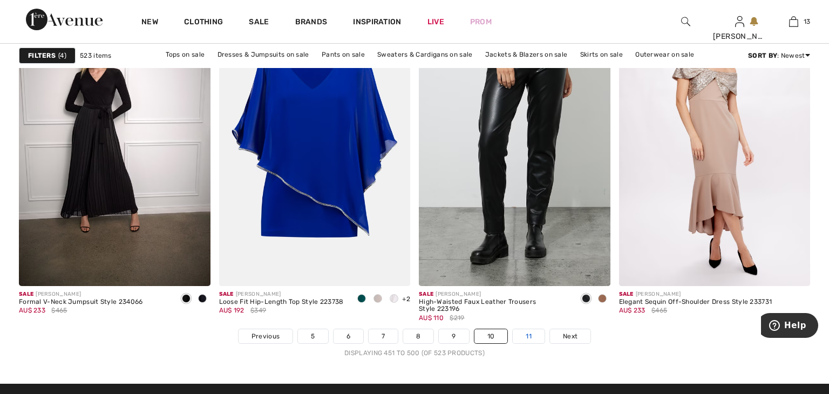
click at [519, 333] on link "11" at bounding box center [529, 336] width 32 height 14
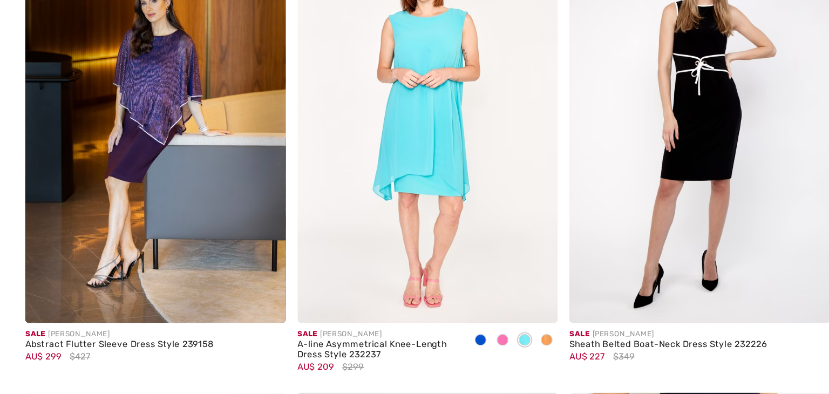
scroll to position [836, 0]
click at [563, 205] on img at bounding box center [515, 195] width 192 height 287
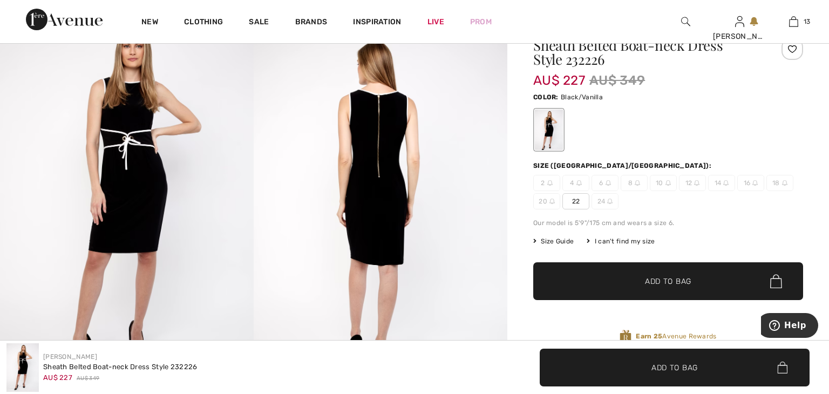
scroll to position [104, 0]
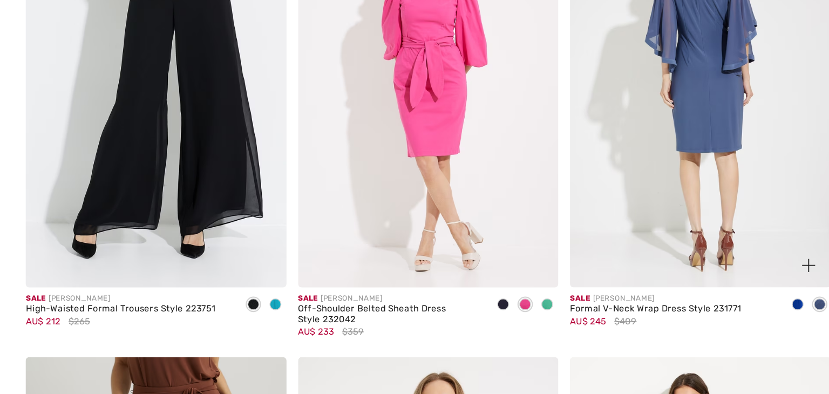
scroll to position [1683, 0]
drag, startPoint x: 434, startPoint y: 215, endPoint x: 434, endPoint y: 197, distance: 18.3
click at [434, 197] on img at bounding box center [515, 153] width 192 height 287
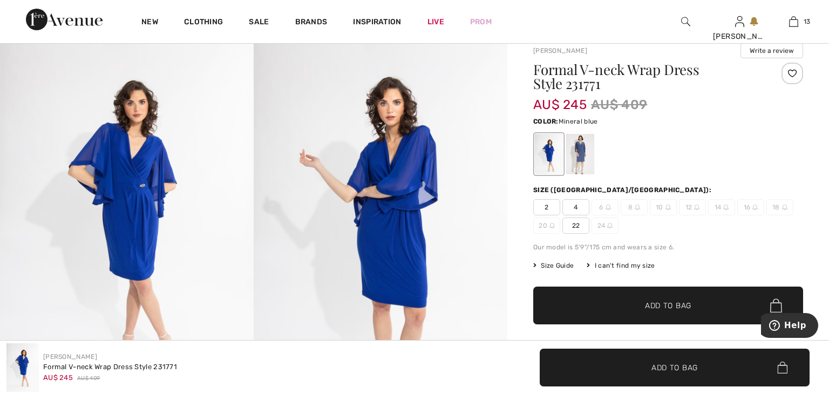
scroll to position [85, 0]
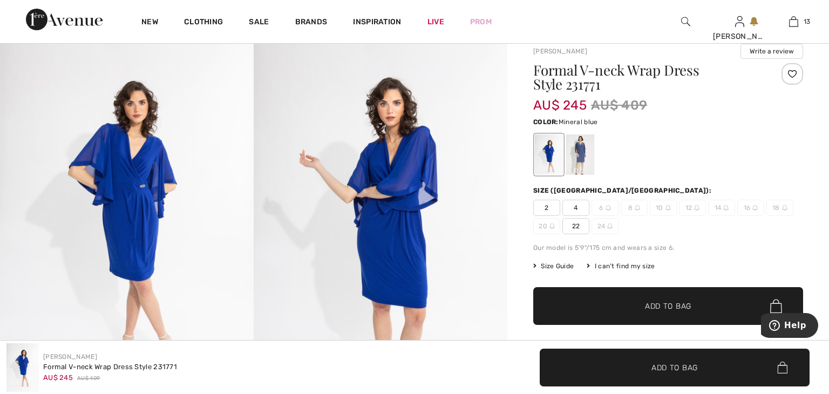
click at [583, 155] on div at bounding box center [580, 154] width 28 height 40
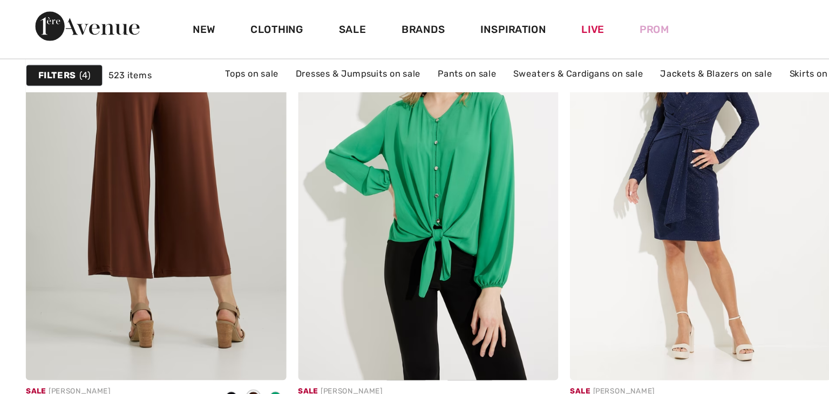
scroll to position [2066, 0]
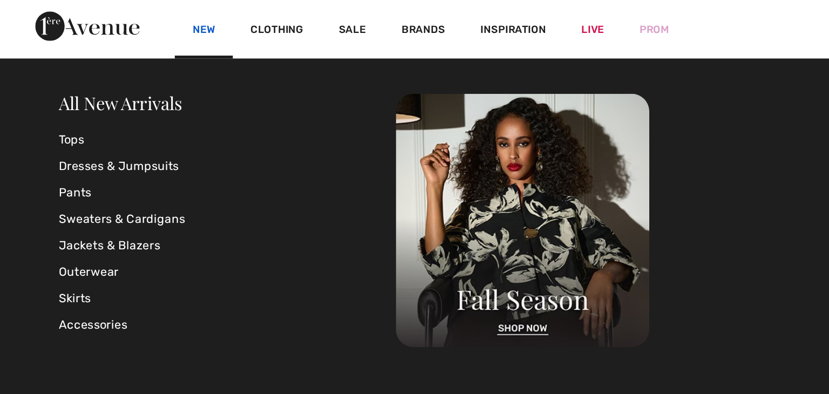
click at [150, 21] on link "New" at bounding box center [149, 22] width 17 height 11
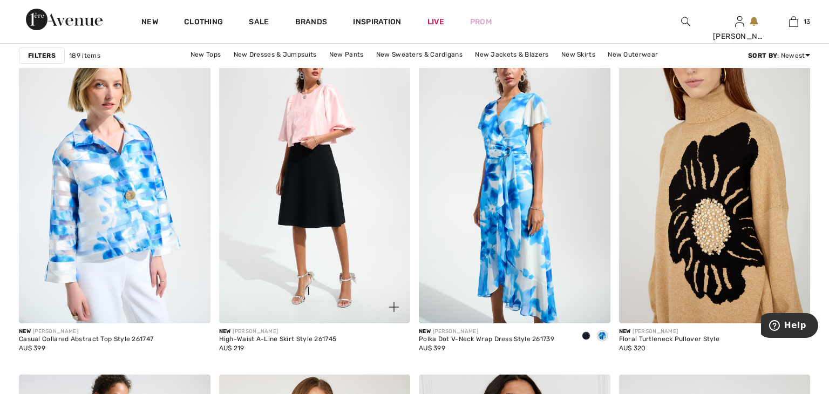
scroll to position [864, 0]
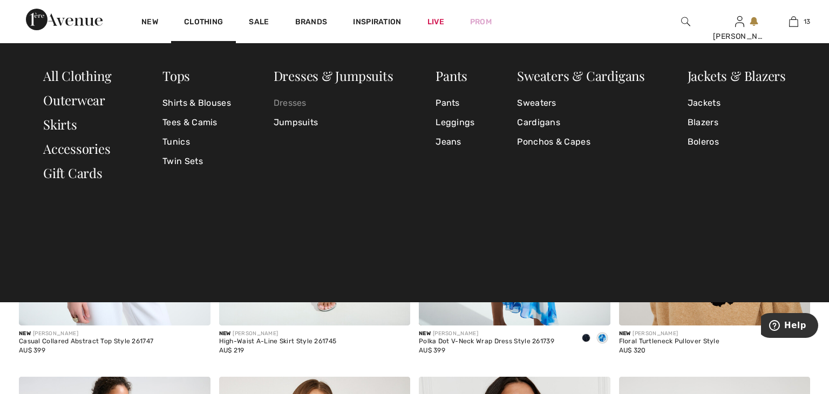
click at [283, 104] on link "Dresses" at bounding box center [334, 102] width 120 height 19
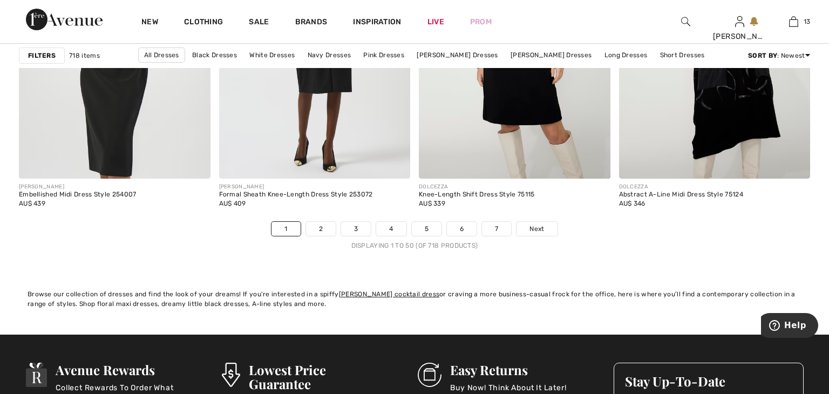
scroll to position [5159, 0]
click at [537, 231] on span "Next" at bounding box center [536, 228] width 15 height 10
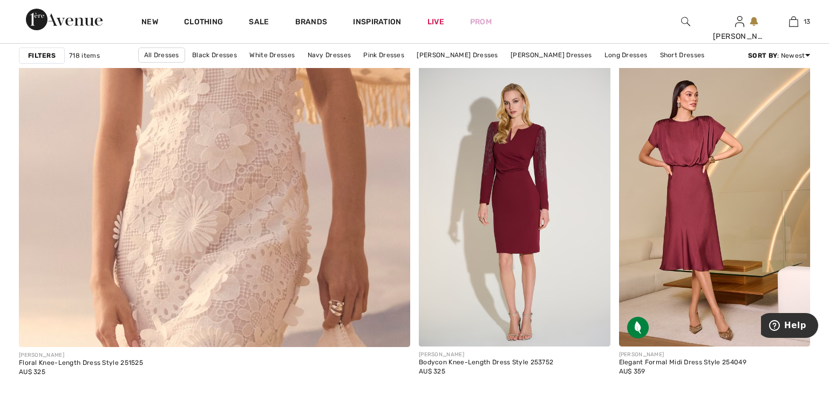
scroll to position [3160, 0]
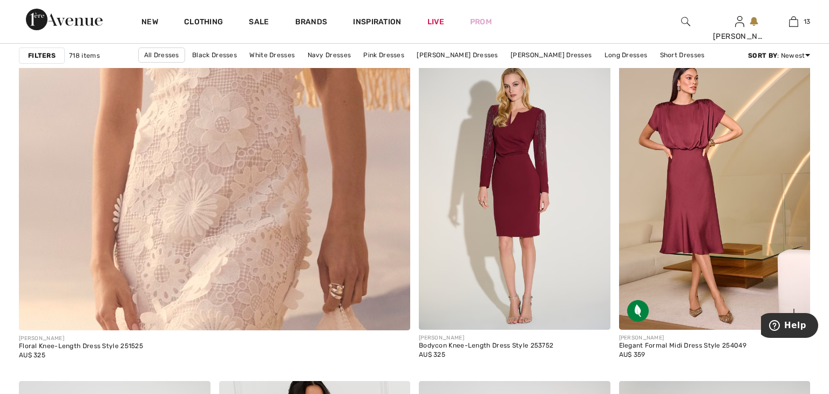
click at [757, 233] on img at bounding box center [715, 186] width 192 height 287
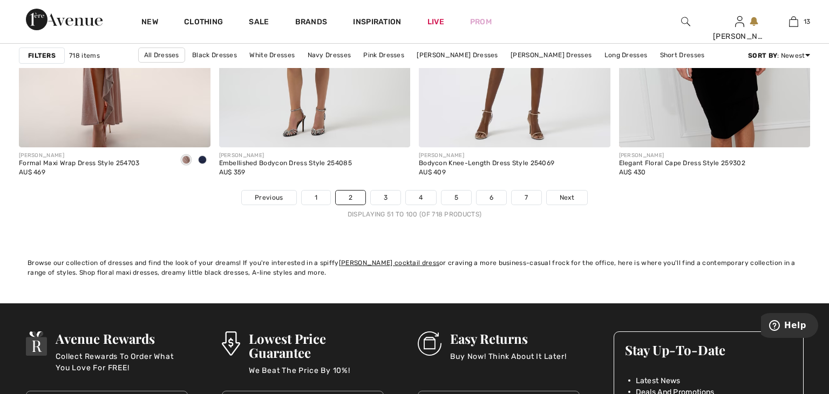
scroll to position [5198, 0]
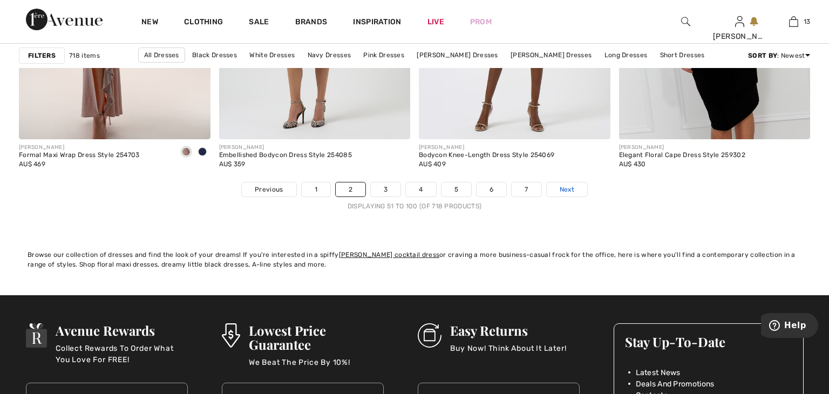
click at [573, 187] on span "Next" at bounding box center [567, 190] width 15 height 10
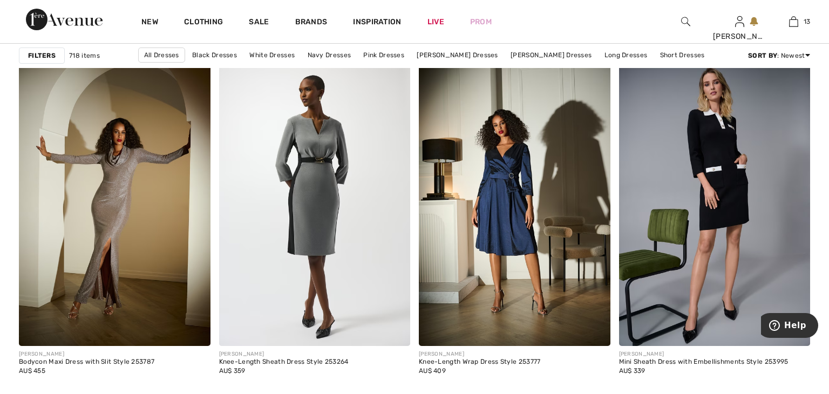
scroll to position [1166, 0]
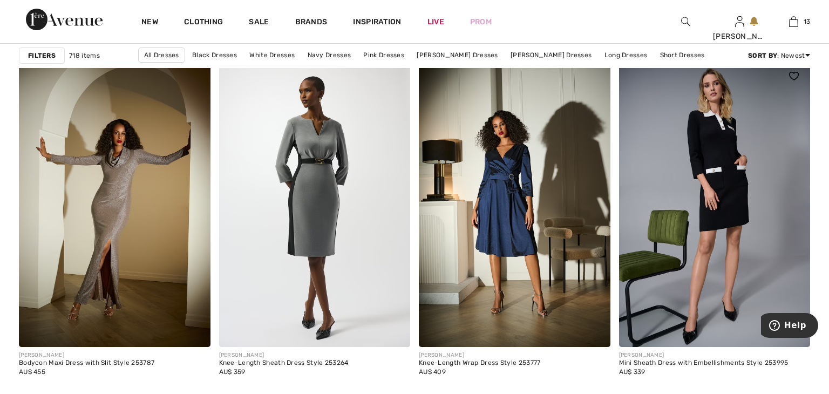
click at [767, 196] on img at bounding box center [715, 203] width 192 height 287
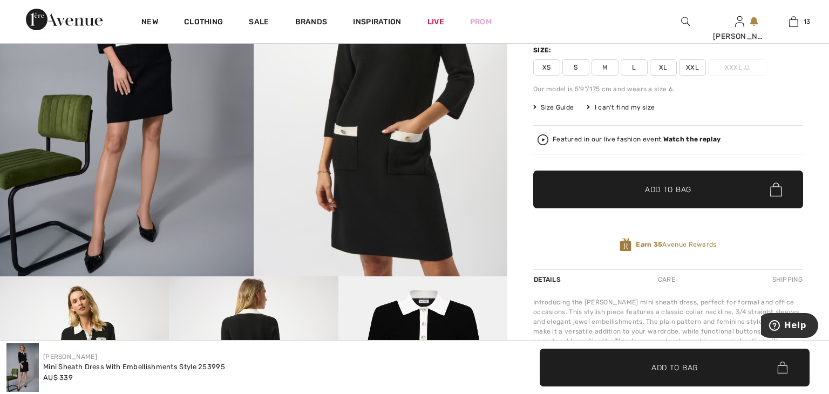
scroll to position [222, 0]
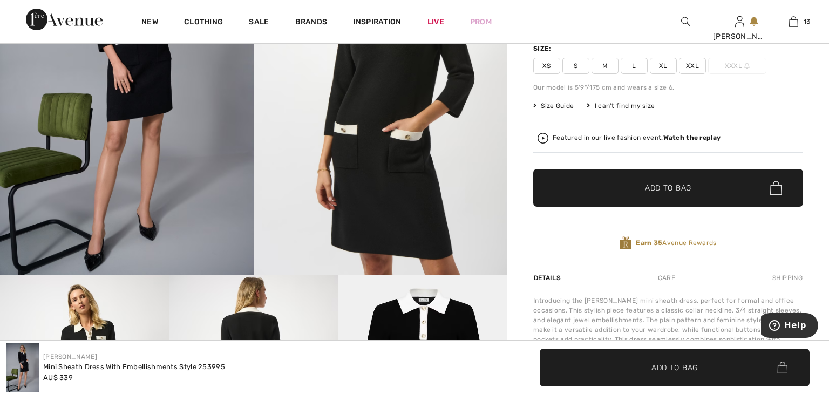
click at [563, 103] on span "Size Guide" at bounding box center [553, 106] width 40 height 10
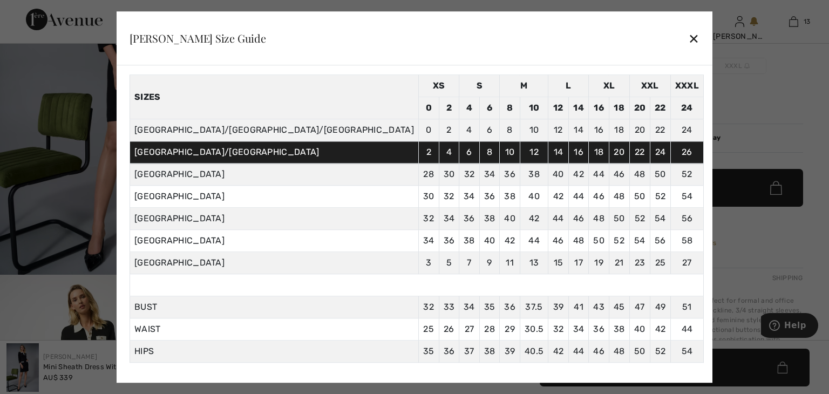
scroll to position [41, 0]
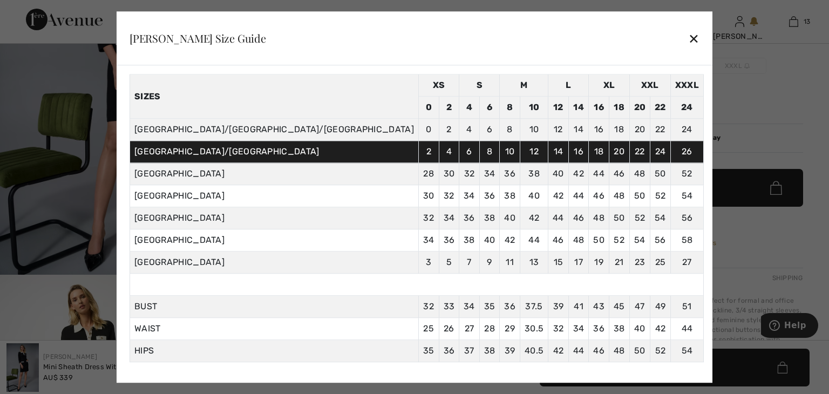
click at [688, 41] on div "✕" at bounding box center [693, 38] width 11 height 23
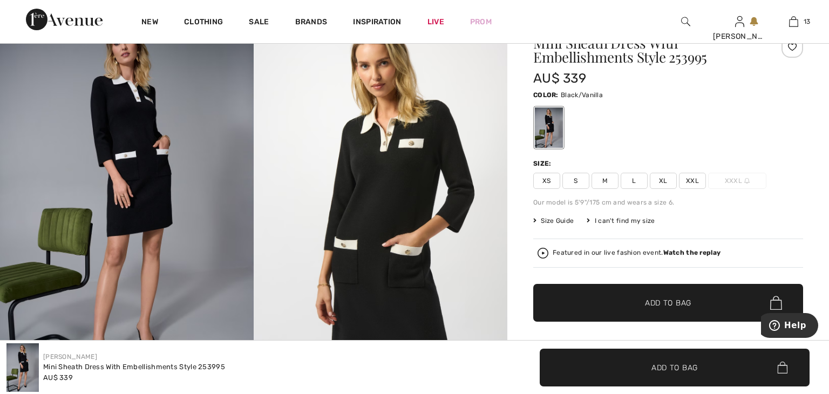
scroll to position [104, 0]
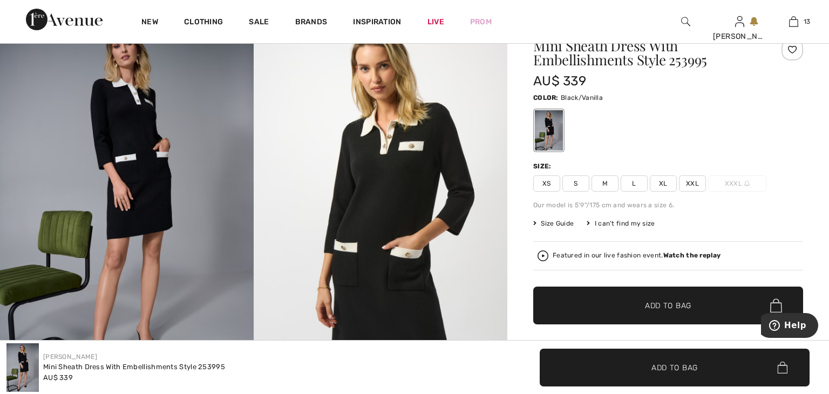
click at [693, 184] on span "XXL" at bounding box center [692, 183] width 27 height 16
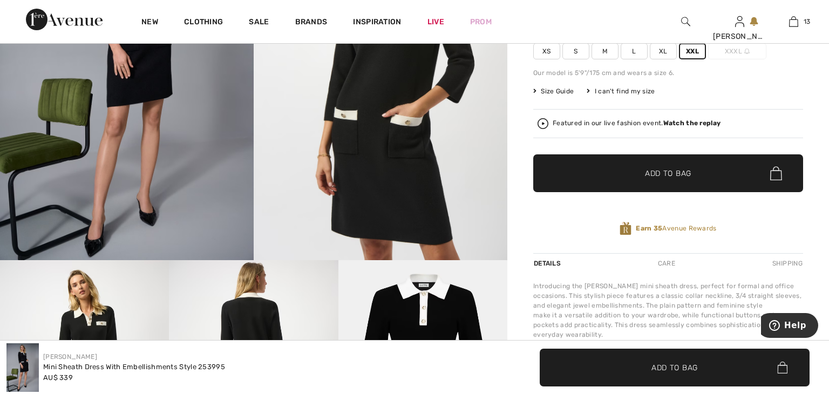
scroll to position [238, 0]
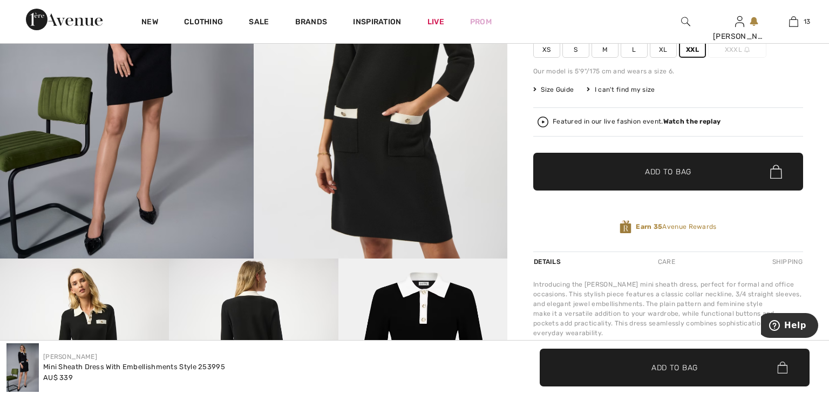
click at [691, 182] on span "✔ Added to Bag Add to Bag" at bounding box center [668, 172] width 270 height 38
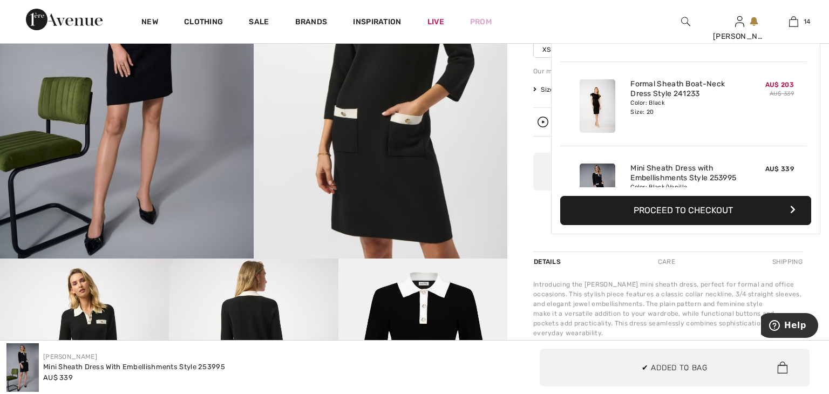
scroll to position [1042, 0]
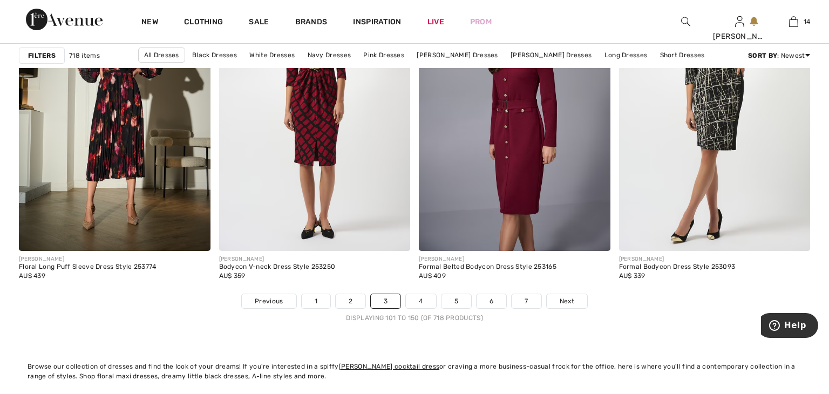
scroll to position [5088, 0]
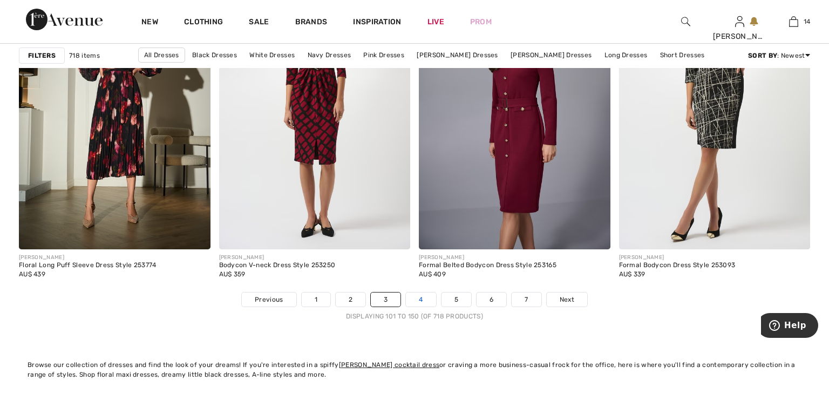
click at [420, 302] on link "4" at bounding box center [421, 299] width 30 height 14
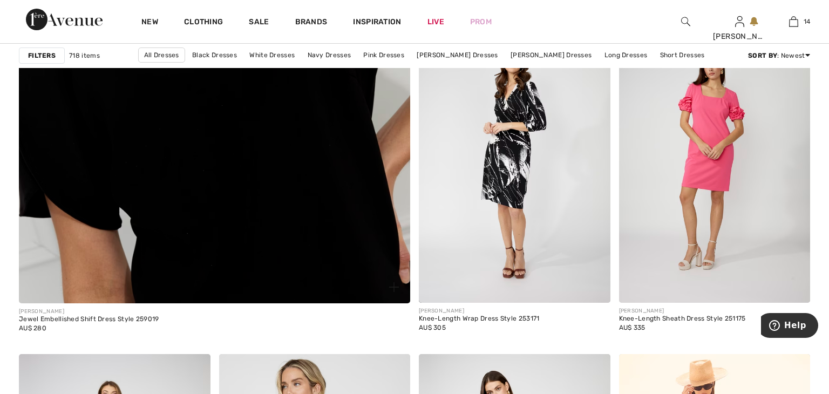
scroll to position [3188, 0]
click at [337, 230] on img at bounding box center [213, 29] width 469 height 704
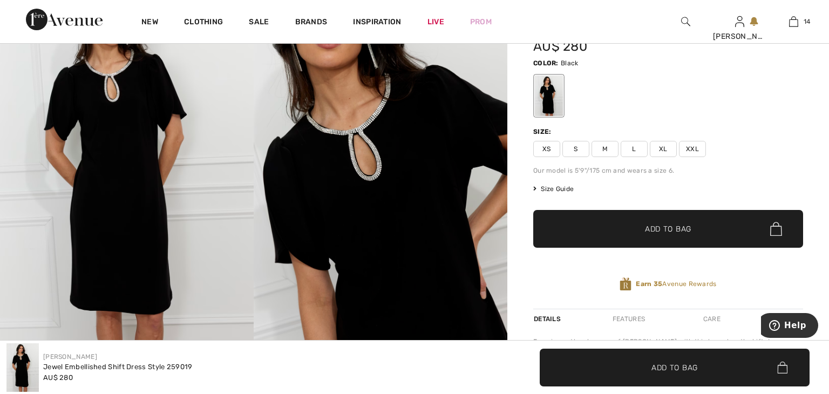
scroll to position [144, 0]
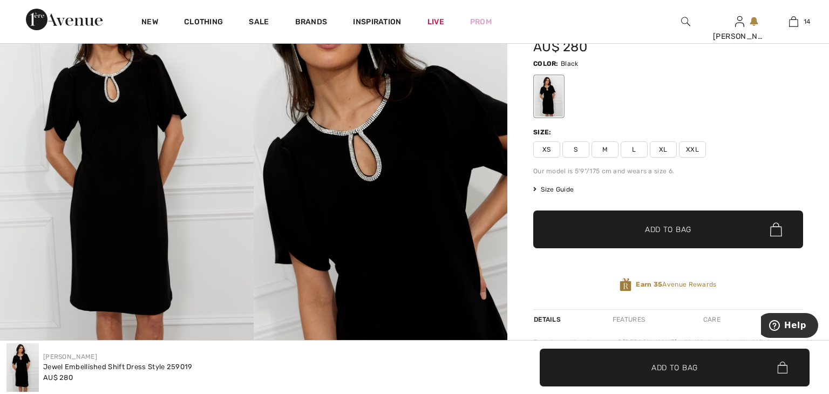
click at [691, 149] on span "XXL" at bounding box center [692, 149] width 27 height 16
click at [696, 221] on span "✔ Added to Bag Add to Bag" at bounding box center [668, 229] width 270 height 38
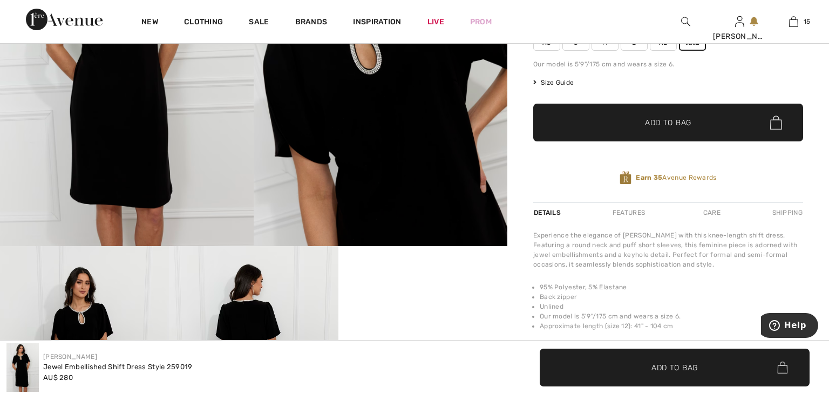
scroll to position [251, 0]
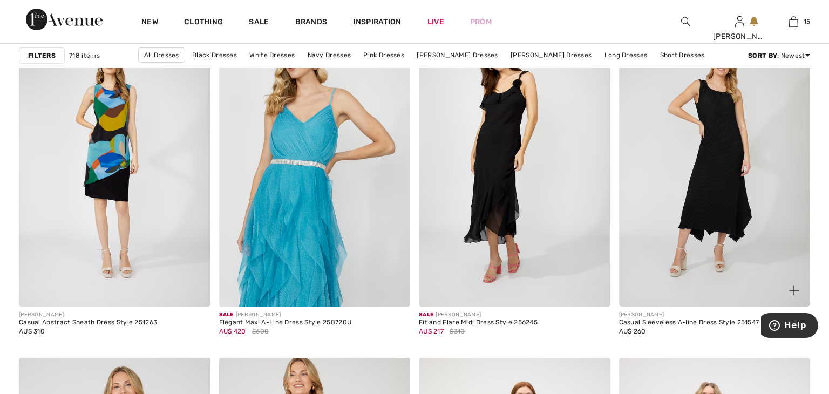
scroll to position [3522, 0]
click at [646, 237] on img at bounding box center [715, 162] width 192 height 287
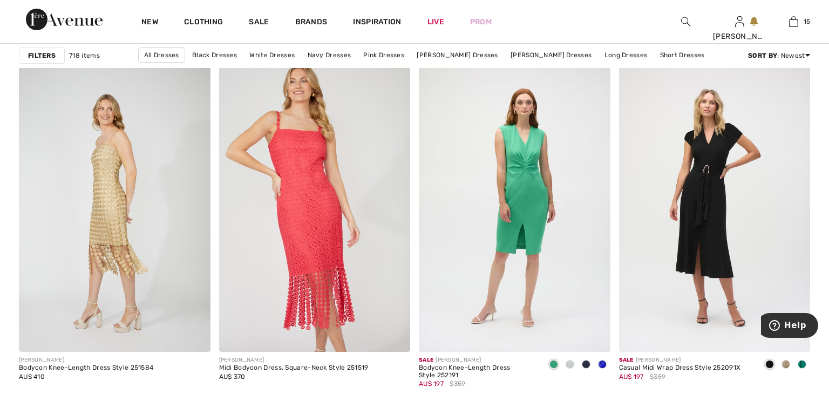
scroll to position [3815, 0]
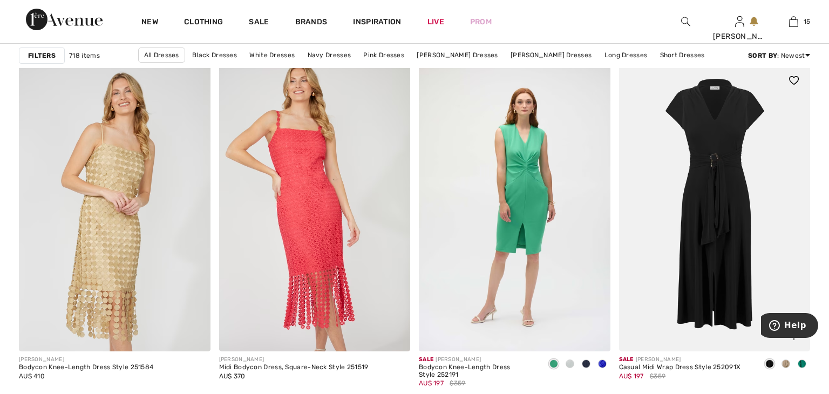
click at [655, 196] on img at bounding box center [715, 207] width 192 height 287
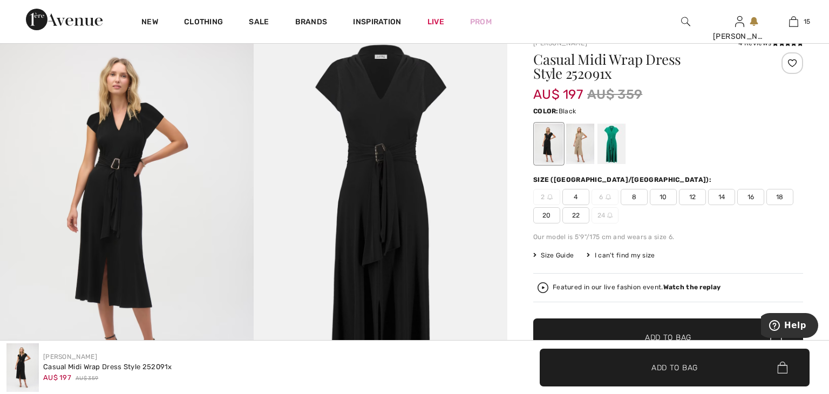
scroll to position [91, 0]
click at [613, 148] on div at bounding box center [611, 143] width 28 height 40
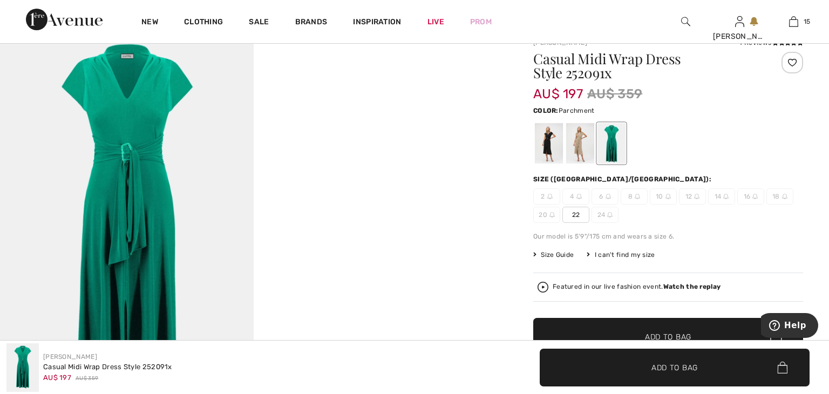
click at [584, 152] on div at bounding box center [580, 143] width 28 height 40
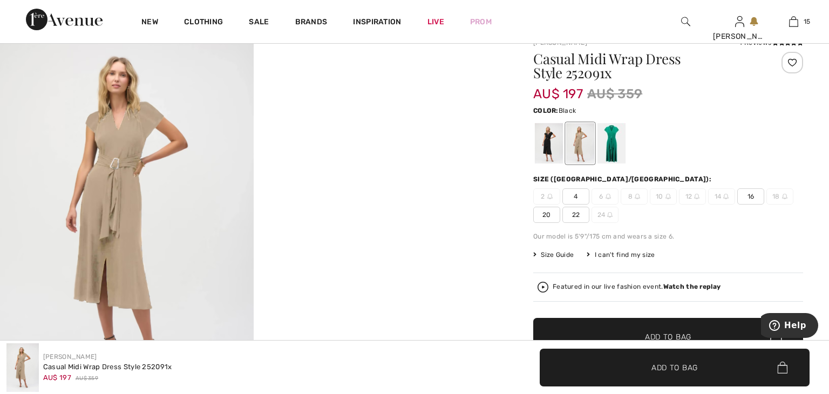
click at [549, 149] on div at bounding box center [549, 143] width 28 height 40
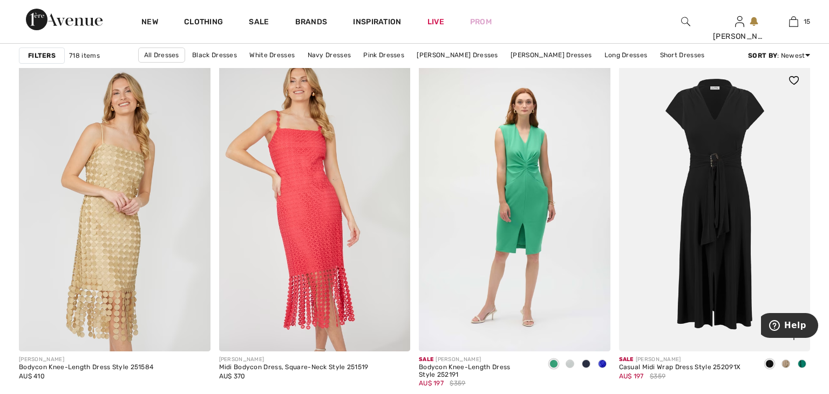
click at [735, 176] on img at bounding box center [715, 207] width 192 height 287
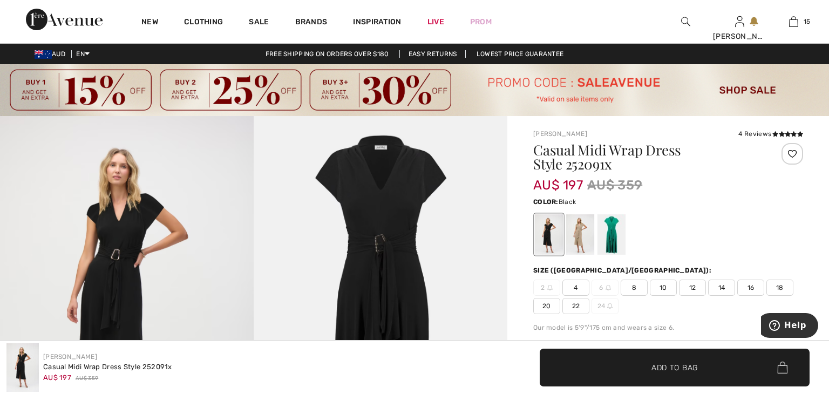
click at [576, 308] on span "22" at bounding box center [575, 306] width 27 height 16
click at [599, 360] on span "✔ Added to Bag Add to Bag" at bounding box center [675, 368] width 270 height 38
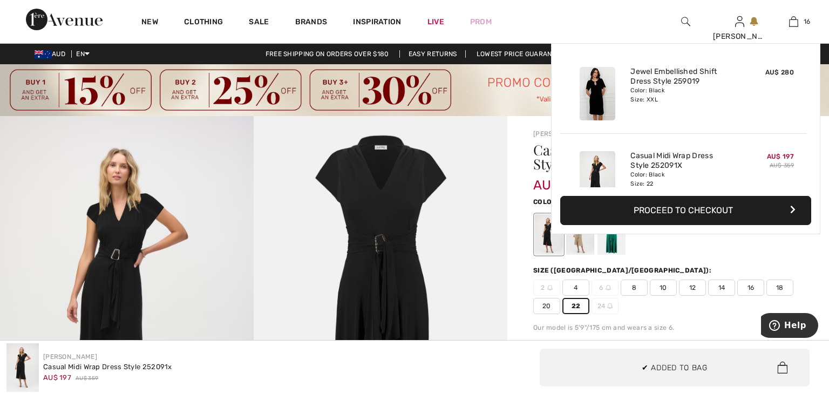
scroll to position [1210, 0]
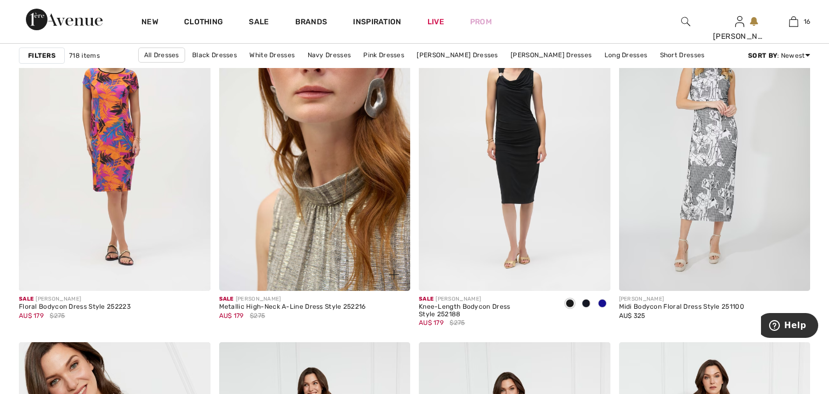
scroll to position [4682, 0]
click at [254, 186] on img at bounding box center [315, 147] width 192 height 287
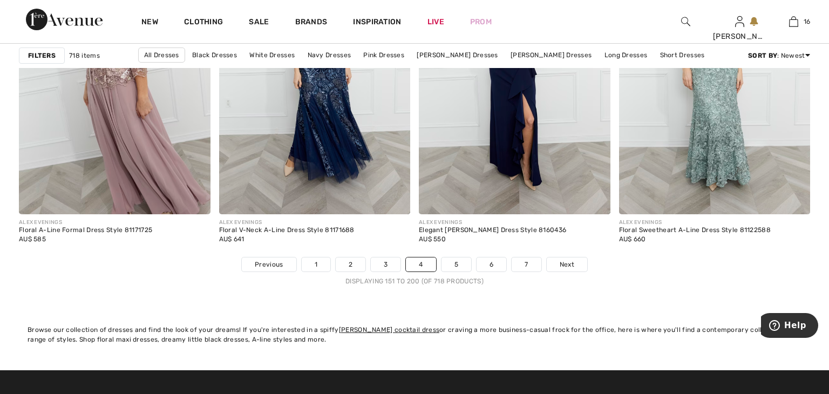
scroll to position [5135, 0]
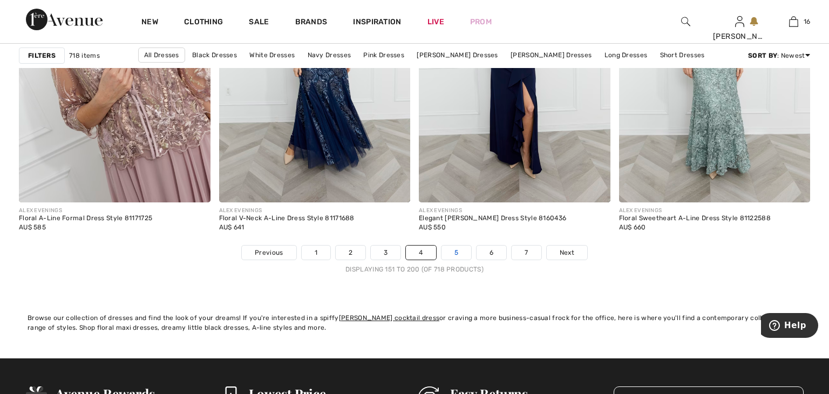
click at [457, 256] on link "5" at bounding box center [456, 253] width 30 height 14
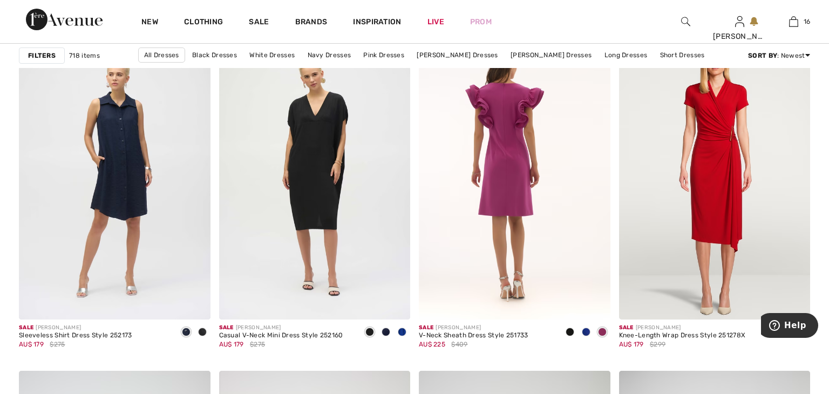
scroll to position [856, 0]
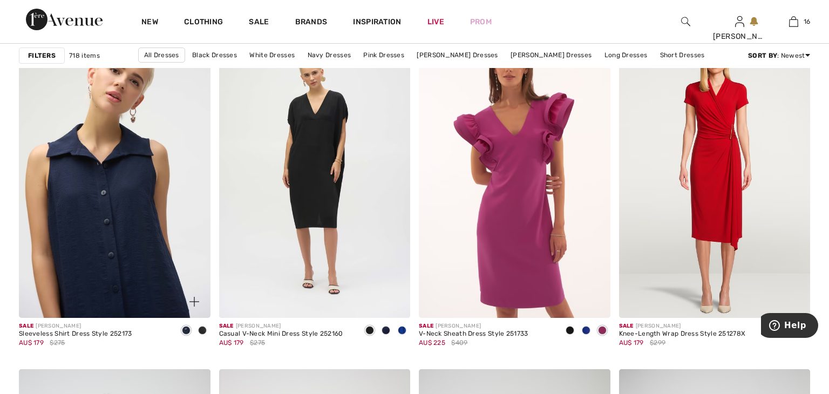
click at [140, 162] on img at bounding box center [115, 174] width 192 height 287
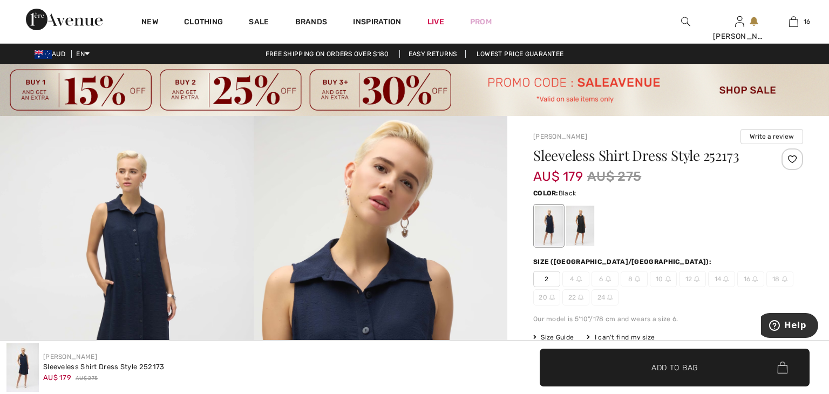
click at [584, 235] on div at bounding box center [580, 226] width 28 height 40
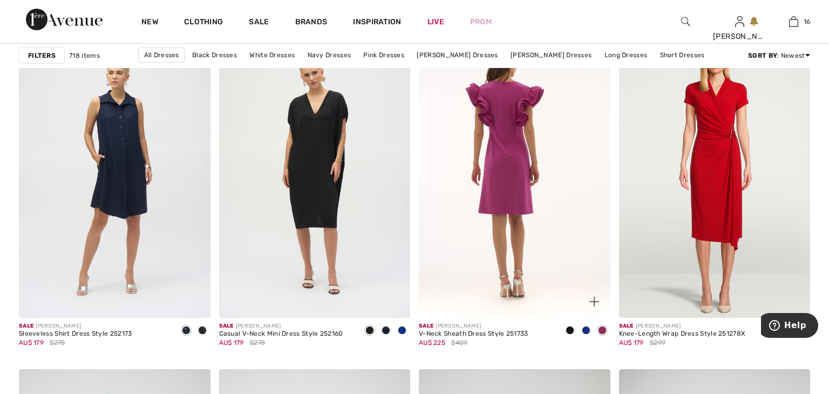
click at [534, 188] on img at bounding box center [515, 174] width 192 height 287
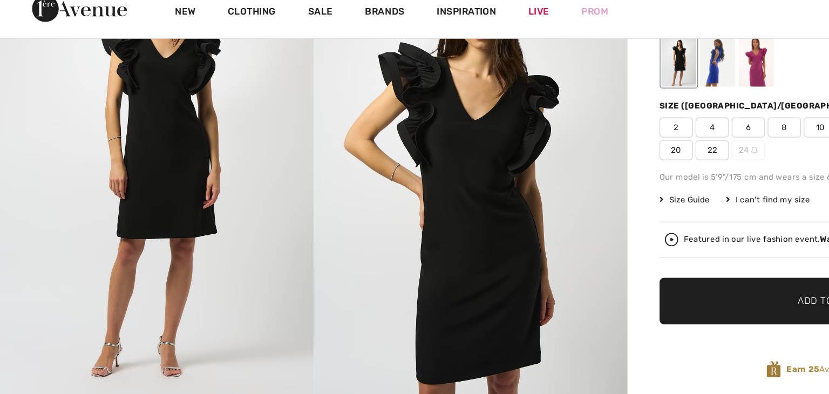
scroll to position [158, 0]
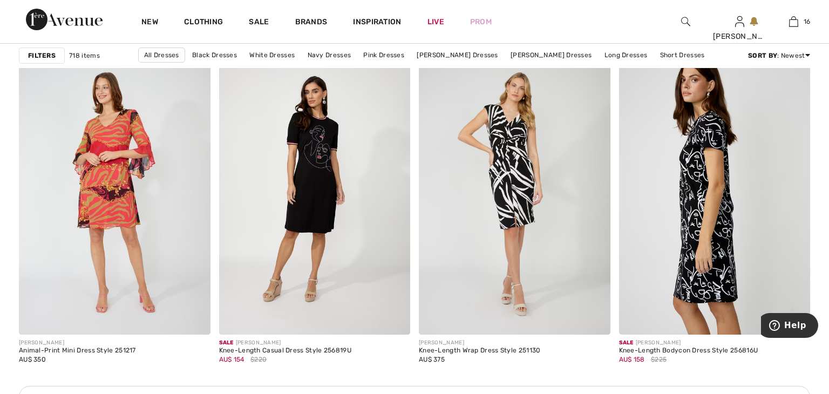
scroll to position [1176, 0]
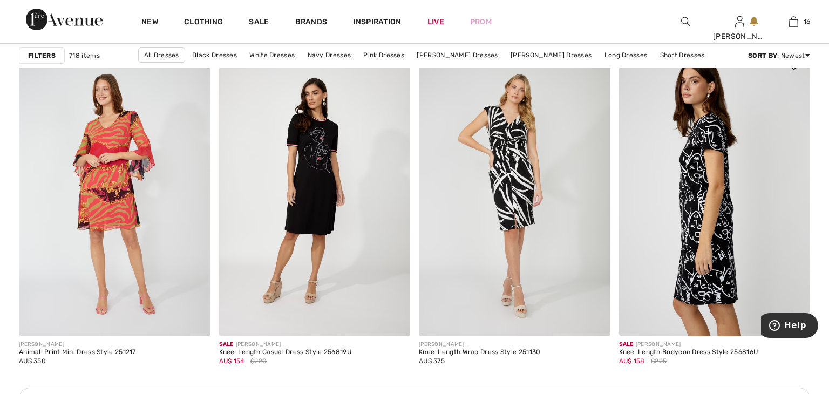
click at [684, 250] on img at bounding box center [715, 192] width 192 height 287
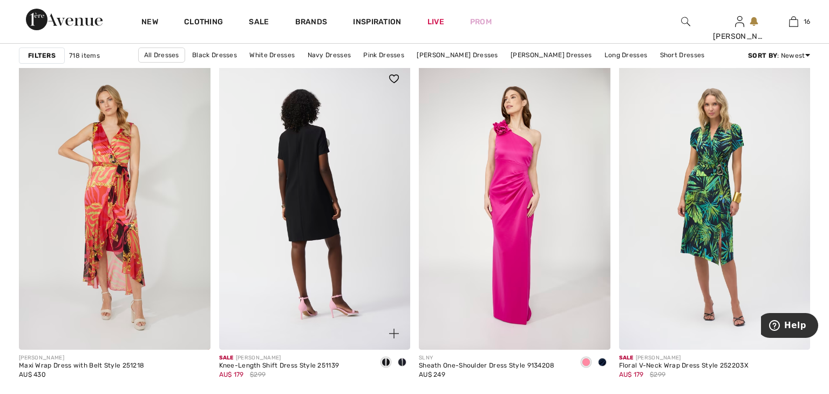
scroll to position [1656, 0]
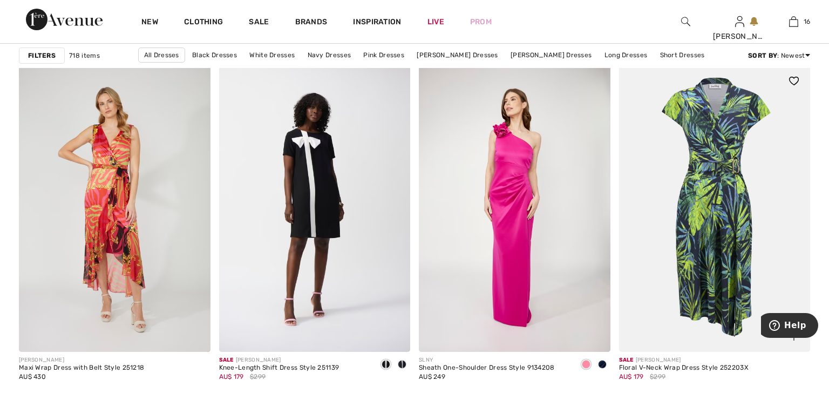
click at [656, 186] on img at bounding box center [715, 208] width 192 height 287
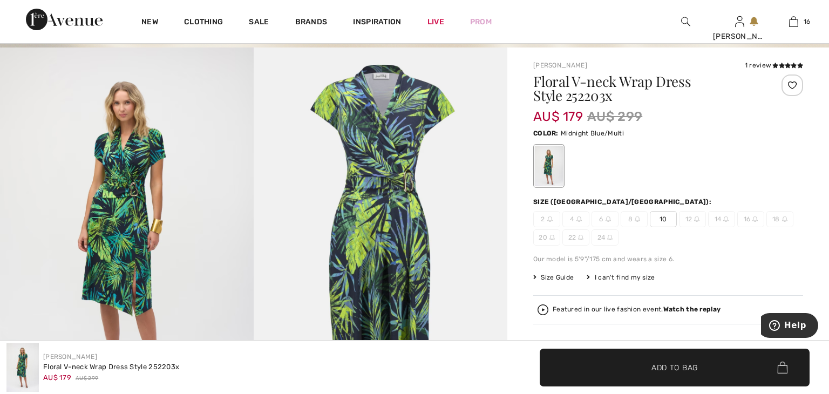
scroll to position [69, 0]
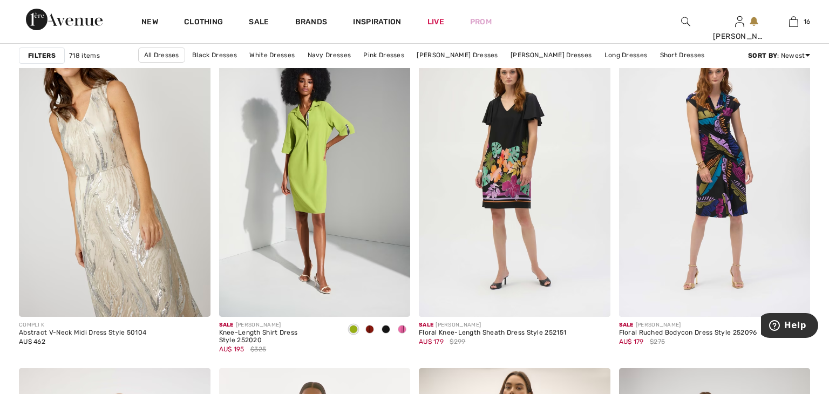
scroll to position [4316, 0]
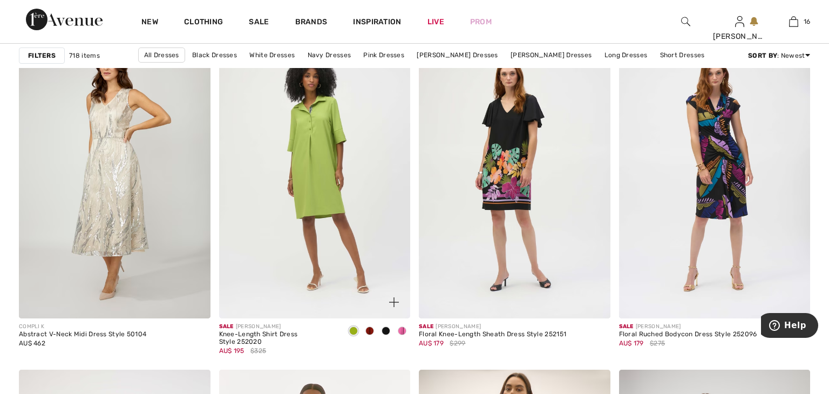
click at [250, 229] on img at bounding box center [315, 174] width 192 height 287
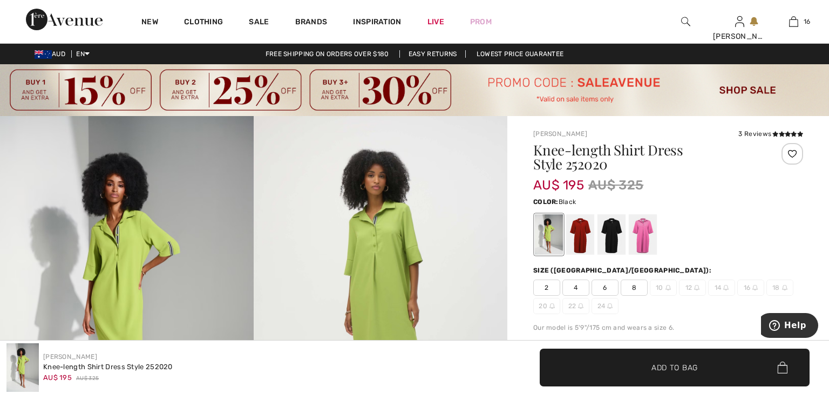
click at [615, 244] on div at bounding box center [611, 234] width 28 height 40
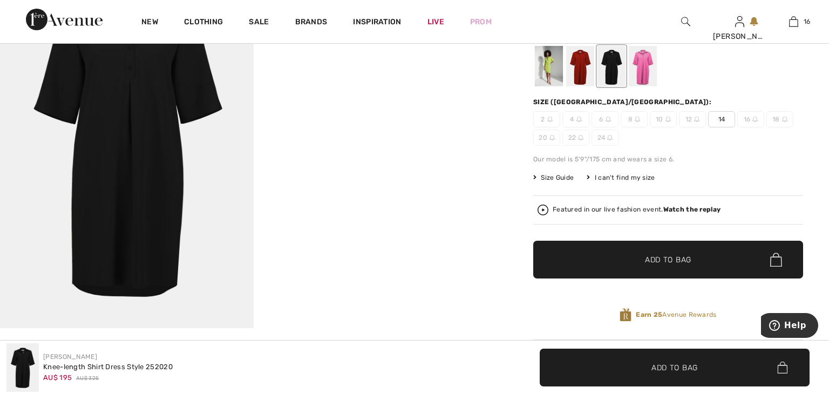
scroll to position [168, 0]
click at [585, 70] on div at bounding box center [580, 66] width 28 height 40
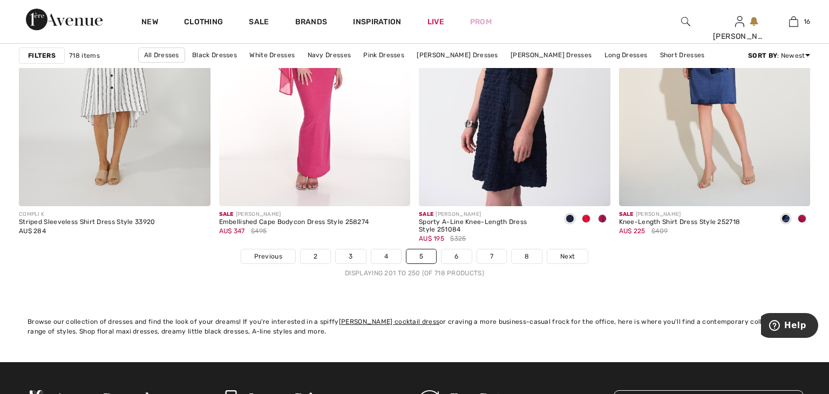
scroll to position [5129, 0]
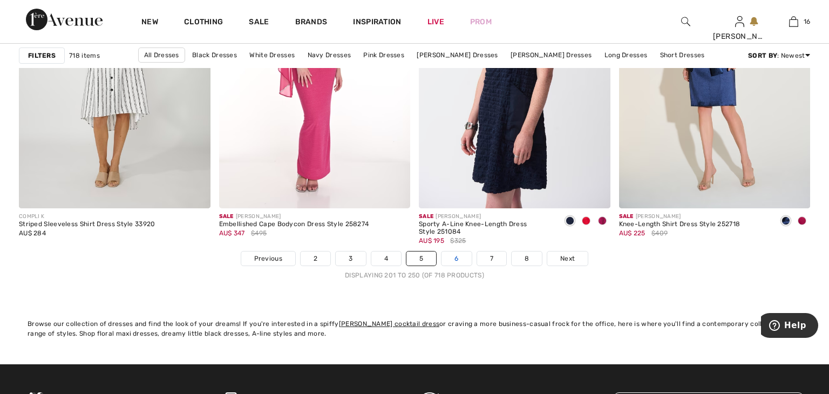
click at [462, 262] on link "6" at bounding box center [456, 258] width 30 height 14
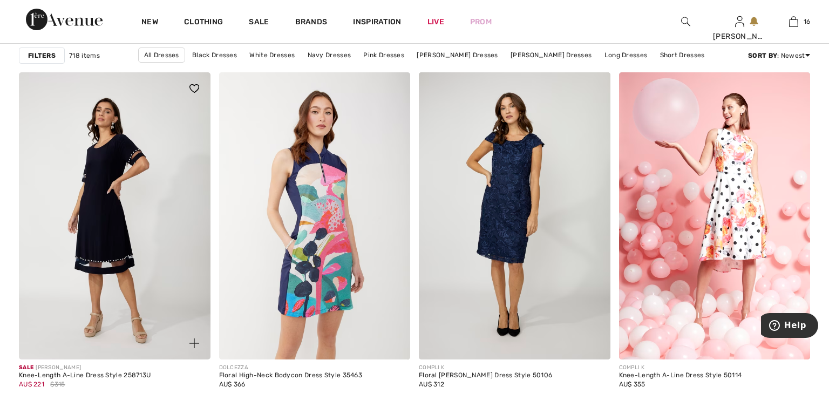
scroll to position [3467, 0]
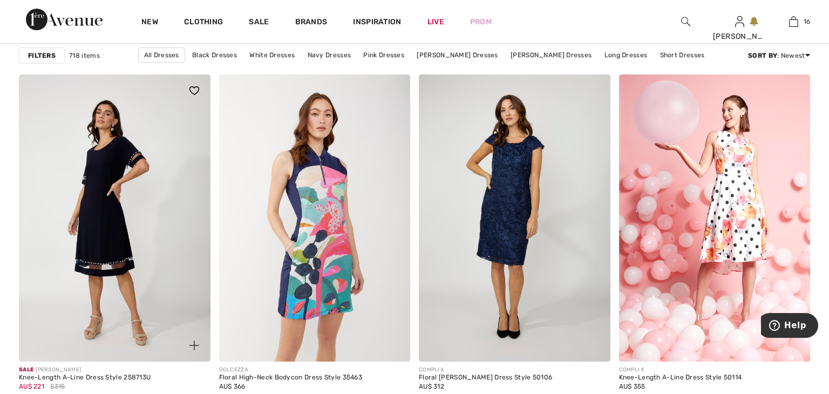
click at [188, 186] on img at bounding box center [115, 217] width 192 height 287
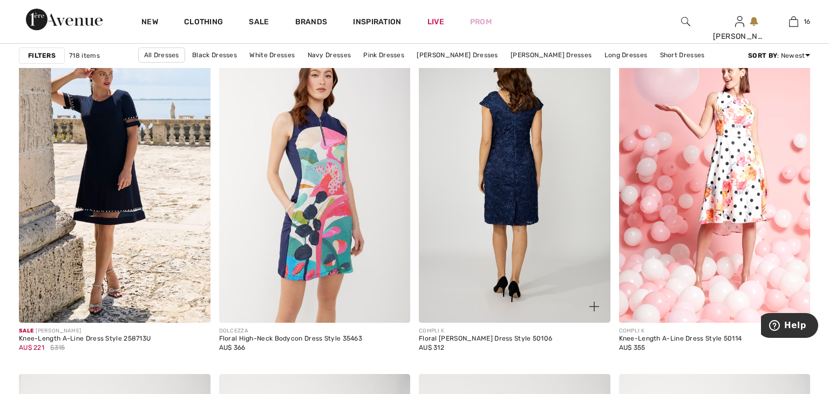
scroll to position [3503, 0]
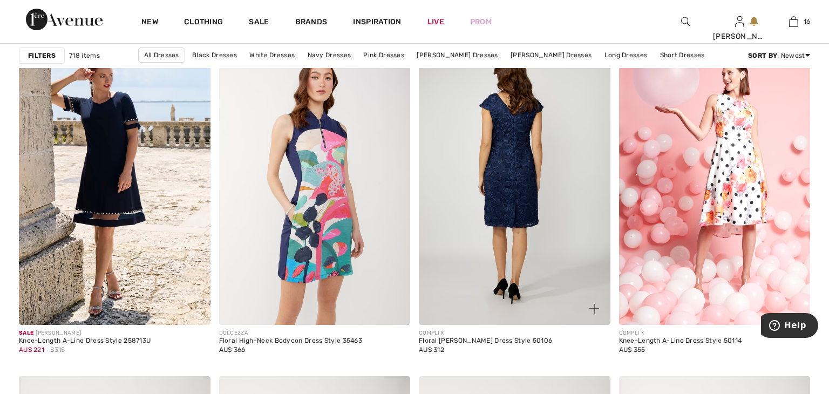
click at [532, 210] on img at bounding box center [515, 181] width 192 height 287
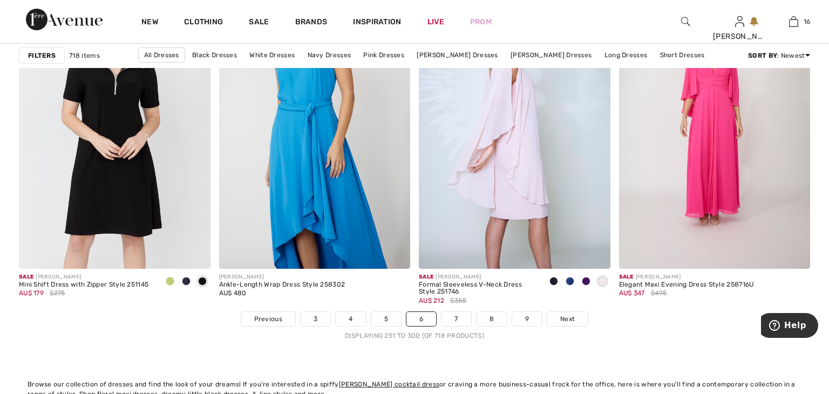
scroll to position [5043, 0]
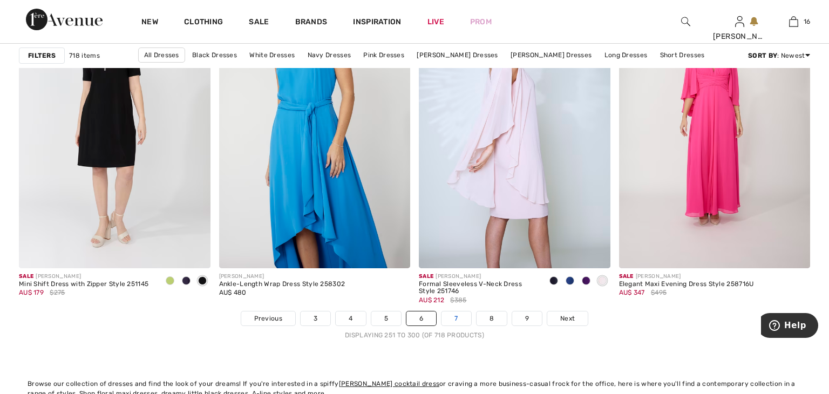
click at [458, 317] on link "7" at bounding box center [455, 318] width 29 height 14
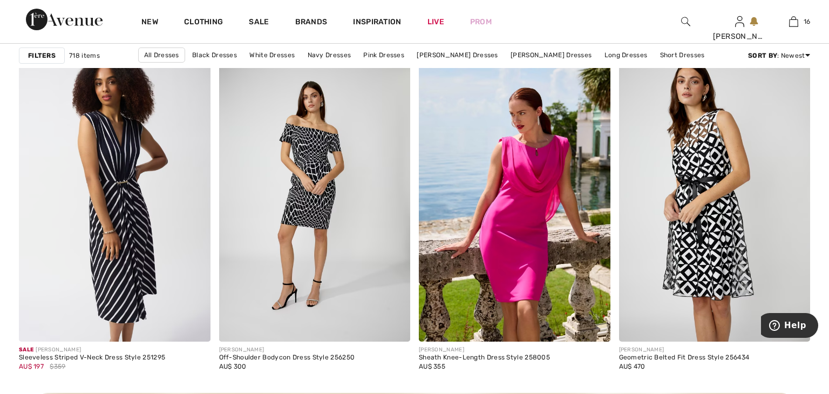
scroll to position [3825, 0]
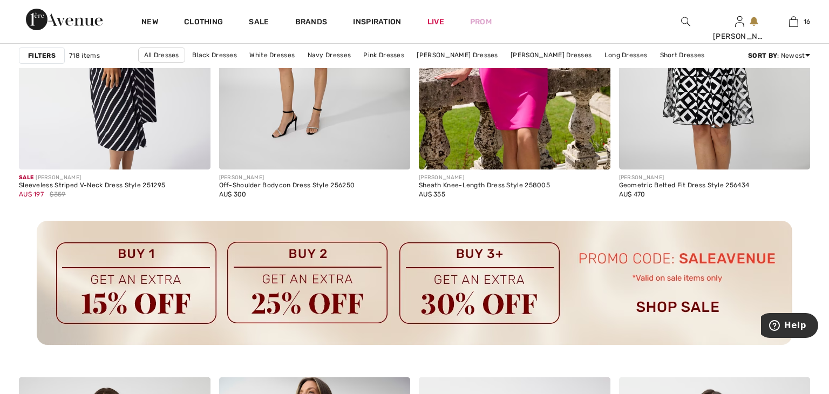
click at [679, 257] on img at bounding box center [414, 283] width 755 height 124
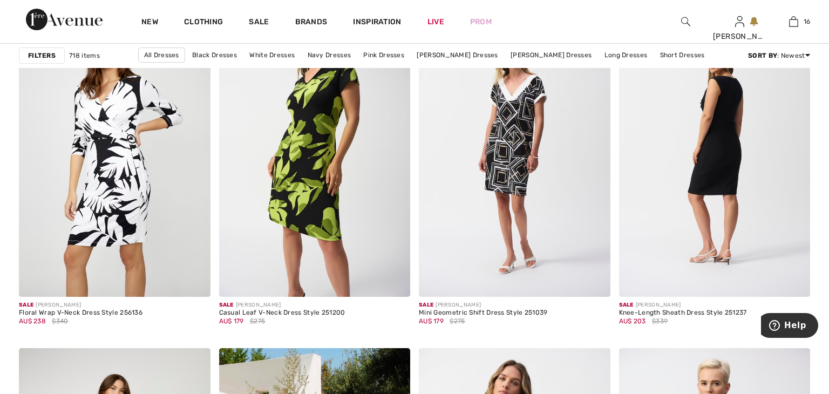
scroll to position [4367, 0]
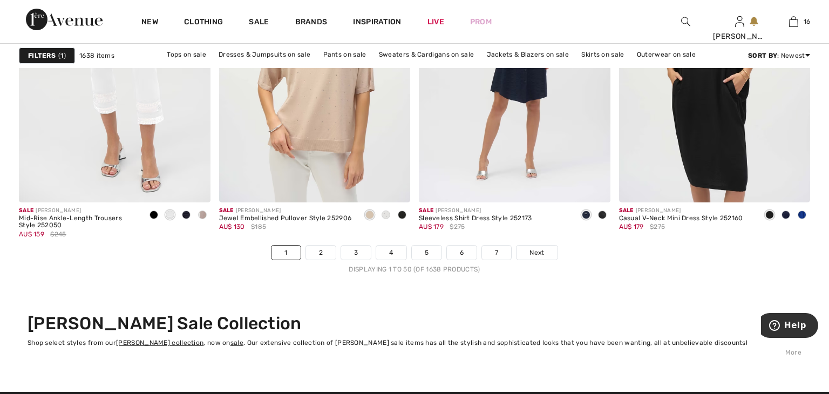
scroll to position [5126, 0]
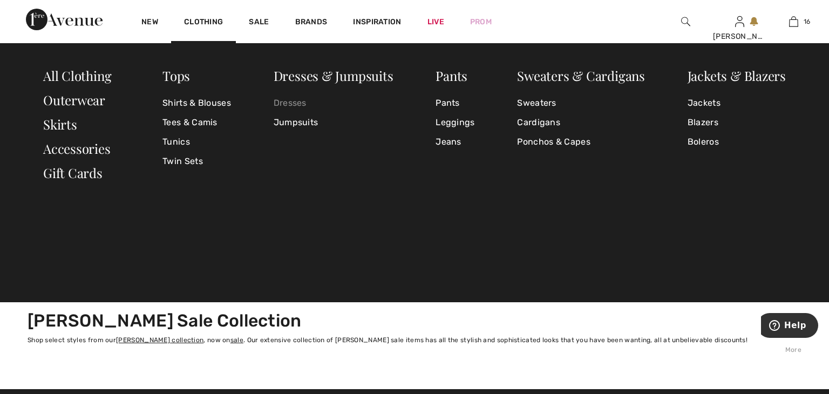
click at [306, 107] on link "Dresses" at bounding box center [334, 102] width 120 height 19
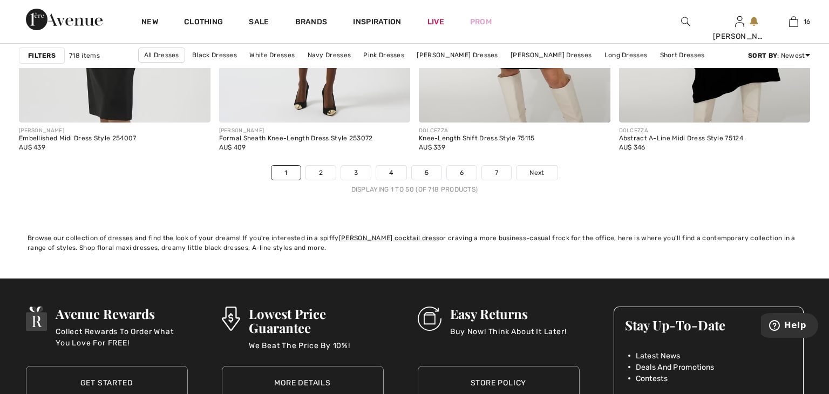
scroll to position [5209, 0]
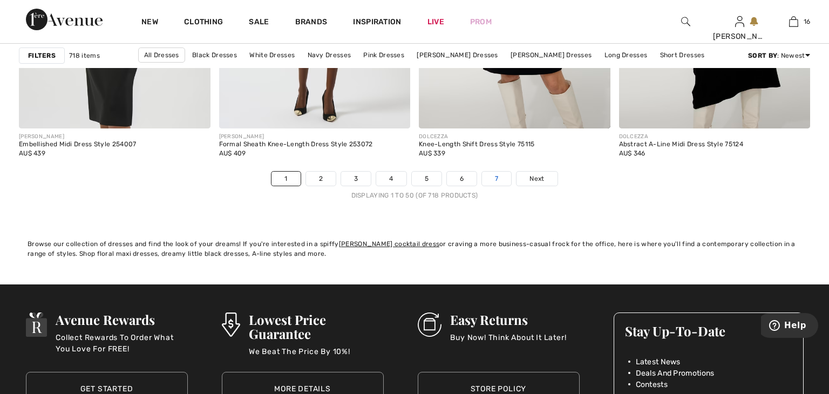
click at [491, 181] on link "7" at bounding box center [496, 179] width 29 height 14
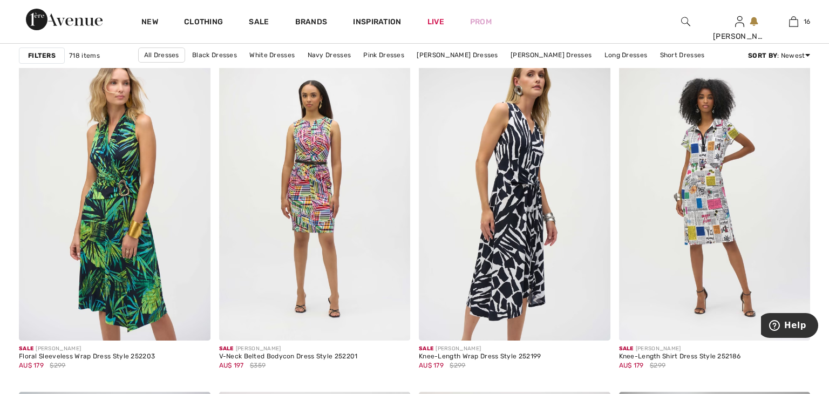
scroll to position [836, 0]
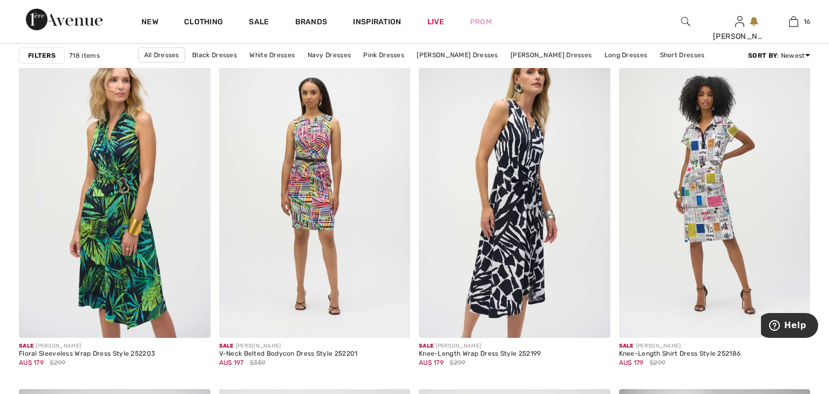
click at [492, 179] on img at bounding box center [515, 194] width 192 height 287
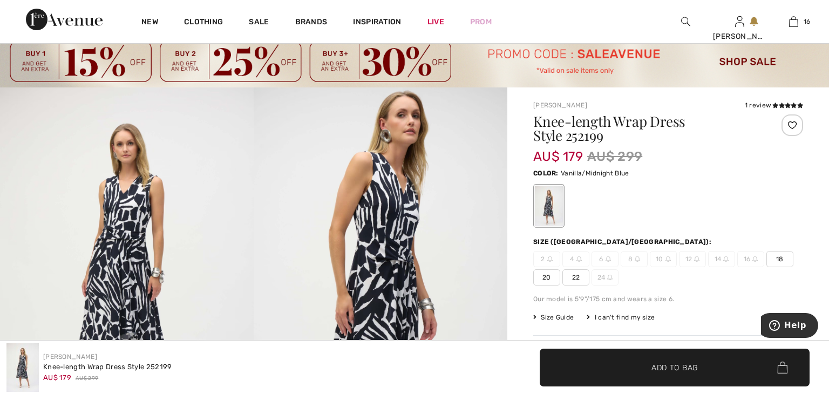
scroll to position [32, 0]
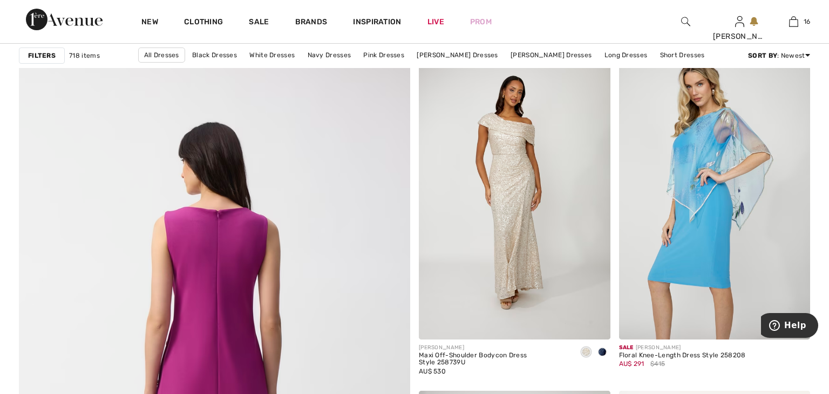
scroll to position [2810, 0]
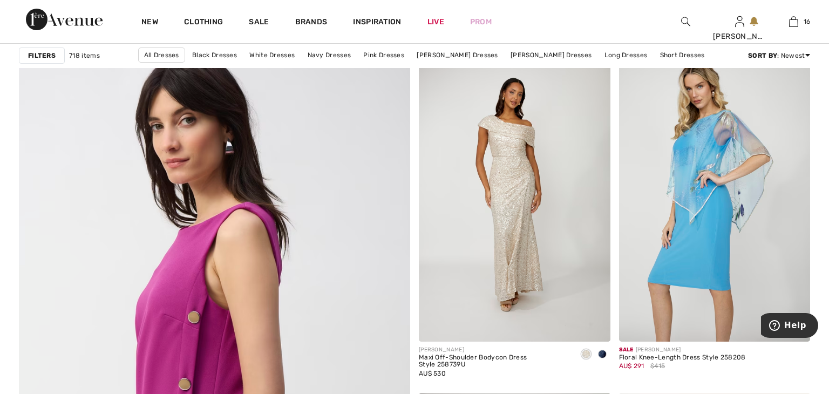
click at [53, 57] on strong "Filters" at bounding box center [42, 56] width 28 height 10
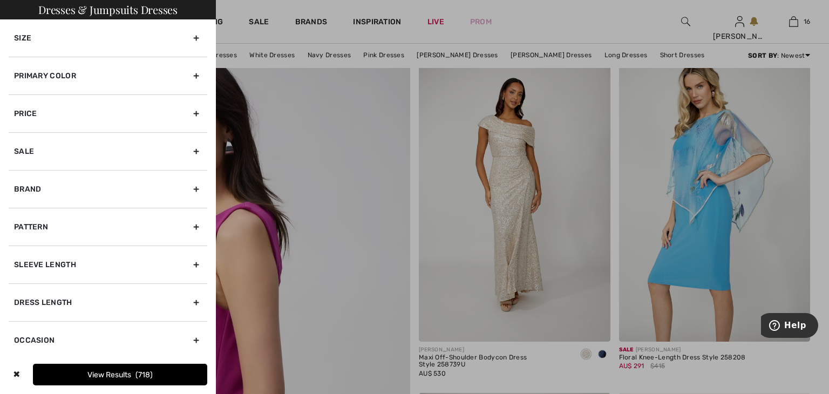
click at [94, 41] on div "Size" at bounding box center [108, 37] width 199 height 37
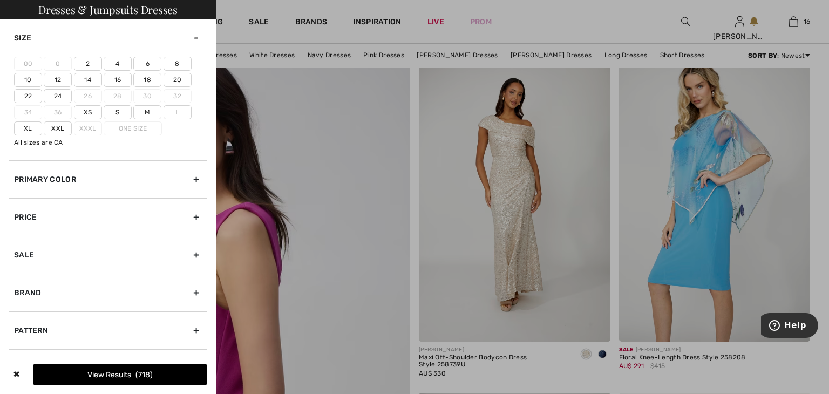
click at [175, 79] on label "20" at bounding box center [178, 80] width 28 height 14
click at [0, 0] on input"] "20" at bounding box center [0, 0] width 0 height 0
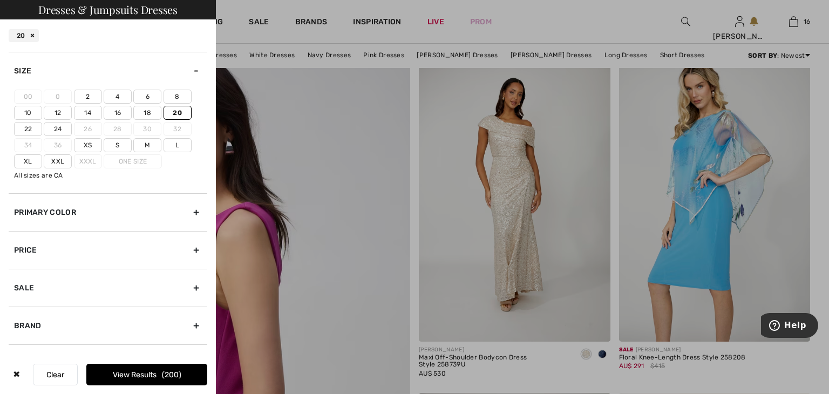
click at [26, 128] on label "22" at bounding box center [28, 129] width 28 height 14
click at [0, 0] on input"] "22" at bounding box center [0, 0] width 0 height 0
click at [125, 373] on button "View Results 262" at bounding box center [146, 375] width 121 height 22
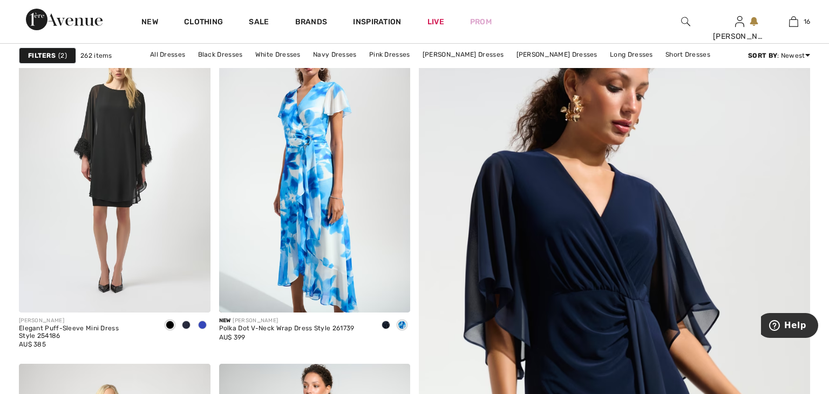
scroll to position [186, 0]
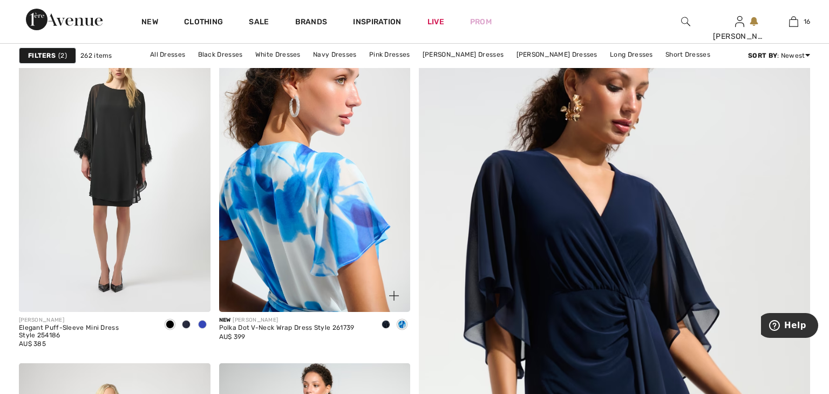
click at [253, 268] on img at bounding box center [315, 168] width 192 height 287
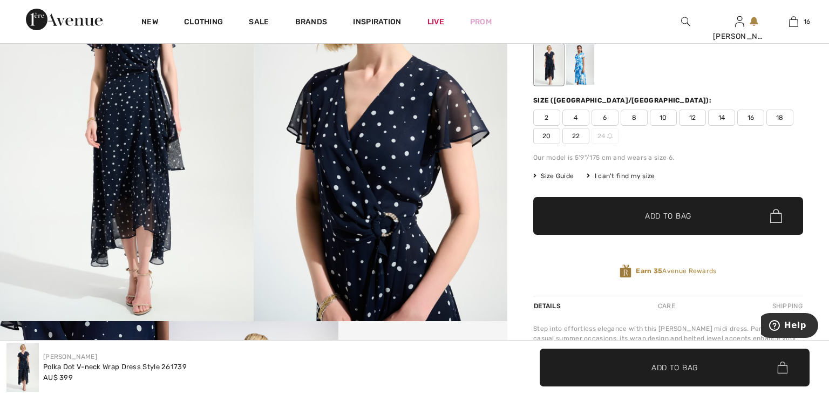
scroll to position [175, 0]
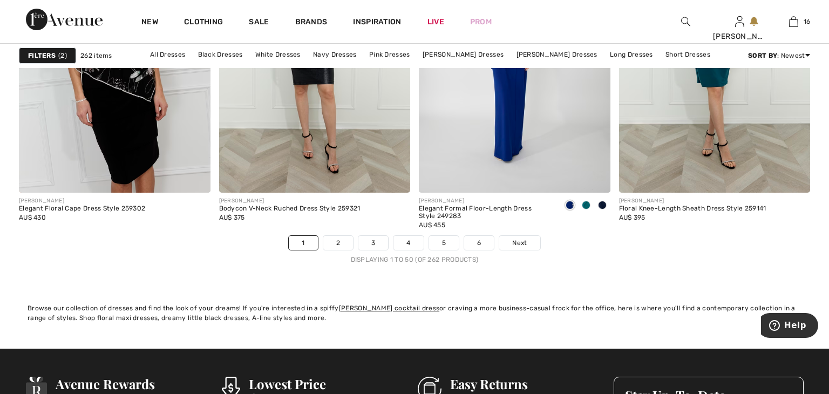
scroll to position [5146, 0]
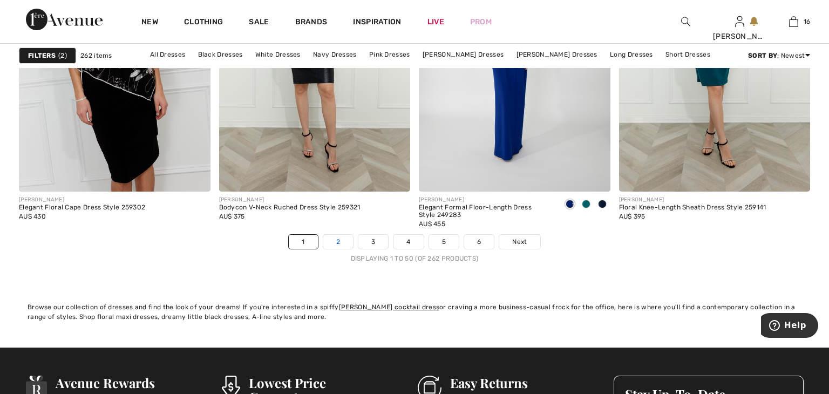
click at [338, 244] on link "2" at bounding box center [338, 242] width 30 height 14
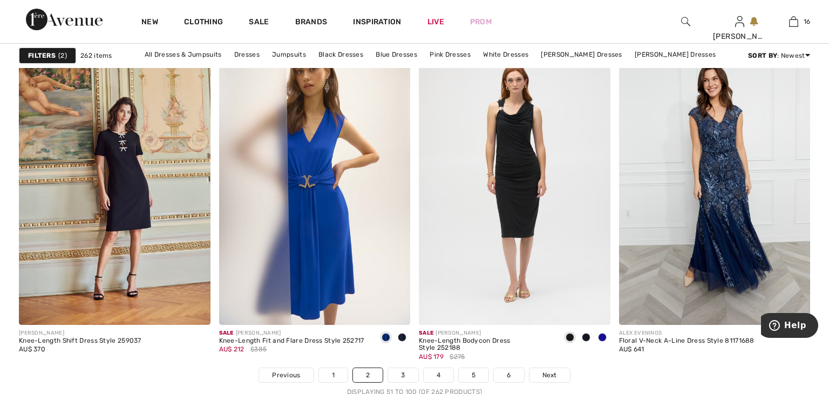
scroll to position [4988, 0]
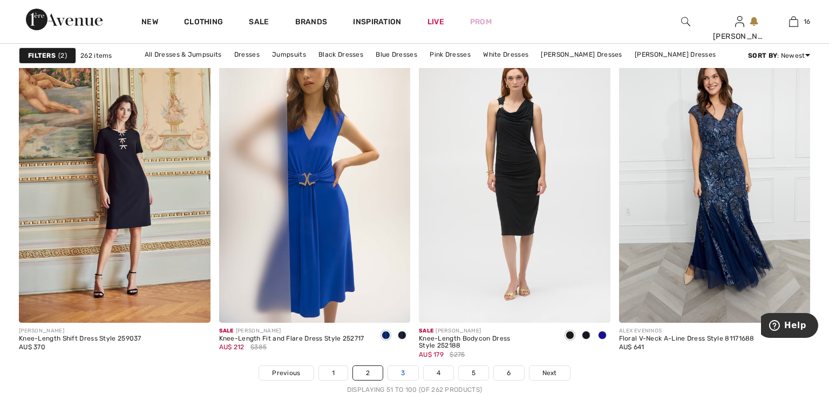
click at [408, 372] on link "3" at bounding box center [403, 373] width 30 height 14
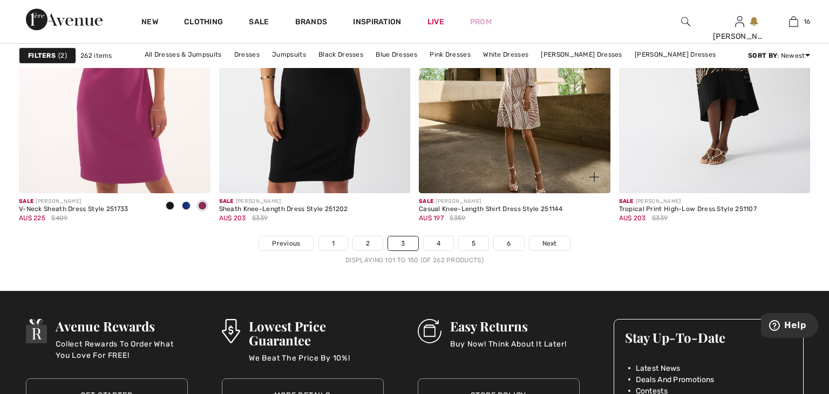
scroll to position [5145, 0]
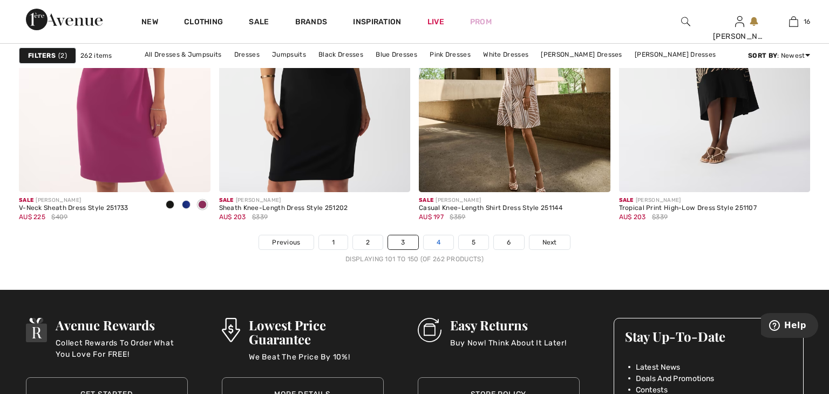
click at [445, 241] on link "4" at bounding box center [439, 242] width 30 height 14
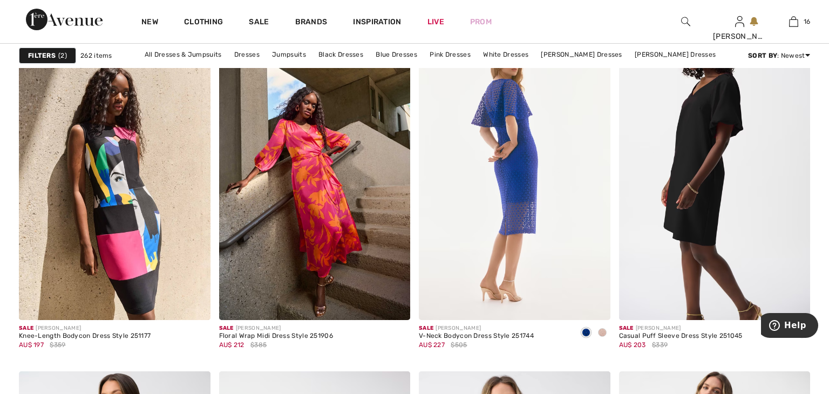
scroll to position [1662, 0]
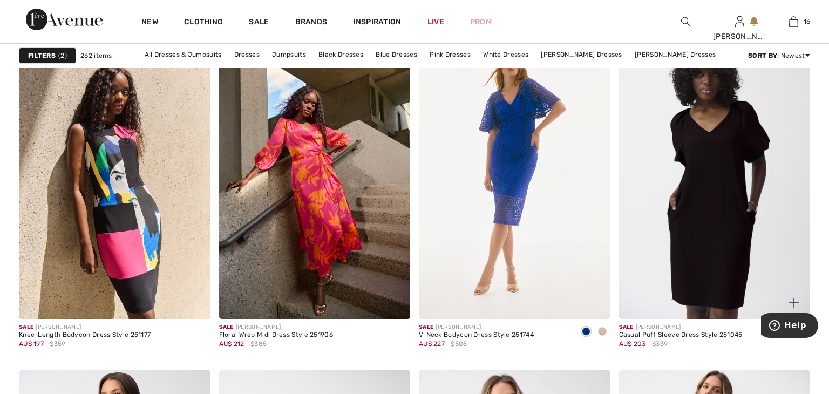
click at [646, 195] on img at bounding box center [715, 175] width 192 height 287
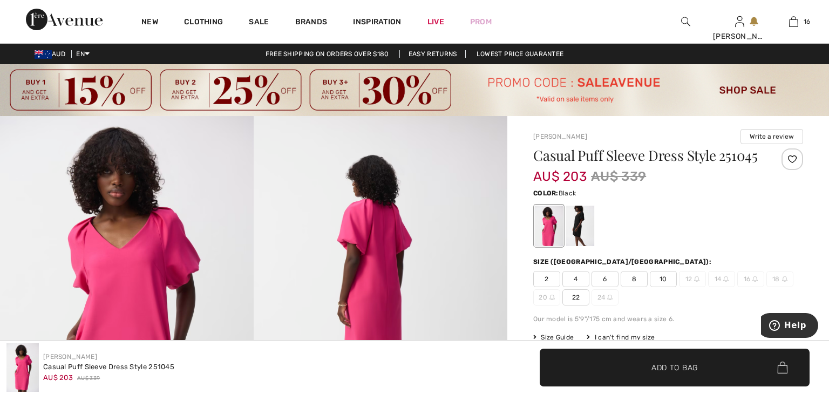
click at [584, 246] on div at bounding box center [580, 226] width 28 height 40
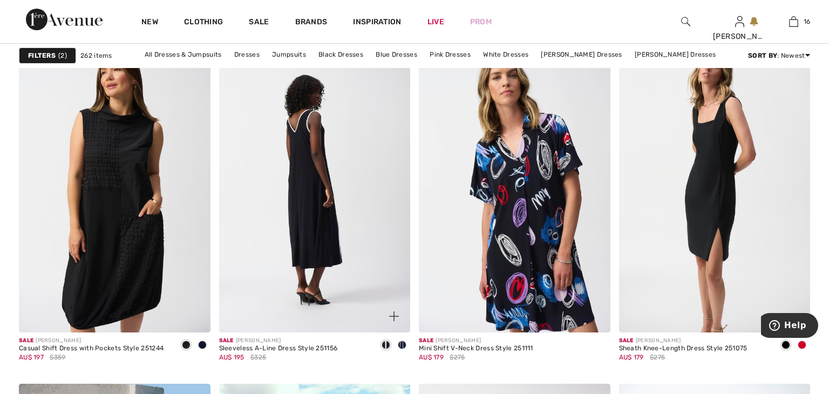
scroll to position [2011, 0]
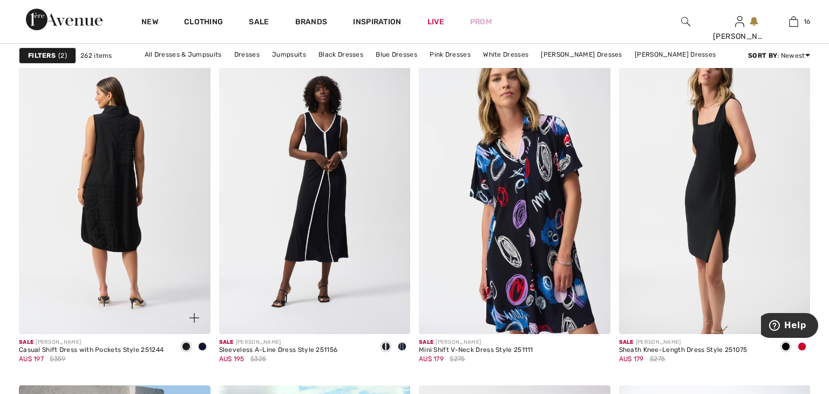
click at [172, 222] on img at bounding box center [115, 190] width 192 height 287
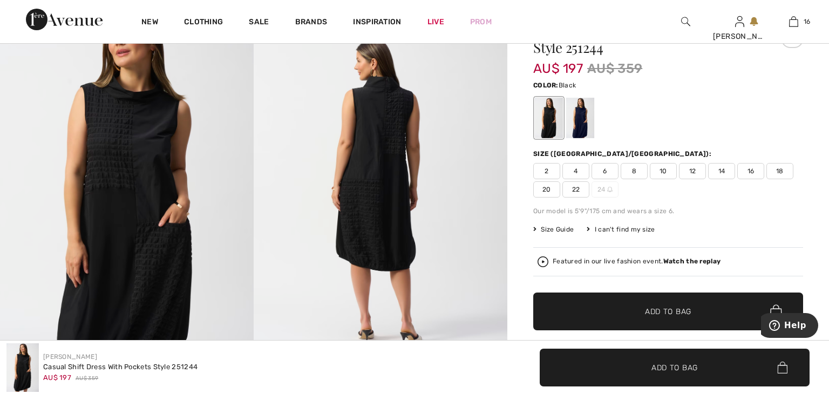
scroll to position [112, 0]
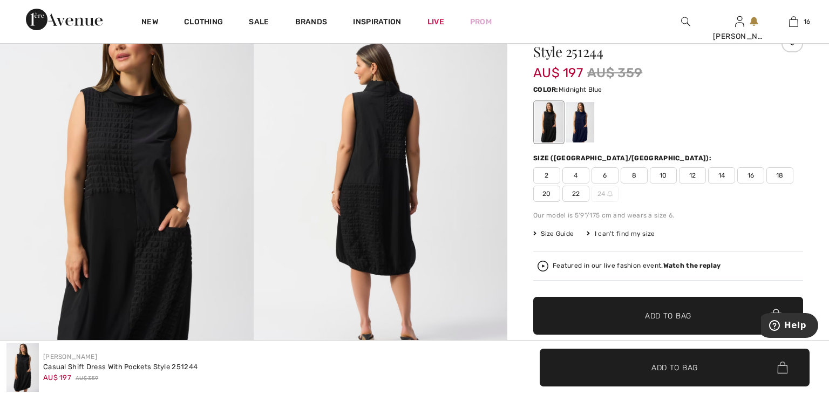
click at [585, 127] on div at bounding box center [580, 122] width 28 height 40
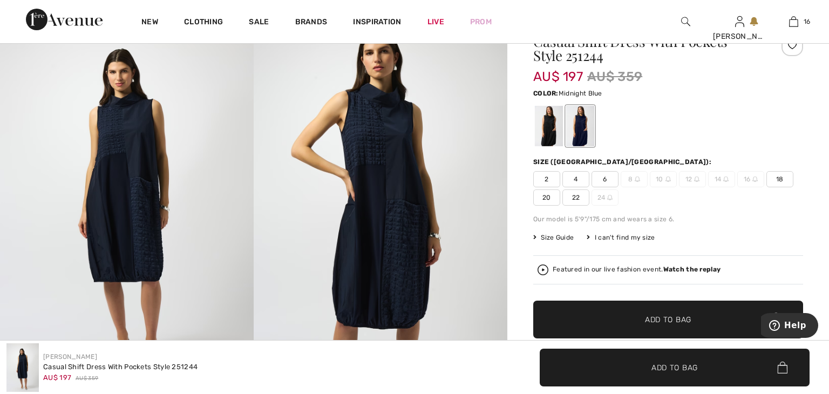
scroll to position [102, 0]
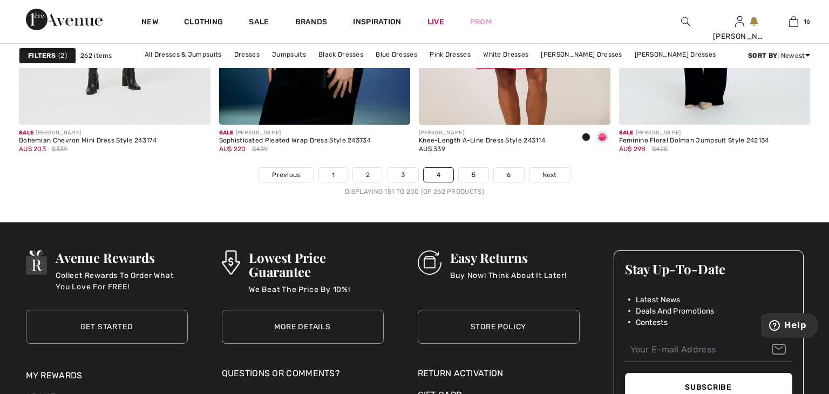
scroll to position [5187, 0]
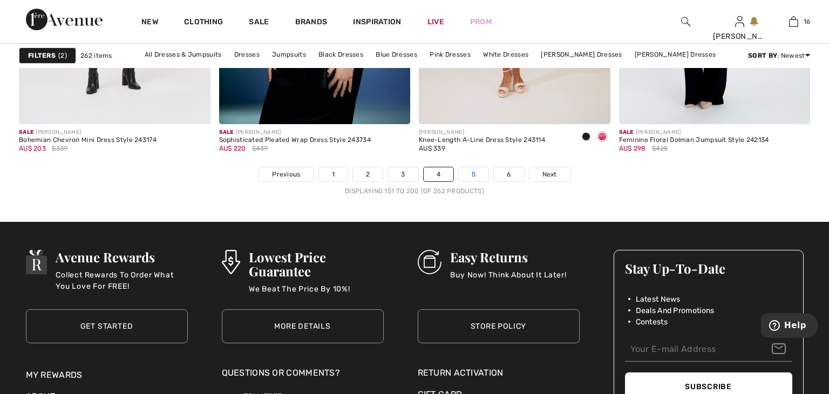
click at [480, 174] on link "5" at bounding box center [474, 174] width 30 height 14
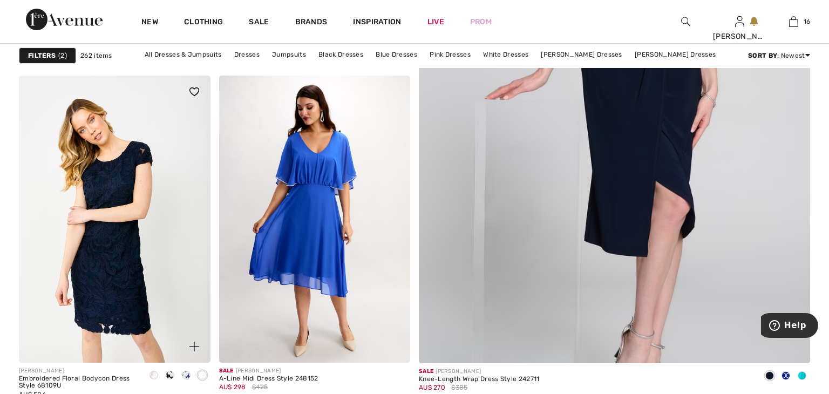
scroll to position [471, 0]
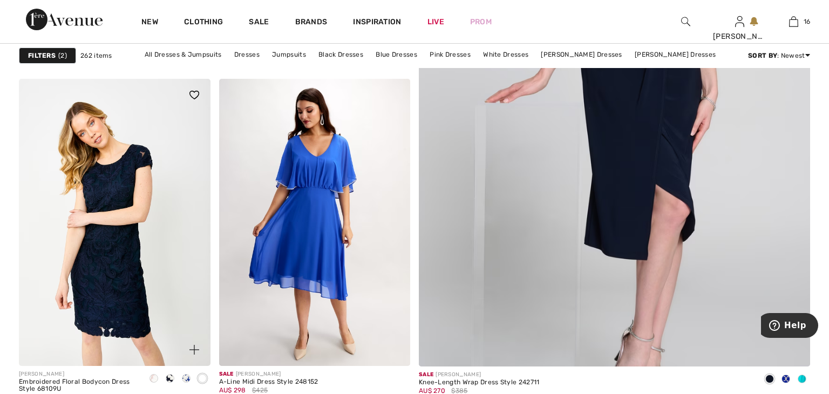
click at [134, 210] on img at bounding box center [115, 222] width 192 height 287
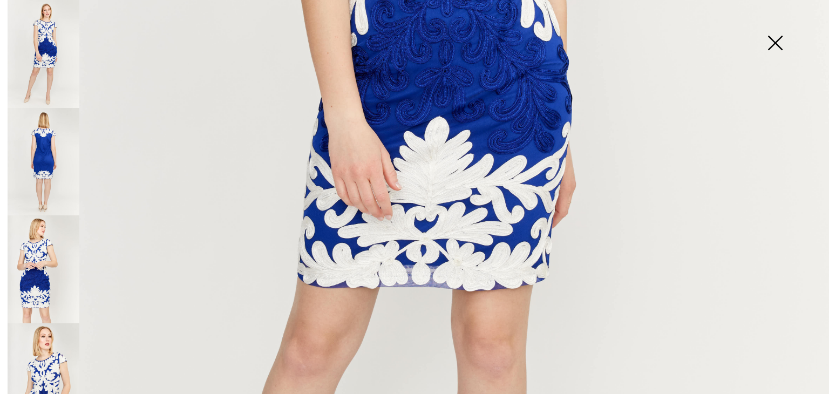
scroll to position [493, 0]
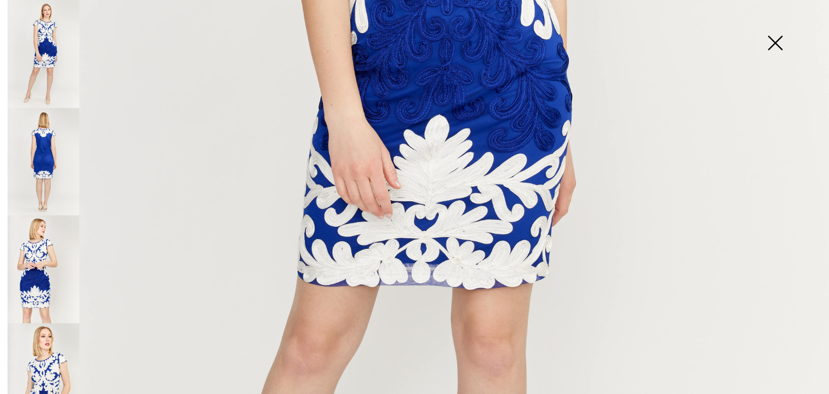
click at [769, 46] on img at bounding box center [775, 44] width 54 height 56
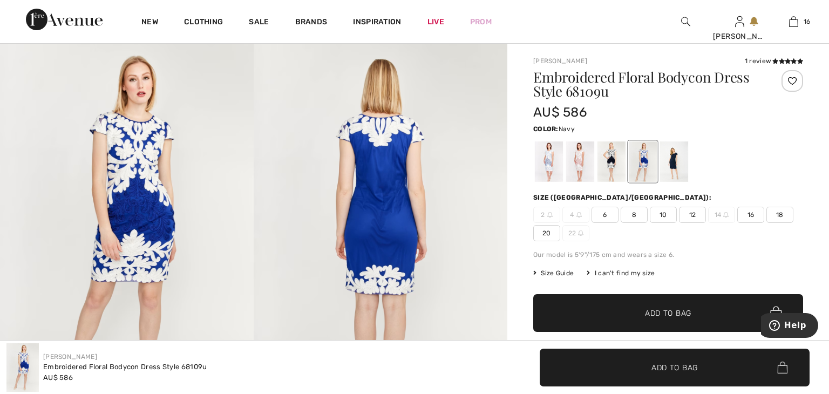
click at [676, 161] on div at bounding box center [674, 161] width 28 height 40
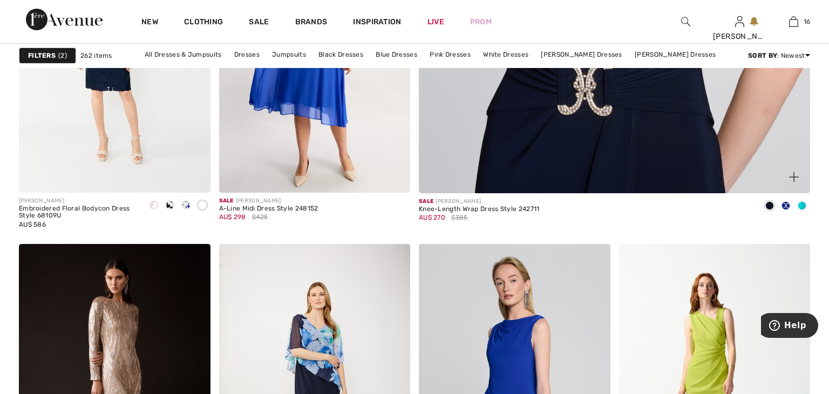
scroll to position [647, 0]
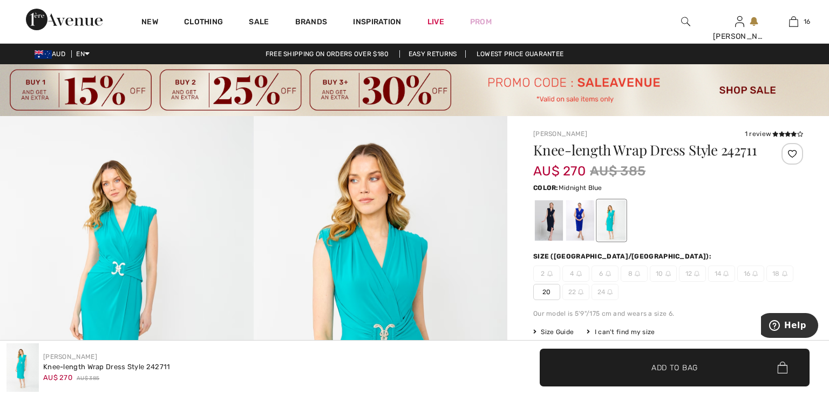
click at [543, 223] on div at bounding box center [549, 220] width 28 height 40
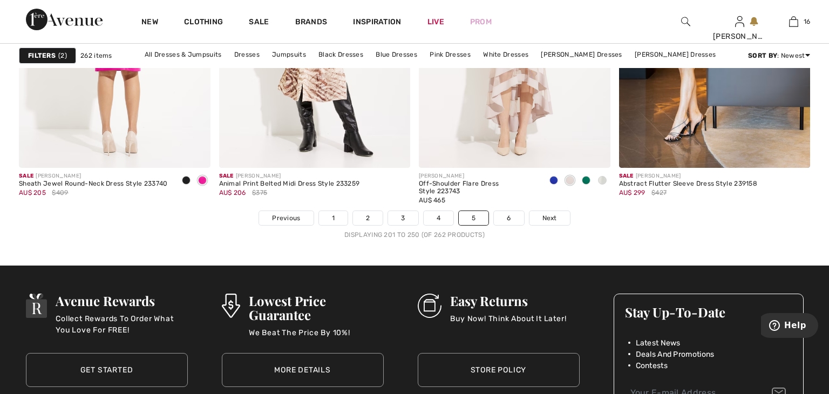
scroll to position [5181, 0]
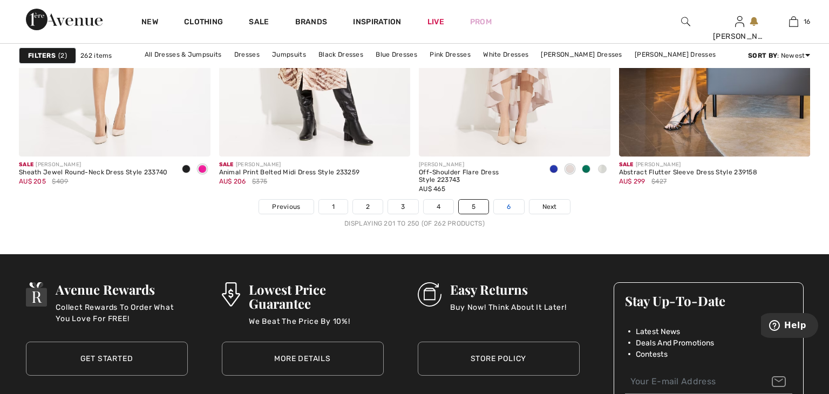
click at [515, 207] on link "6" at bounding box center [509, 207] width 30 height 14
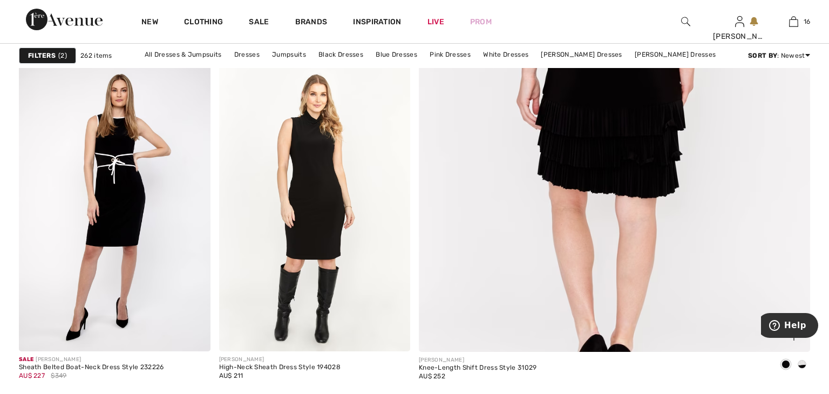
scroll to position [486, 0]
click at [500, 259] on img at bounding box center [614, 77] width 469 height 704
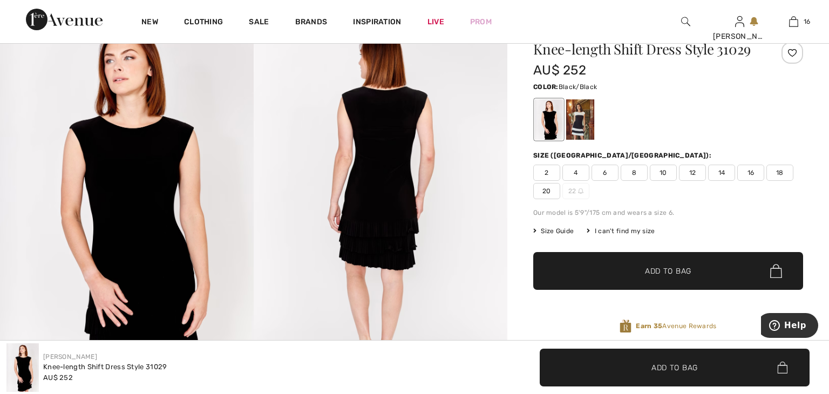
scroll to position [101, 0]
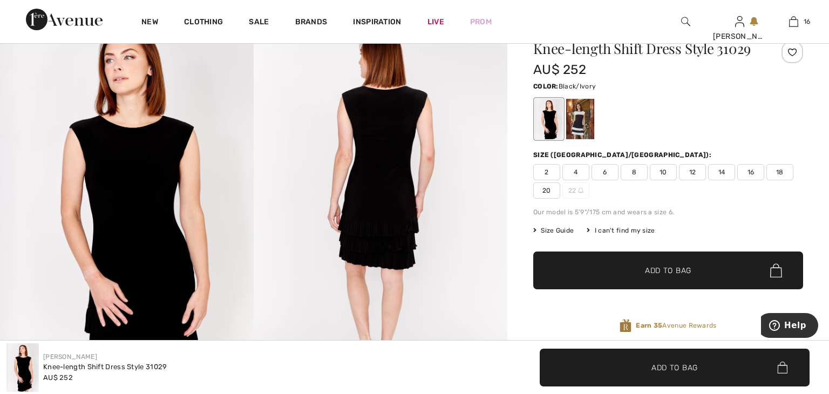
click at [583, 127] on div at bounding box center [580, 119] width 28 height 40
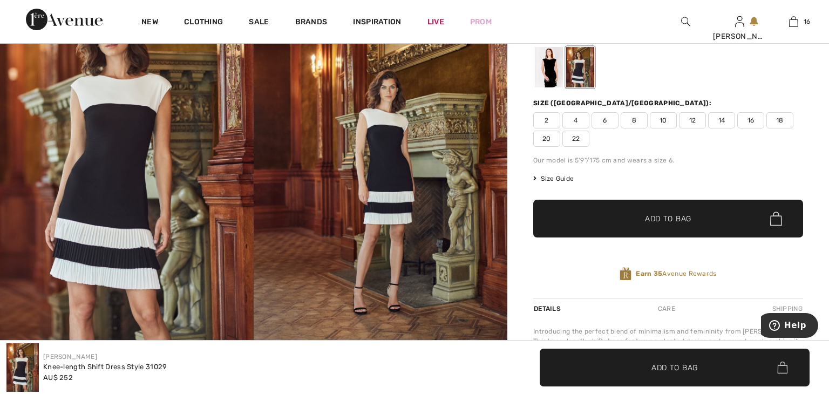
scroll to position [140, 0]
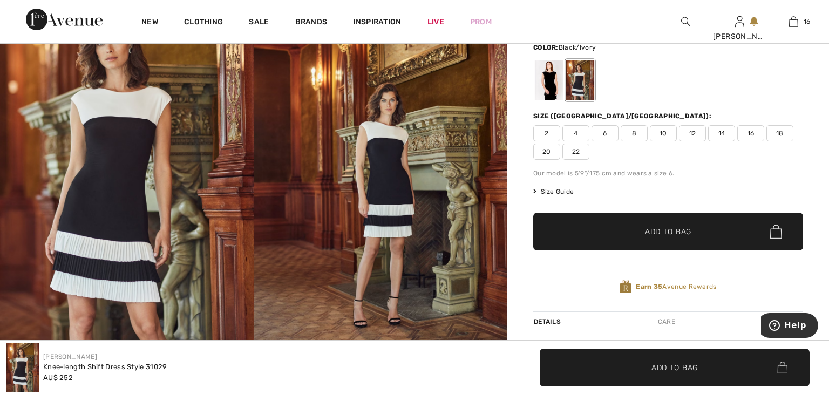
click at [549, 149] on span "20" at bounding box center [546, 152] width 27 height 16
click at [549, 87] on div at bounding box center [549, 80] width 28 height 40
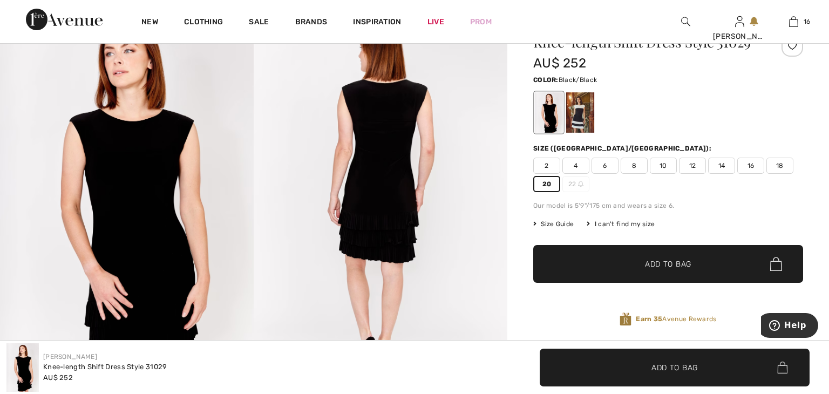
scroll to position [104, 0]
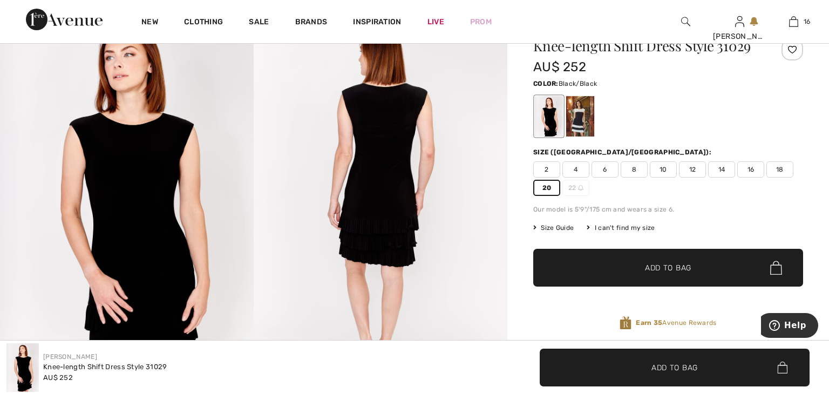
click at [555, 271] on span "✔ Added to Bag Add to Bag" at bounding box center [668, 268] width 270 height 38
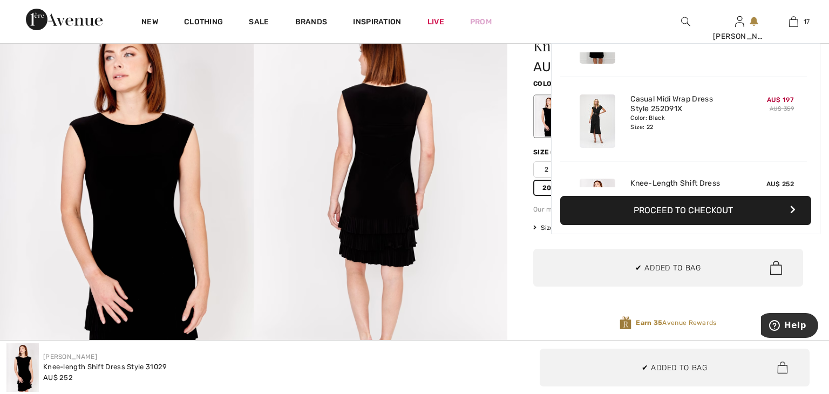
scroll to position [1294, 0]
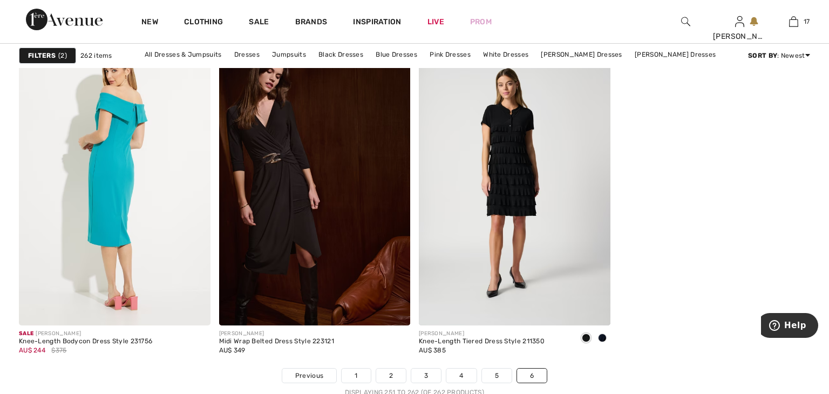
scroll to position [1188, 0]
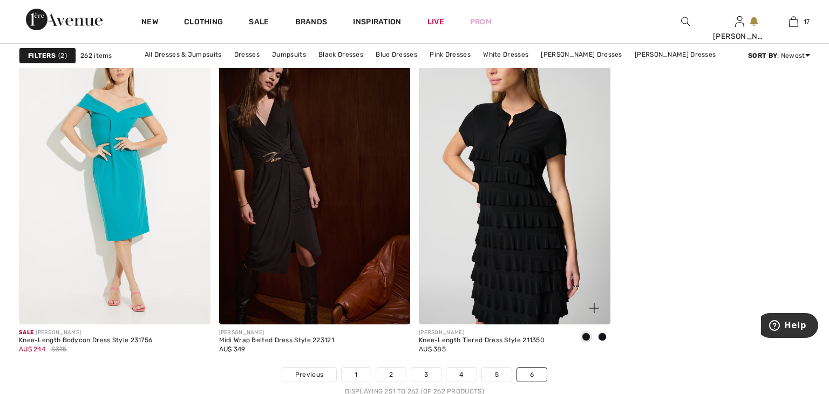
click at [451, 176] on img at bounding box center [515, 180] width 192 height 287
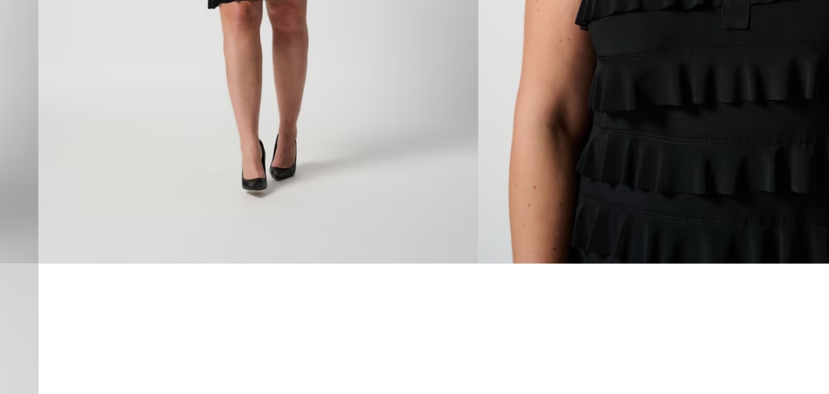
scroll to position [716, 0]
